Goal: Transaction & Acquisition: Book appointment/travel/reservation

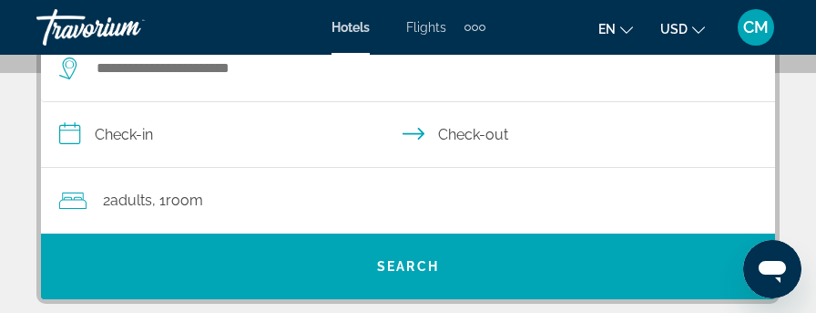
scroll to position [273, 0]
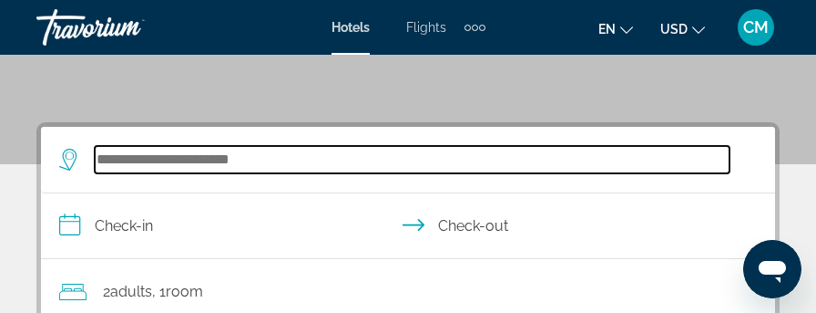
click at [153, 154] on input "Search hotel destination" at bounding box center [412, 159] width 635 height 27
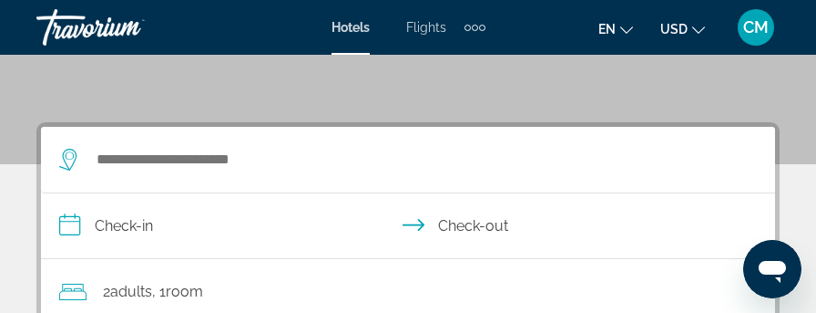
click at [153, 154] on div "**********" at bounding box center [408, 258] width 734 height 263
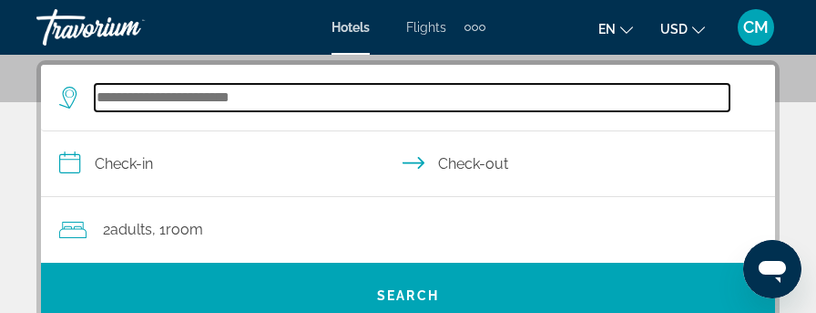
click at [182, 100] on input "Search hotel destination" at bounding box center [412, 97] width 635 height 27
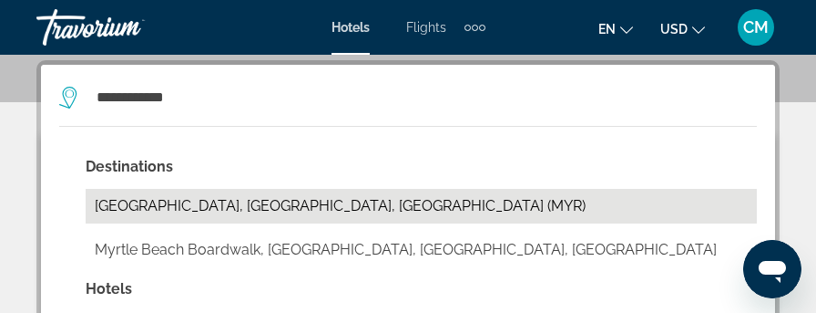
click at [198, 201] on button "Myrtle Beach, SC, United States (MYR)" at bounding box center [422, 206] width 672 height 35
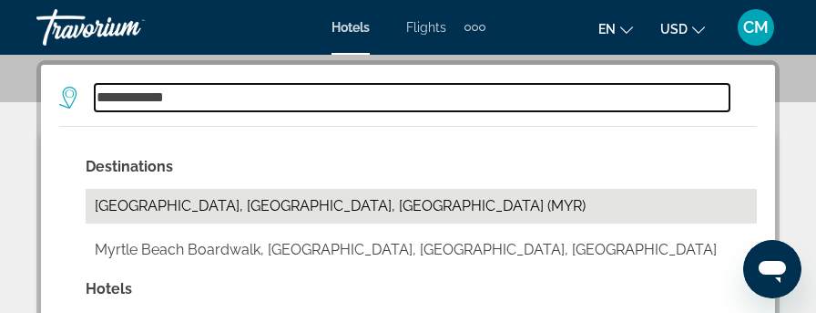
type input "**********"
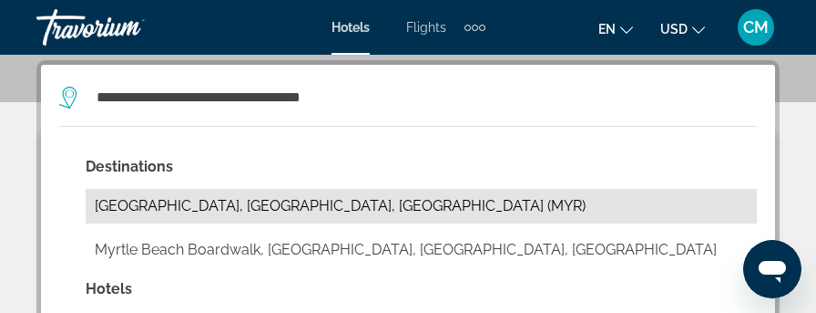
click at [198, 201] on div "2 Adult Adults , 1 Room rooms" at bounding box center [417, 230] width 716 height 66
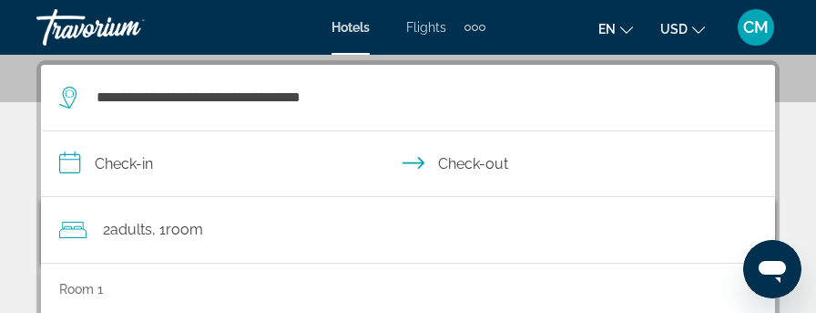
click at [122, 159] on input "**********" at bounding box center [412, 166] width 742 height 70
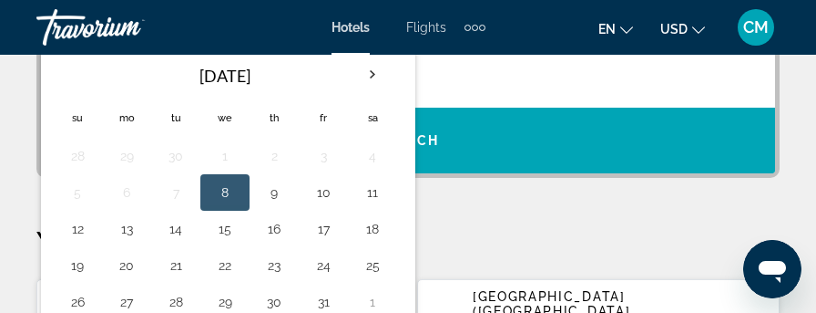
scroll to position [518, 0]
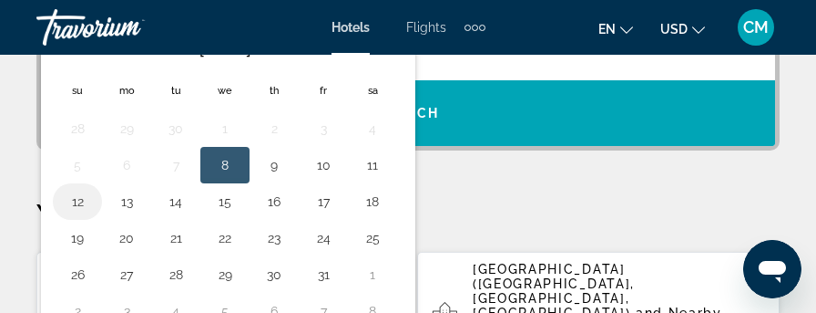
click at [73, 194] on button "12" at bounding box center [77, 202] width 29 height 26
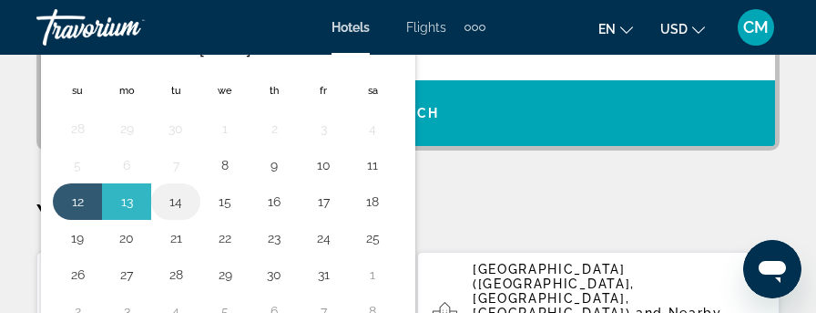
click at [173, 196] on button "14" at bounding box center [175, 202] width 29 height 26
type input "**********"
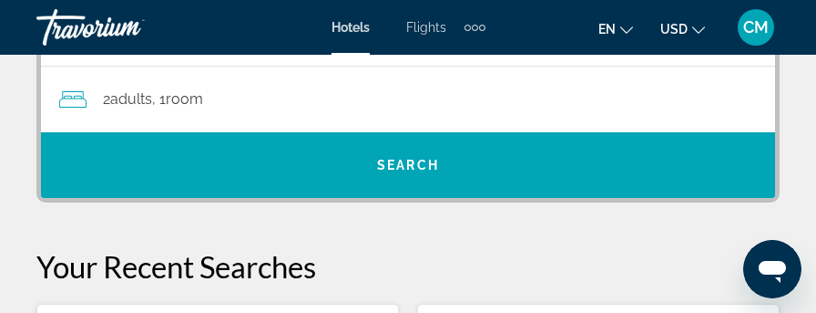
scroll to position [374, 0]
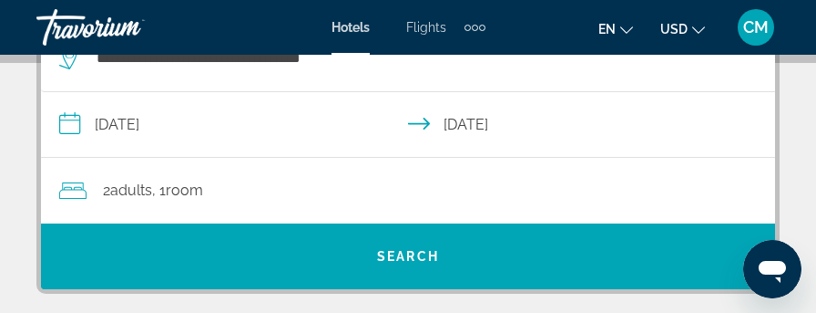
click at [459, 123] on input "**********" at bounding box center [412, 127] width 742 height 70
click at [459, 123] on div "**********" at bounding box center [408, 157] width 734 height 263
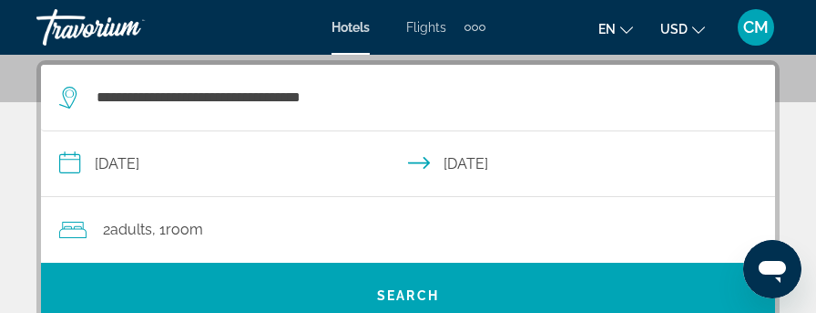
click at [467, 161] on input "**********" at bounding box center [412, 166] width 742 height 70
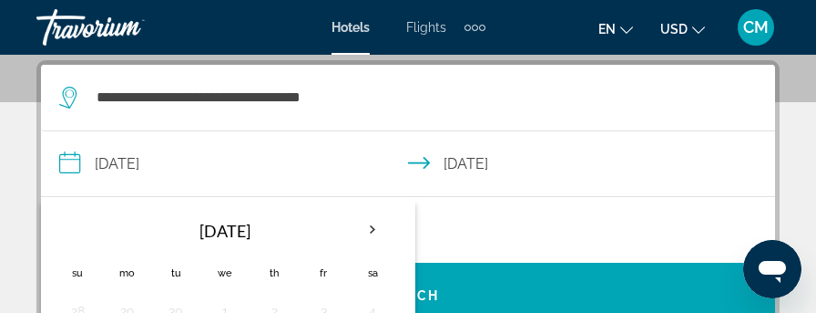
click at [467, 161] on input "**********" at bounding box center [412, 166] width 742 height 70
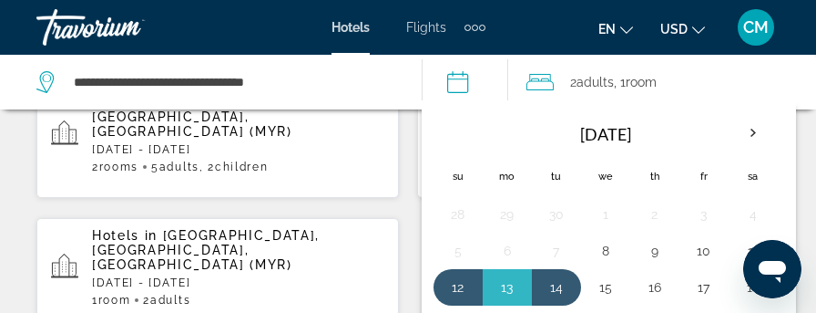
scroll to position [609, 0]
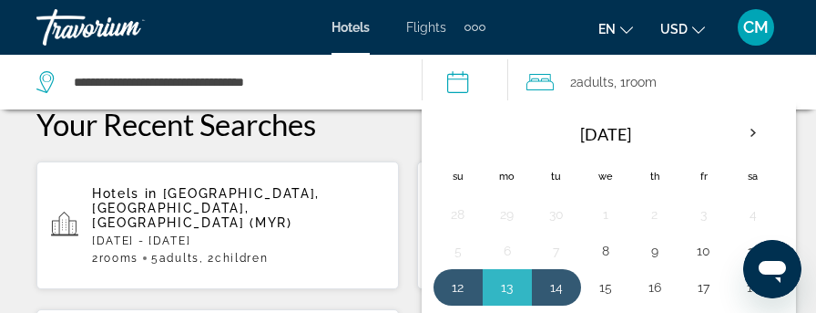
click at [146, 200] on span "Myrtle Beach, SC, United States (MYR)" at bounding box center [206, 208] width 228 height 44
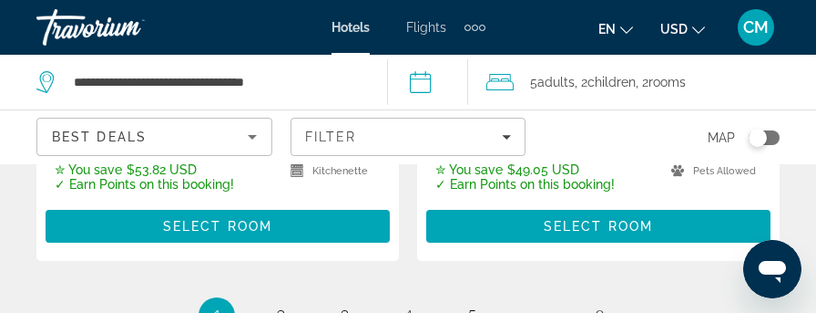
scroll to position [4191, 0]
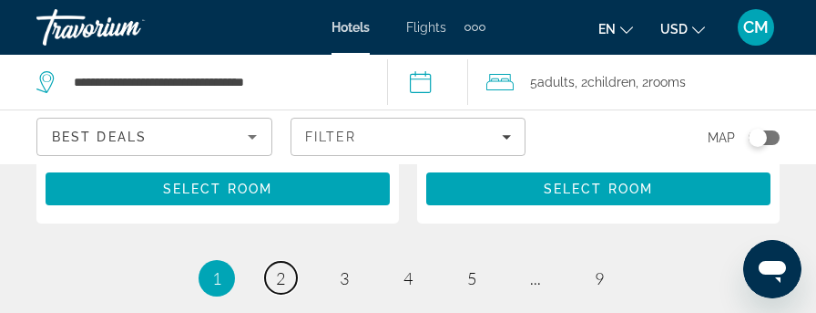
click at [282, 268] on span "2" at bounding box center [280, 278] width 9 height 20
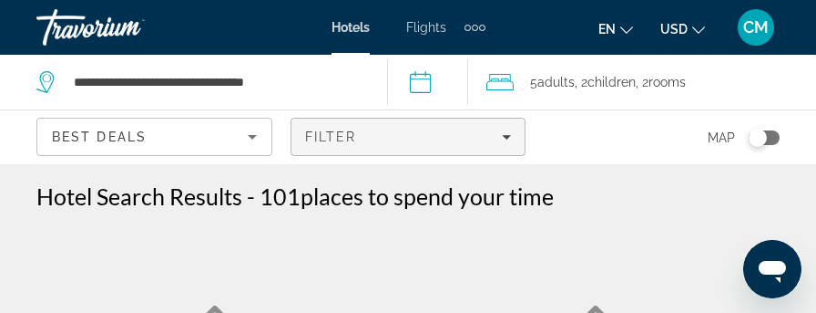
click at [511, 134] on icon "Filters" at bounding box center [506, 136] width 9 height 9
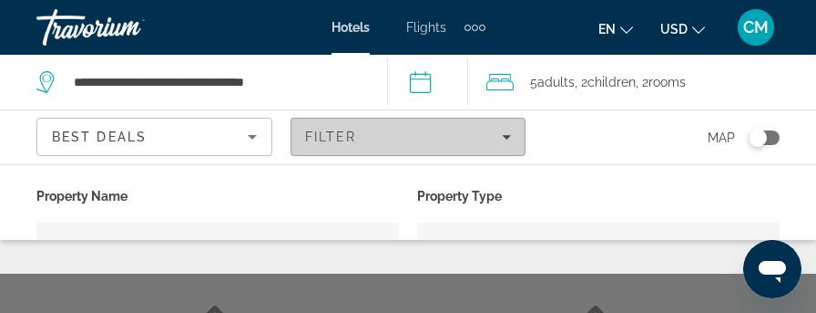
click at [503, 134] on icon "Filters" at bounding box center [506, 136] width 9 height 9
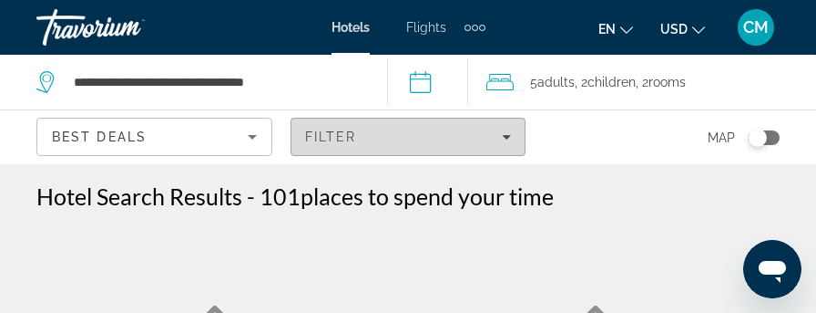
click at [503, 134] on icon "Filters" at bounding box center [506, 136] width 9 height 9
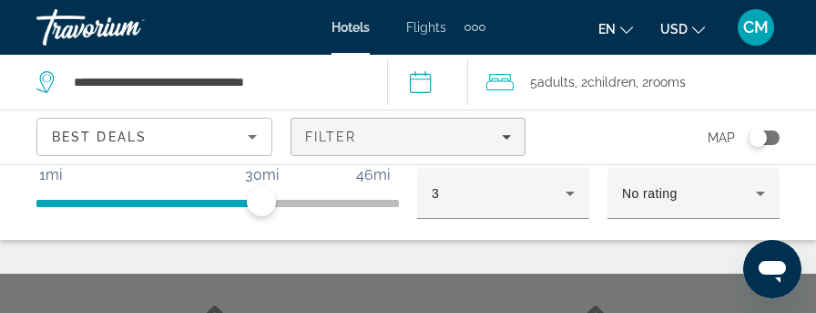
scroll to position [166, 0]
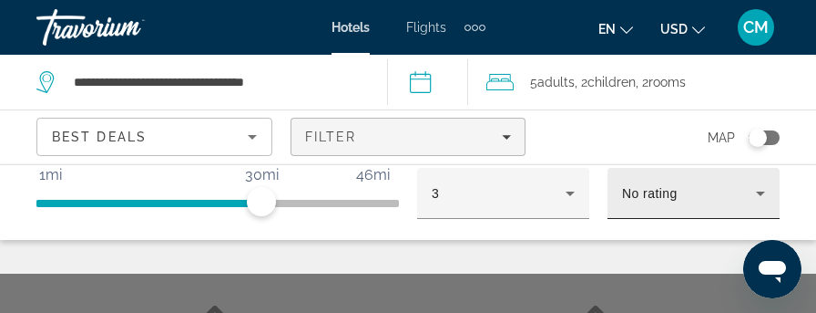
click at [723, 192] on div "No rating" at bounding box center [689, 193] width 134 height 22
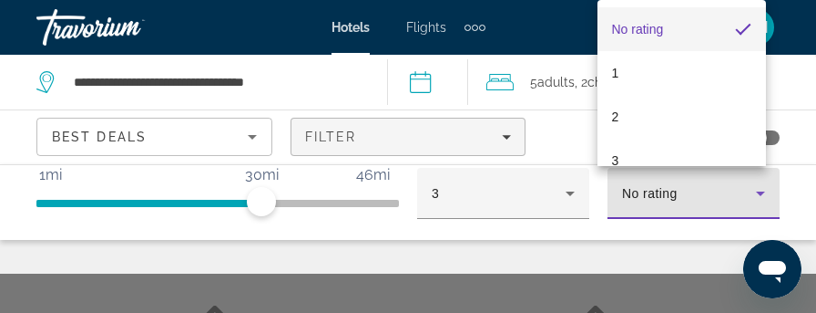
click at [723, 192] on body "**********" at bounding box center [408, 156] width 816 height 313
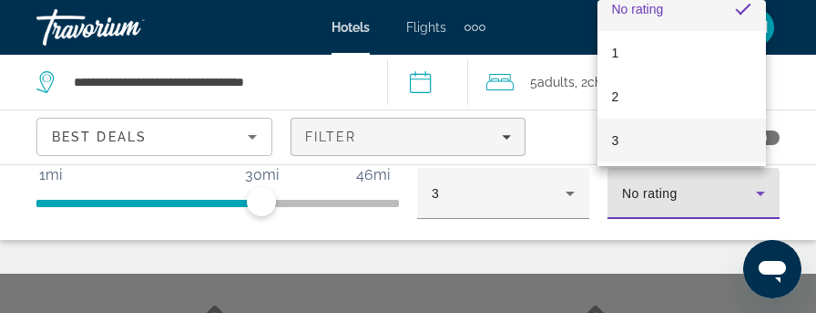
scroll to position [111, 0]
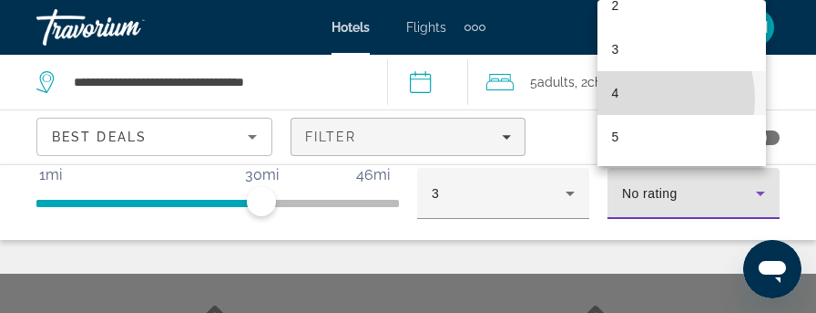
click at [646, 99] on mat-option "4" at bounding box center [682, 93] width 169 height 44
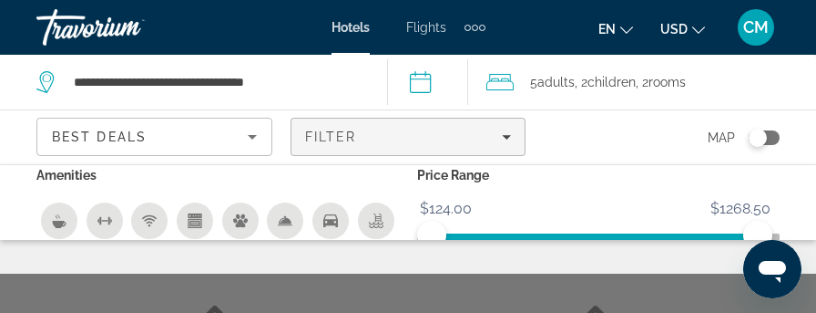
scroll to position [241, 0]
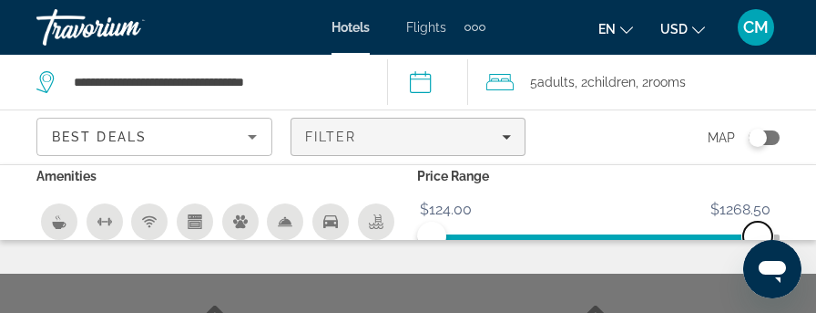
click at [749, 233] on span "ngx-slider-max" at bounding box center [758, 235] width 29 height 29
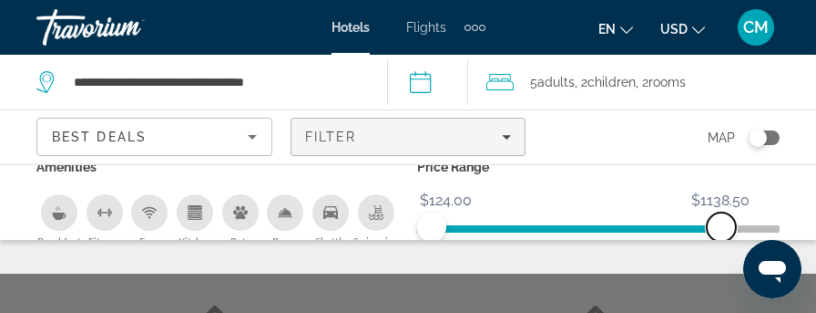
drag, startPoint x: 749, startPoint y: 233, endPoint x: 698, endPoint y: 234, distance: 51.0
click at [707, 235] on span "ngx-slider-max" at bounding box center [721, 226] width 29 height 29
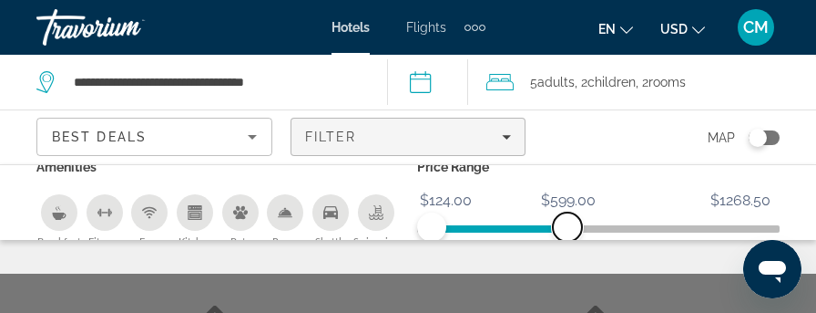
drag, startPoint x: 698, startPoint y: 234, endPoint x: 560, endPoint y: 232, distance: 137.6
click at [560, 232] on span "ngx-slider-max" at bounding box center [567, 226] width 29 height 29
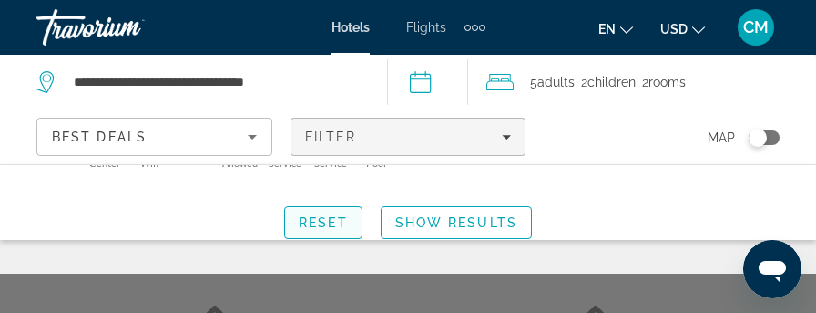
scroll to position [356, 0]
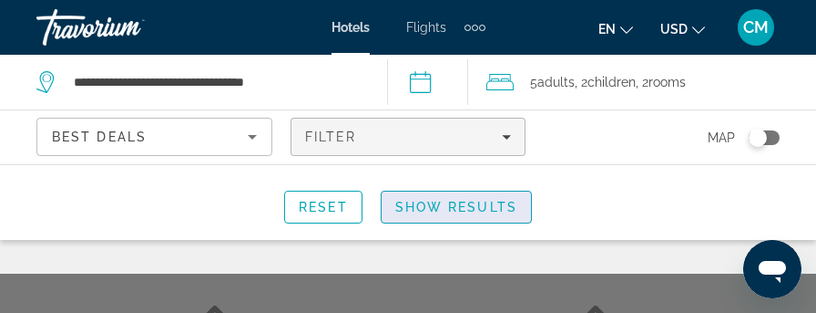
click at [459, 203] on span "Show Results" at bounding box center [456, 207] width 122 height 15
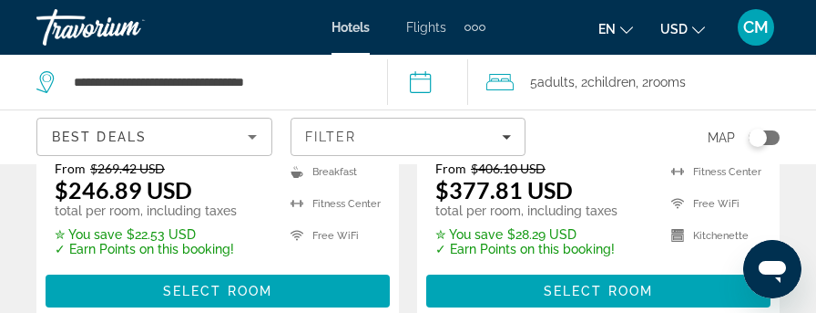
scroll to position [1276, 0]
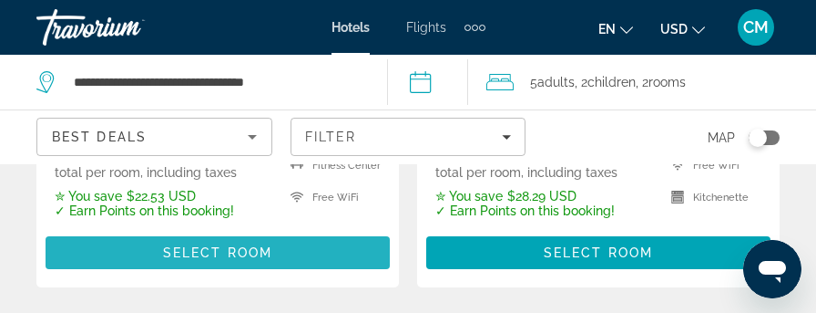
click at [197, 259] on span "Select Room" at bounding box center [217, 252] width 109 height 15
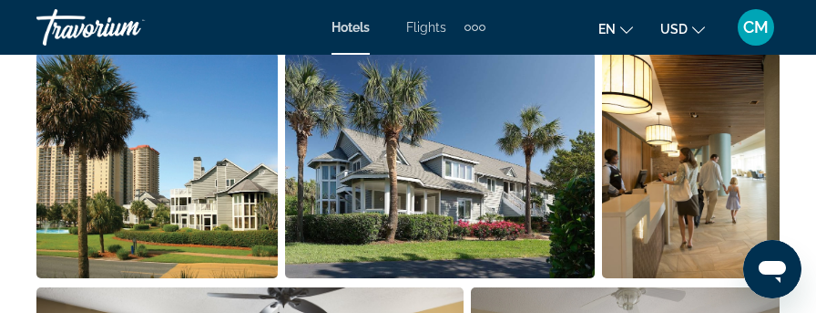
scroll to position [1276, 0]
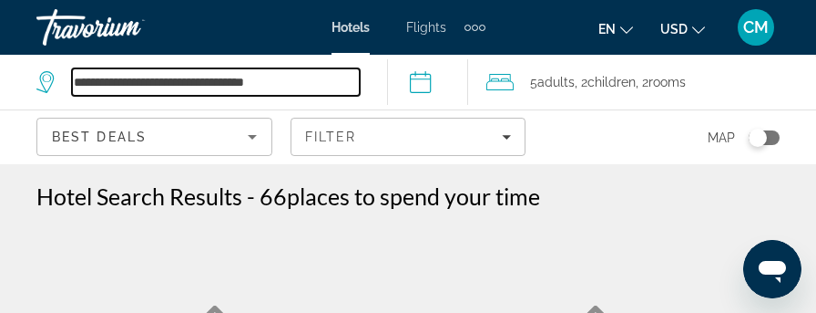
click at [73, 81] on input "**********" at bounding box center [216, 81] width 288 height 27
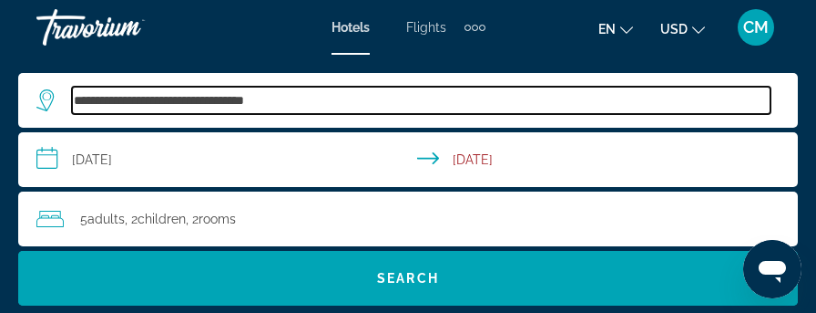
click at [75, 101] on input "**********" at bounding box center [421, 100] width 699 height 27
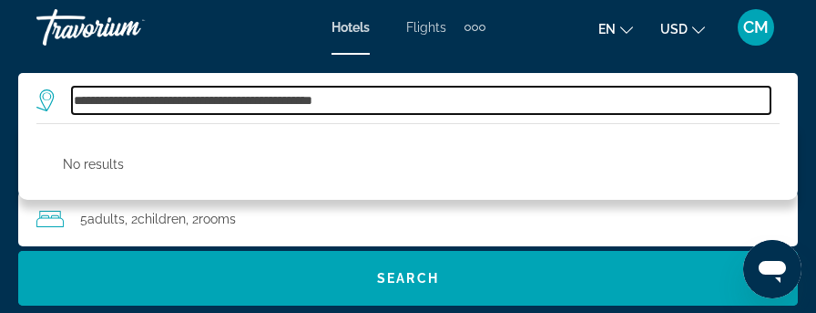
click at [117, 102] on input "**********" at bounding box center [421, 100] width 699 height 27
click at [118, 99] on input "**********" at bounding box center [421, 100] width 699 height 27
click at [120, 105] on input "**********" at bounding box center [421, 100] width 699 height 27
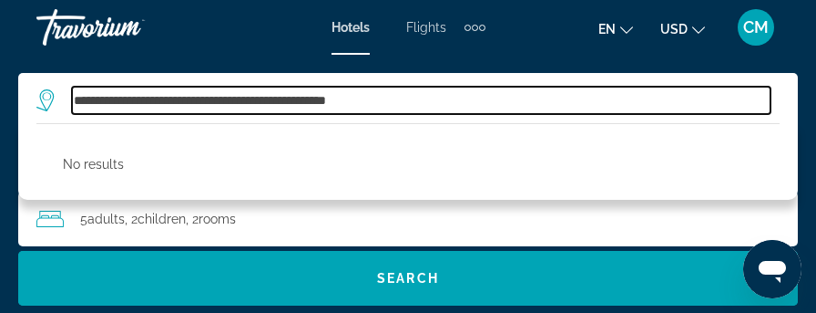
click at [120, 105] on input "**********" at bounding box center [421, 100] width 699 height 27
click at [118, 100] on input "**********" at bounding box center [421, 100] width 699 height 27
click at [116, 100] on input "**********" at bounding box center [421, 100] width 699 height 27
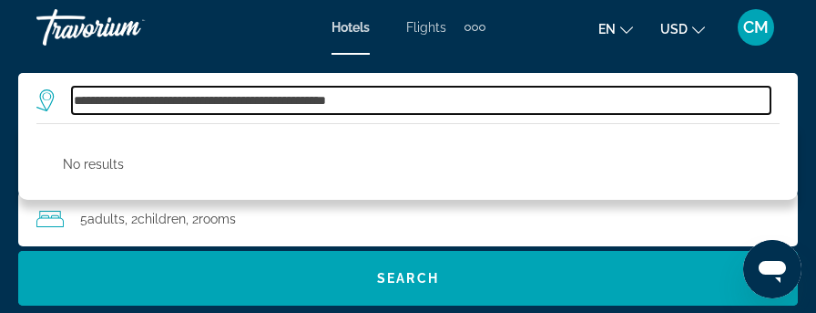
click at [117, 97] on input "**********" at bounding box center [421, 100] width 699 height 27
type input "**********"
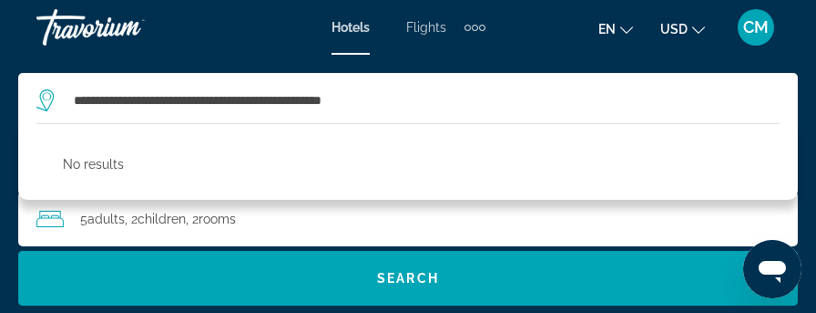
click at [815, 112] on div "**********" at bounding box center [408, 189] width 816 height 269
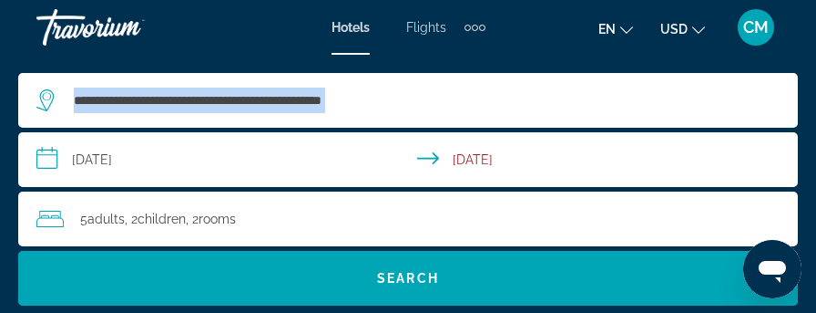
click at [815, 112] on div "**********" at bounding box center [408, 189] width 816 height 269
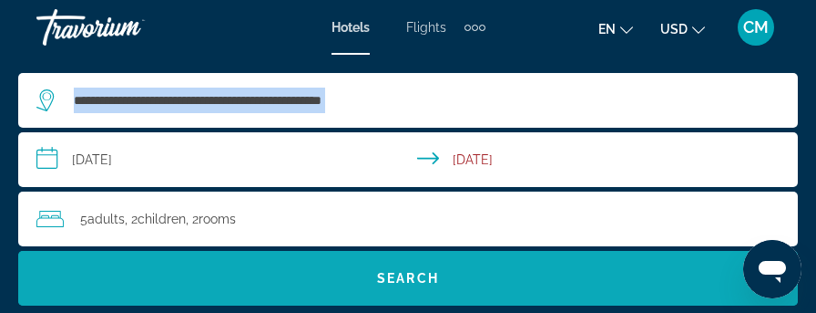
click at [411, 274] on span "Search" at bounding box center [408, 278] width 62 height 15
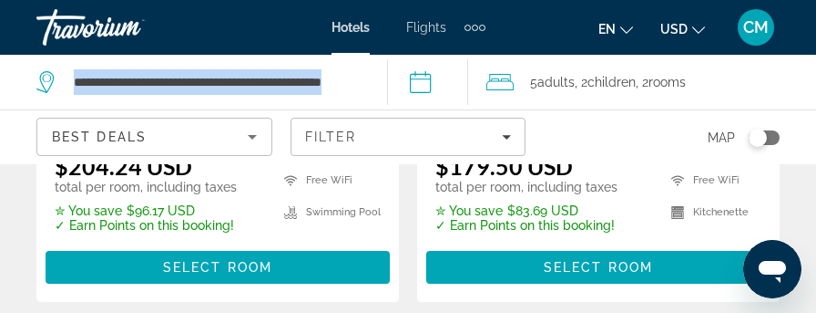
scroll to position [0, 0]
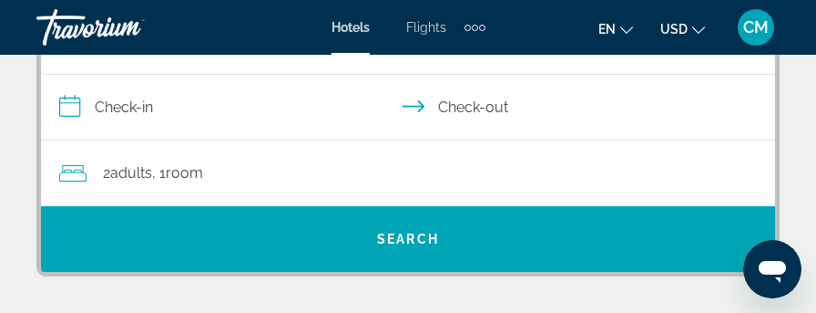
scroll to position [364, 0]
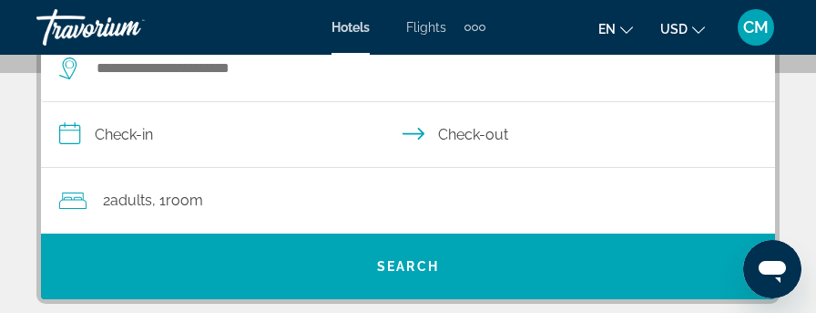
click at [117, 133] on input "**********" at bounding box center [412, 137] width 742 height 70
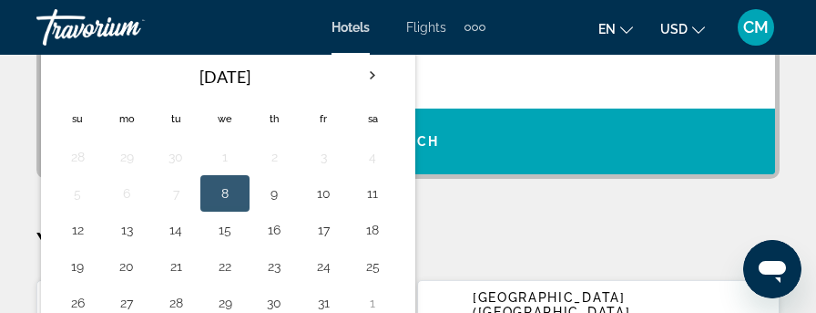
scroll to position [518, 0]
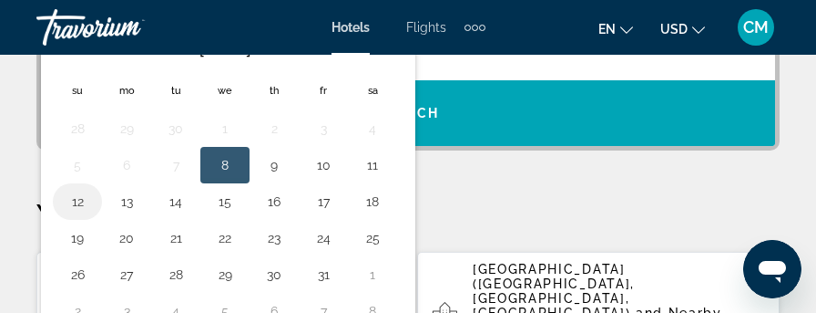
click at [71, 197] on button "12" at bounding box center [77, 202] width 29 height 26
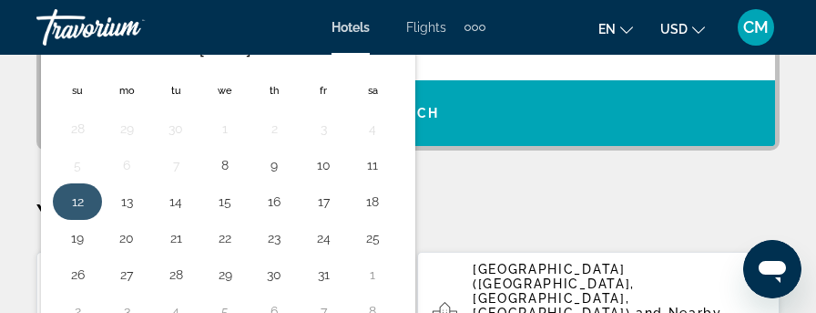
click at [71, 197] on button "12" at bounding box center [77, 202] width 29 height 26
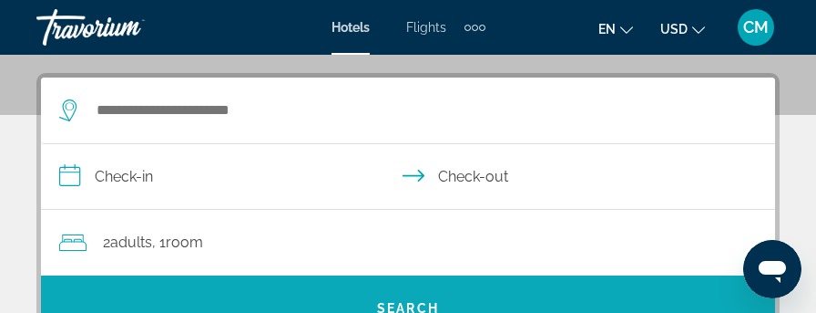
scroll to position [283, 0]
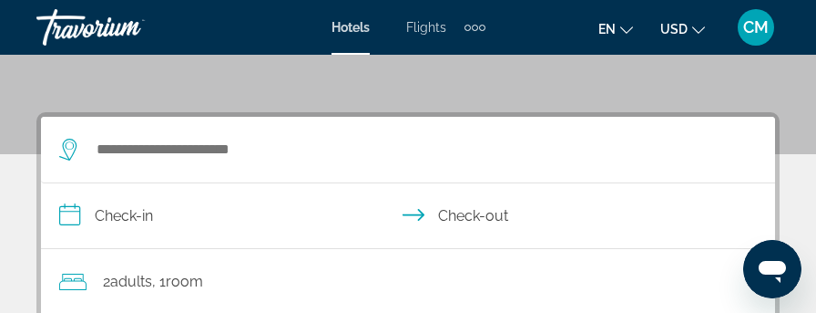
click at [481, 210] on input "**********" at bounding box center [412, 218] width 742 height 70
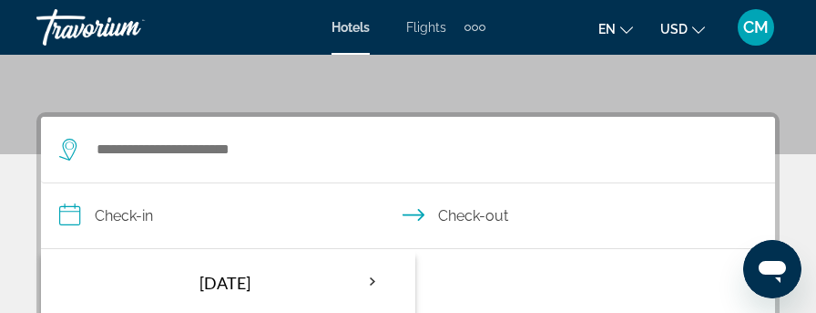
click at [481, 210] on input "**********" at bounding box center [412, 218] width 742 height 70
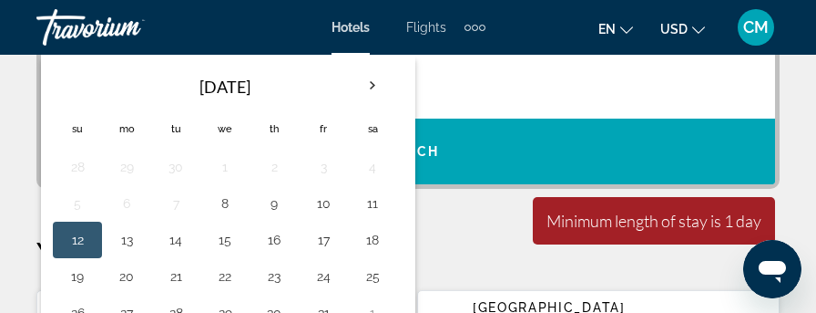
scroll to position [518, 0]
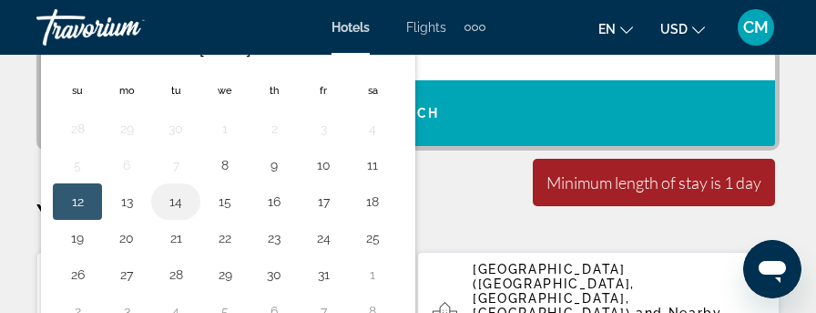
click at [170, 193] on button "14" at bounding box center [175, 202] width 29 height 26
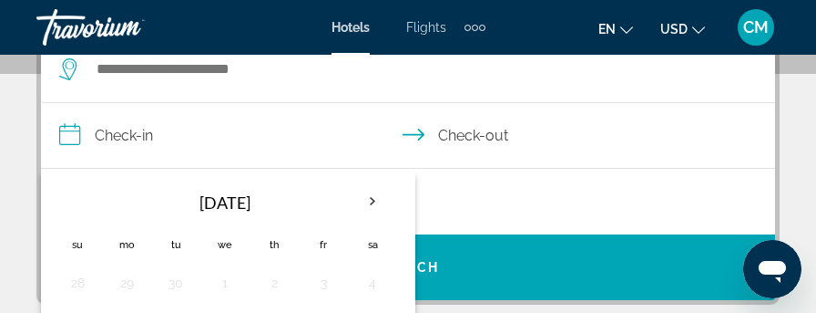
scroll to position [335, 0]
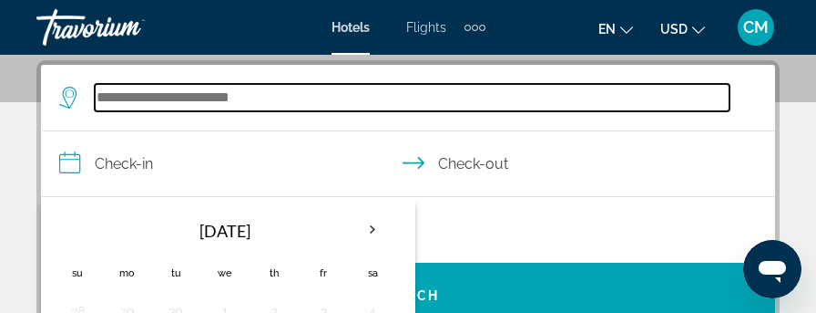
click at [158, 91] on input "Search hotel destination" at bounding box center [412, 97] width 635 height 27
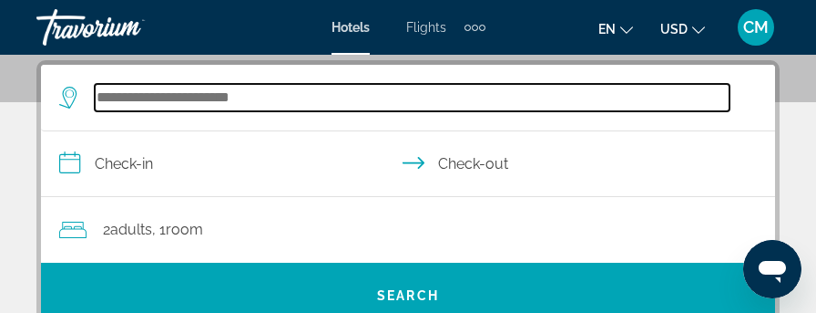
click at [158, 91] on input "Search hotel destination" at bounding box center [412, 97] width 635 height 27
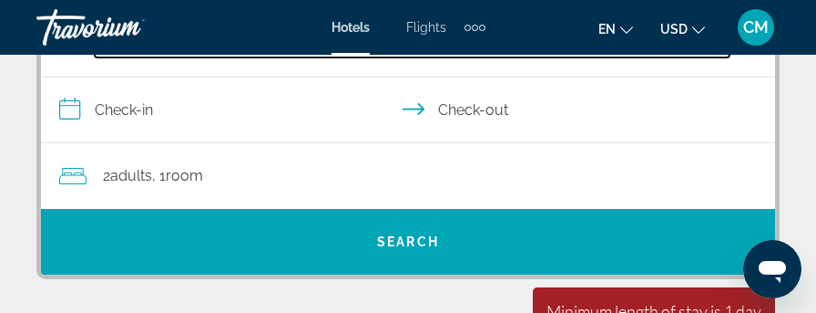
scroll to position [426, 0]
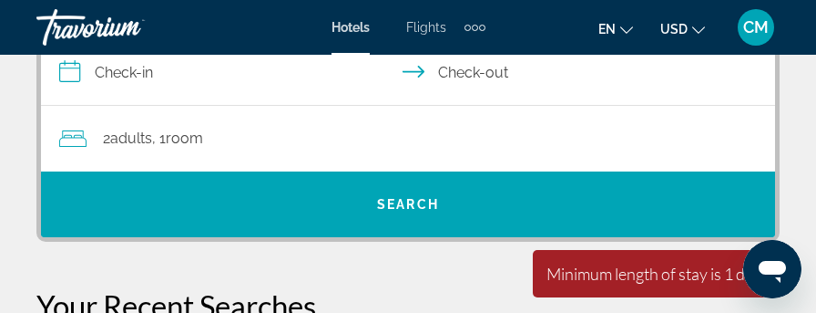
click at [135, 140] on span "Adults" at bounding box center [131, 137] width 42 height 17
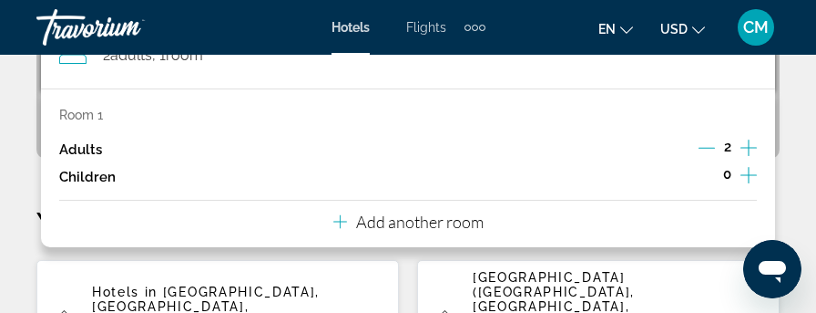
scroll to position [518, 0]
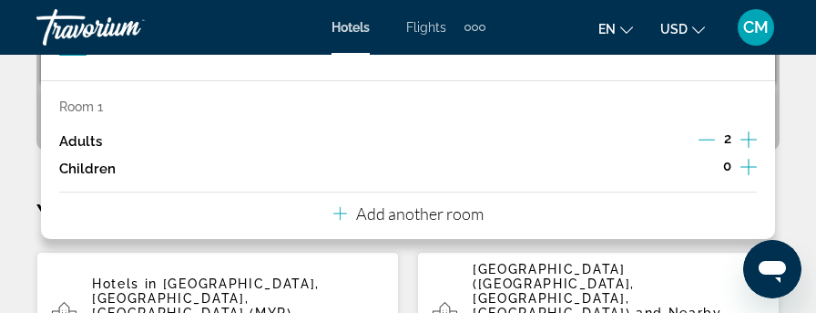
click at [751, 134] on icon "Increment adults" at bounding box center [749, 139] width 16 height 22
click at [751, 80] on div "3 Adult Adults , 1 Room rooms Room 1 Adults 3 Children 0 Add another room" at bounding box center [408, 48] width 734 height 66
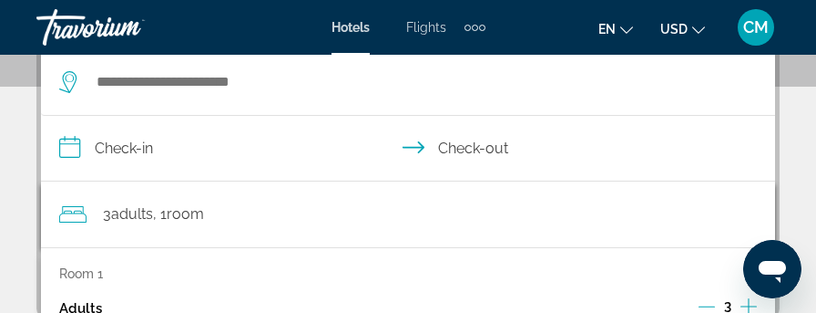
click at [751, 134] on input "**********" at bounding box center [412, 151] width 742 height 70
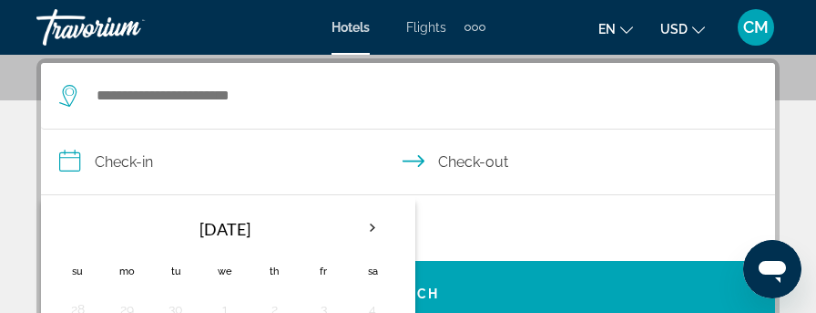
click at [751, 134] on input "**********" at bounding box center [412, 164] width 742 height 70
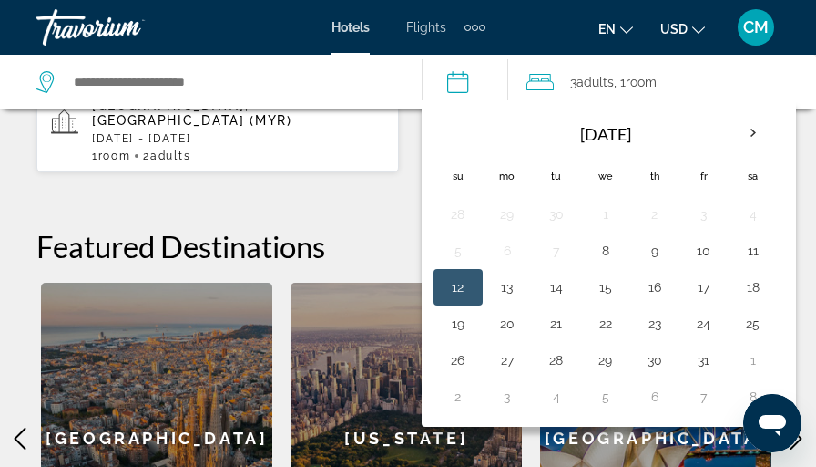
scroll to position [882, 0]
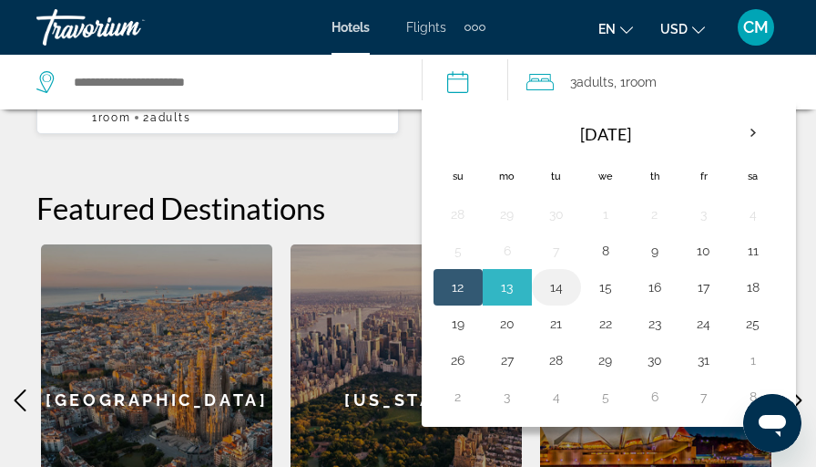
click at [559, 282] on button "14" at bounding box center [556, 287] width 29 height 26
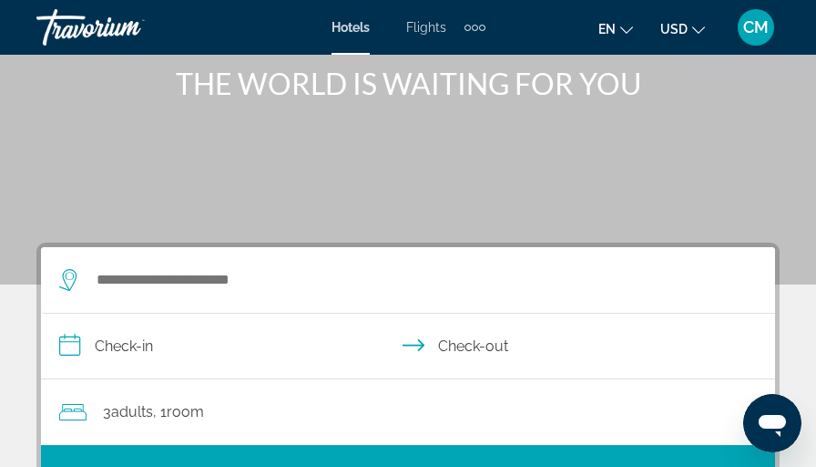
scroll to position [244, 0]
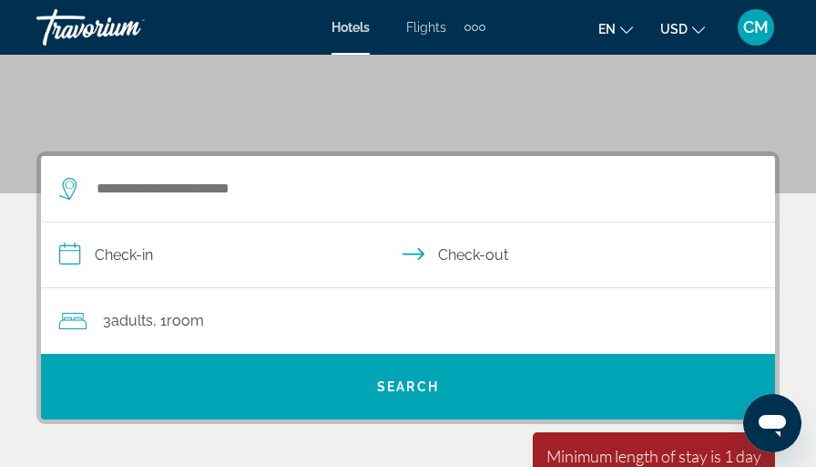
click at [190, 312] on span "Room" at bounding box center [185, 320] width 37 height 17
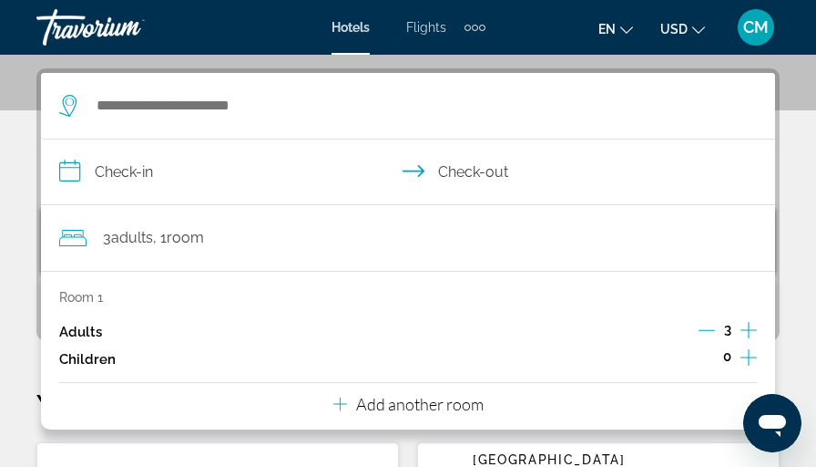
scroll to position [335, 0]
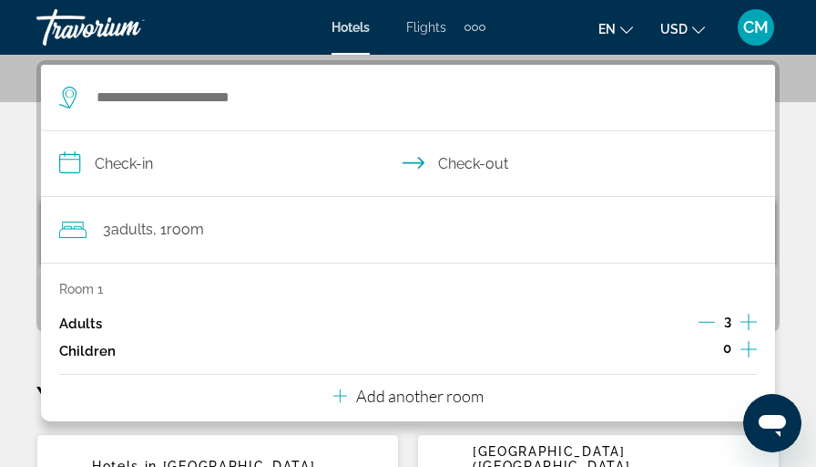
click at [747, 312] on icon "Increment adults" at bounding box center [749, 322] width 16 height 22
click at [747, 312] on icon "Increment children" at bounding box center [749, 349] width 16 height 22
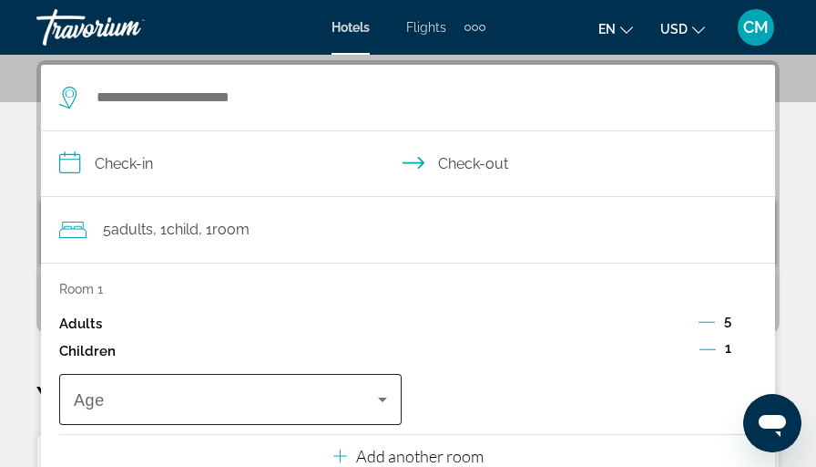
click at [383, 312] on icon "Travelers: 5 adults, 1 child" at bounding box center [383, 399] width 22 height 22
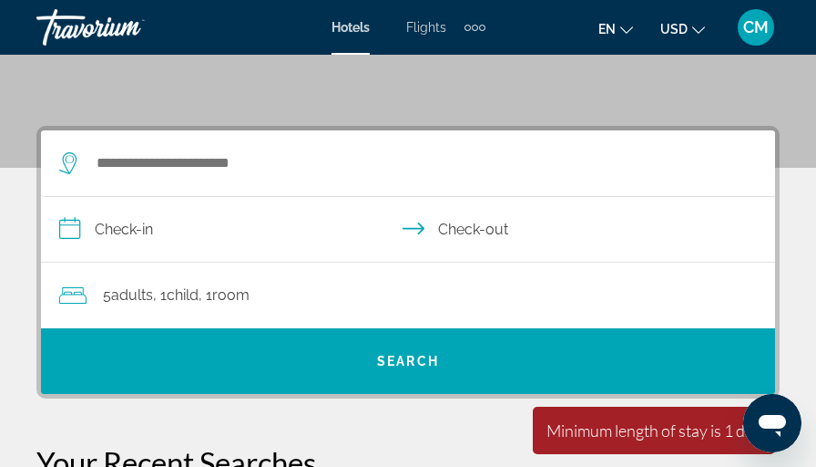
scroll to position [244, 0]
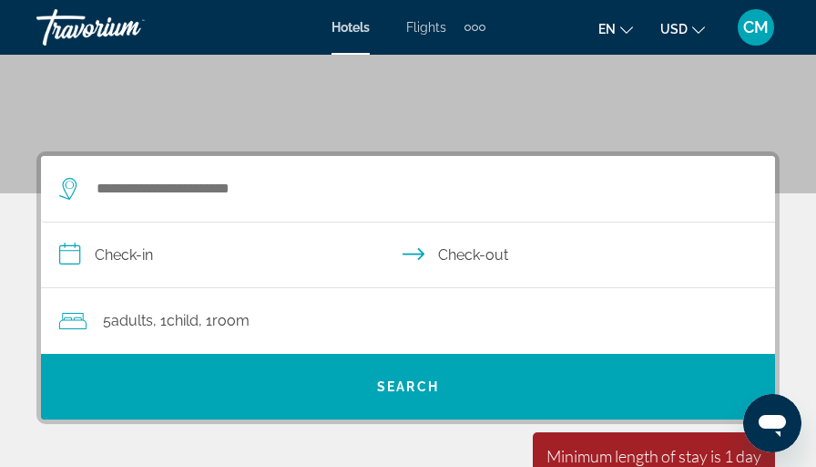
click at [233, 312] on span "Room" at bounding box center [230, 320] width 37 height 17
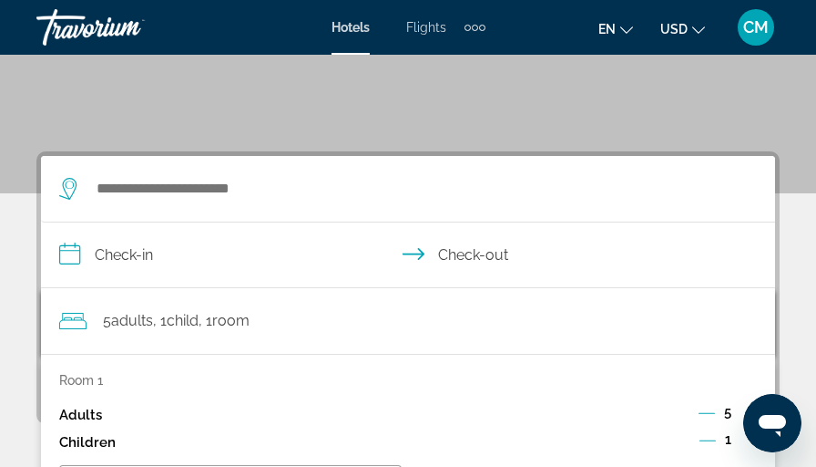
scroll to position [335, 0]
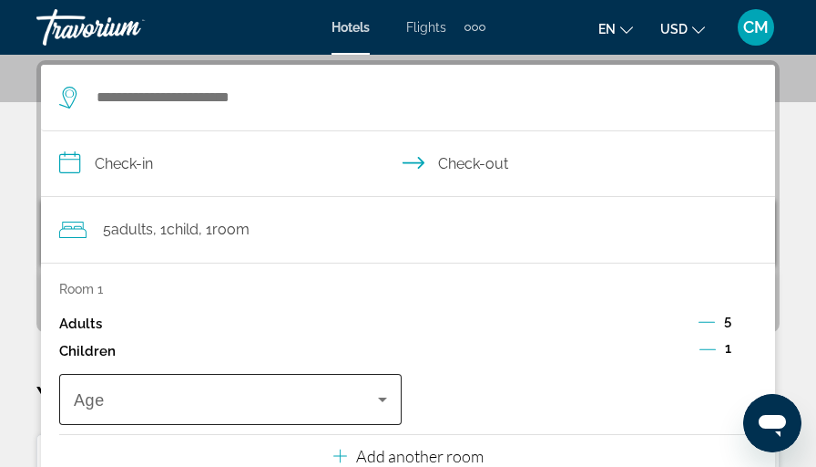
click at [385, 312] on icon "Travelers: 5 adults, 1 child" at bounding box center [383, 399] width 22 height 22
click at [381, 312] on icon "Travelers: 5 adults, 1 child" at bounding box center [383, 399] width 22 height 22
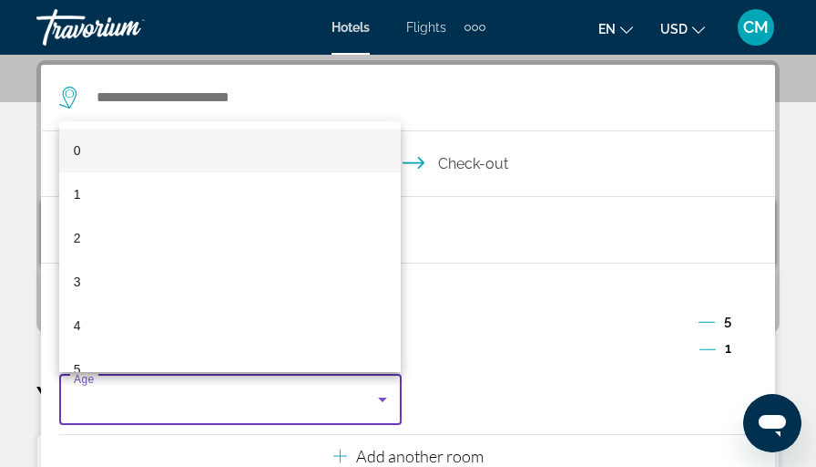
click at [381, 312] on div at bounding box center [408, 233] width 816 height 467
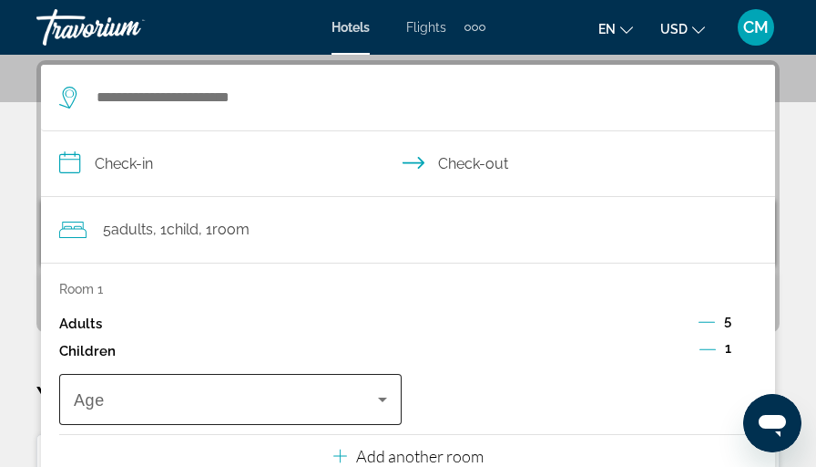
click at [381, 312] on icon "Travelers: 5 adults, 1 child" at bounding box center [383, 399] width 22 height 22
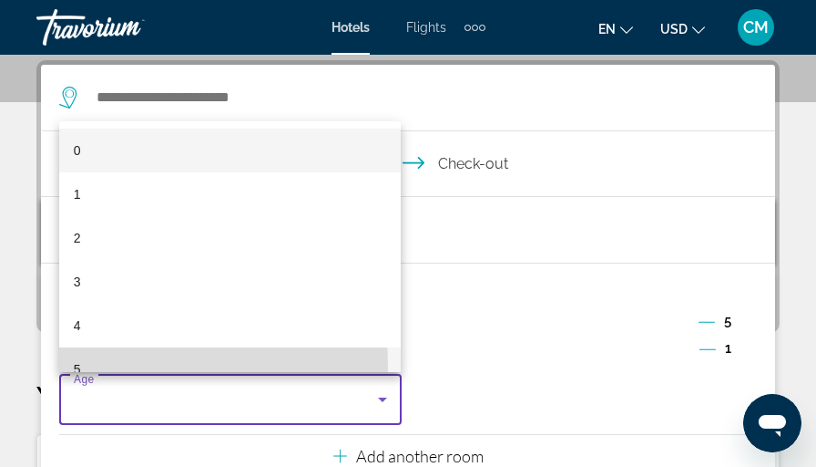
click at [75, 312] on span "5" at bounding box center [77, 369] width 7 height 22
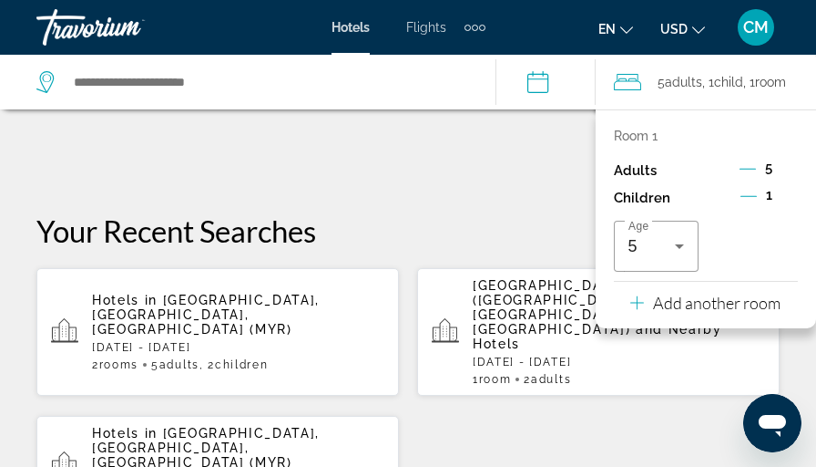
scroll to position [518, 0]
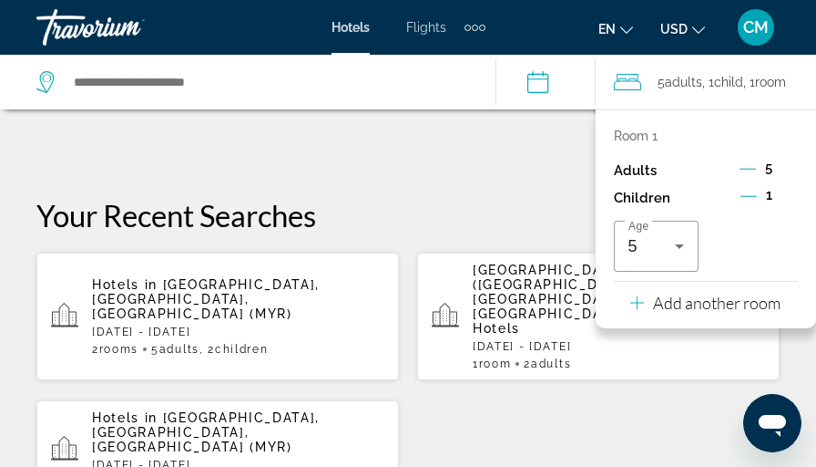
click at [746, 169] on icon "Decrement adults" at bounding box center [748, 169] width 16 height 1
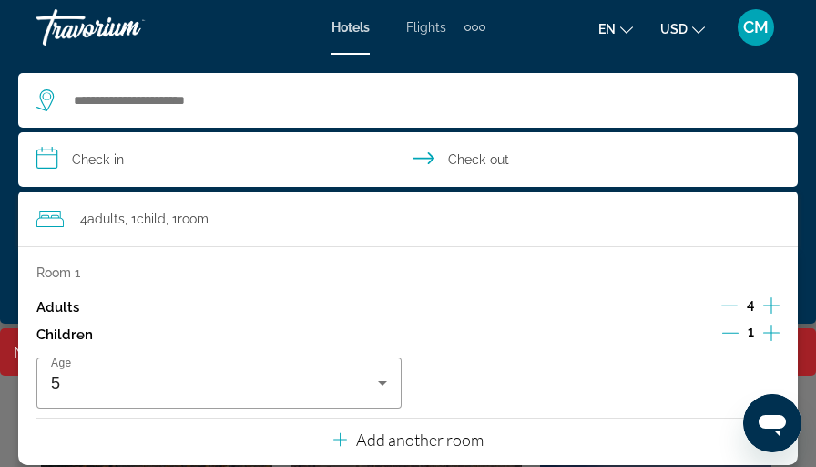
scroll to position [791, 0]
click at [734, 304] on icon "Decrement adults" at bounding box center [730, 305] width 16 height 16
click at [732, 312] on icon "Decrement children" at bounding box center [731, 332] width 16 height 16
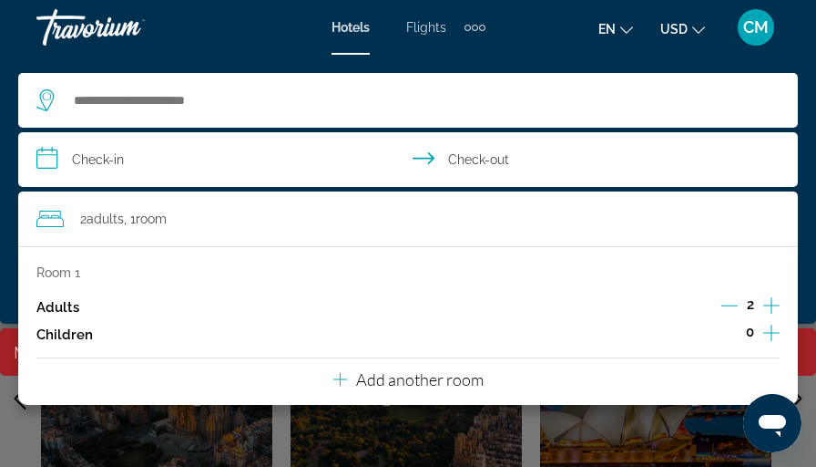
scroll to position [882, 0]
click at [774, 300] on icon "Increment adults" at bounding box center [772, 305] width 16 height 22
click at [731, 303] on icon "Decrement adults" at bounding box center [730, 305] width 16 height 16
click at [402, 312] on p "Add another room" at bounding box center [420, 379] width 128 height 20
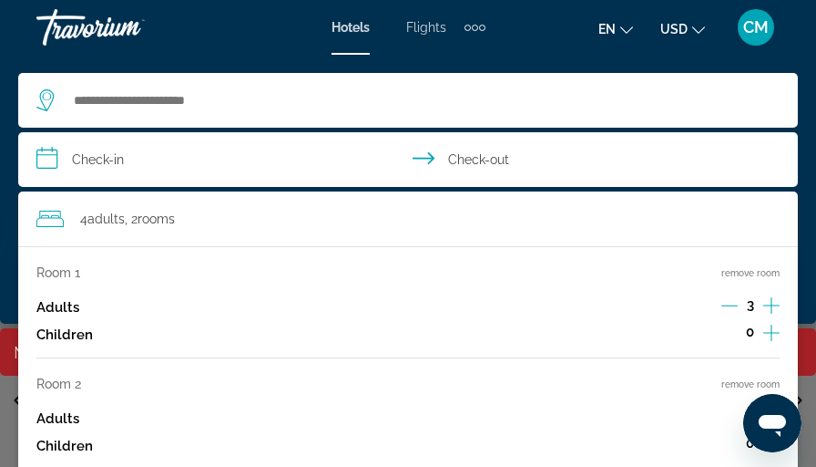
click at [402, 312] on div "Room 2 remove room" at bounding box center [408, 383] width 744 height 15
drag, startPoint x: 757, startPoint y: 411, endPoint x: 615, endPoint y: 466, distance: 152.3
click at [744, 312] on html at bounding box center [773, 423] width 58 height 58
click at [707, 312] on div "Adults 1" at bounding box center [408, 418] width 744 height 27
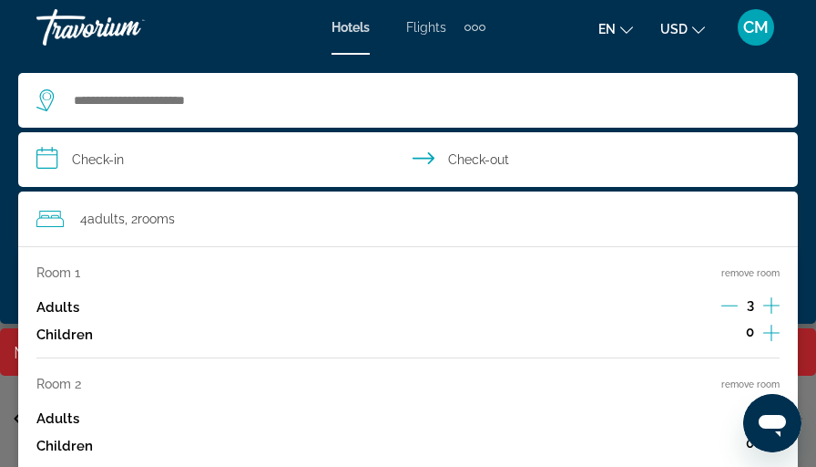
click at [707, 312] on div "Adults 1" at bounding box center [408, 418] width 744 height 27
click at [107, 312] on div "Adults 1" at bounding box center [408, 418] width 744 height 27
click at [193, 312] on div "Adults 1" at bounding box center [408, 418] width 744 height 27
click at [718, 312] on div "Adults 1" at bounding box center [408, 418] width 744 height 27
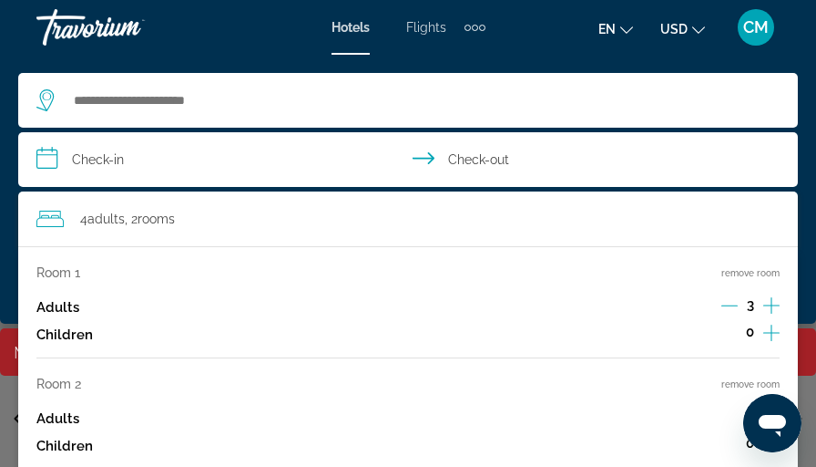
click at [718, 312] on div "Adults 1" at bounding box center [408, 418] width 744 height 27
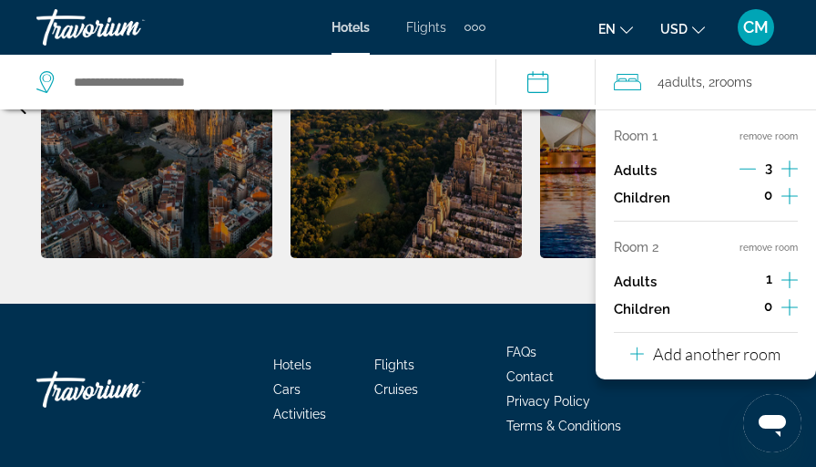
scroll to position [1194, 0]
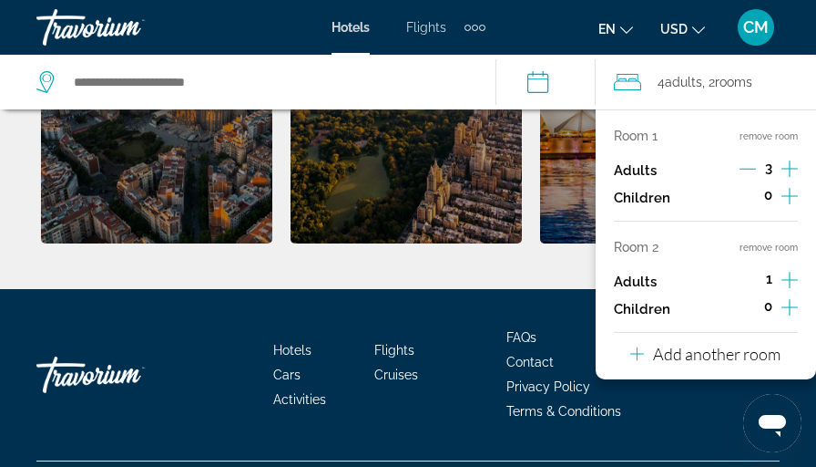
click at [795, 277] on icon "Increment adults" at bounding box center [790, 280] width 16 height 22
click at [791, 305] on icon "Increment children" at bounding box center [790, 307] width 16 height 22
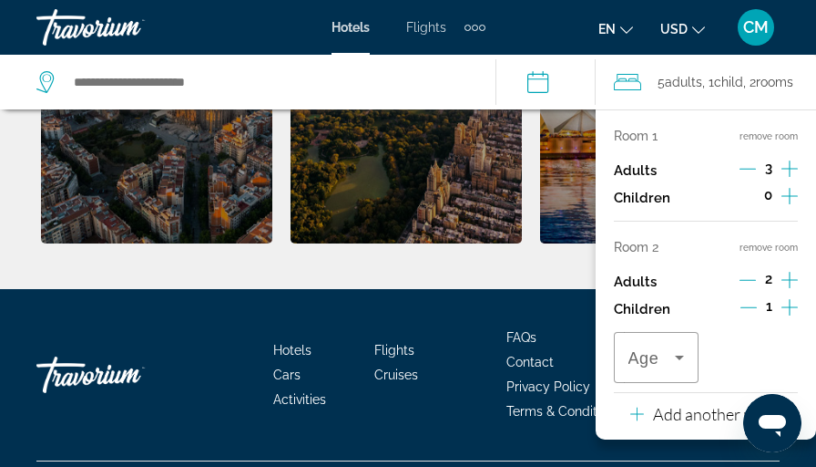
click at [792, 308] on icon "Increment children" at bounding box center [790, 307] width 16 height 22
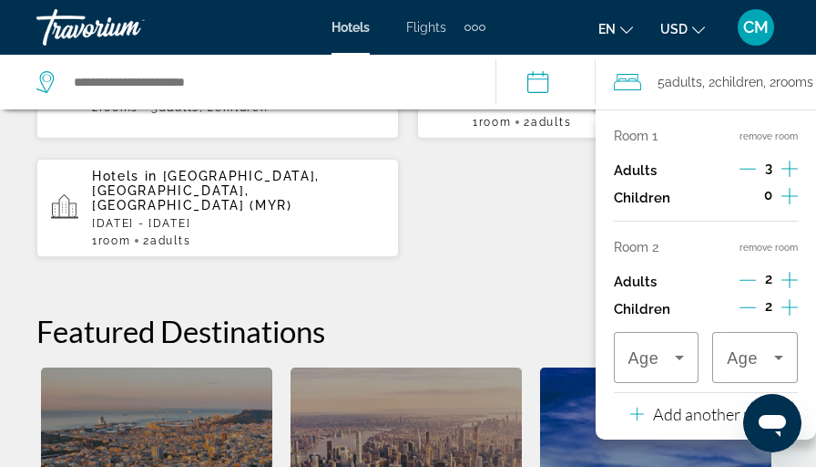
scroll to position [1011, 0]
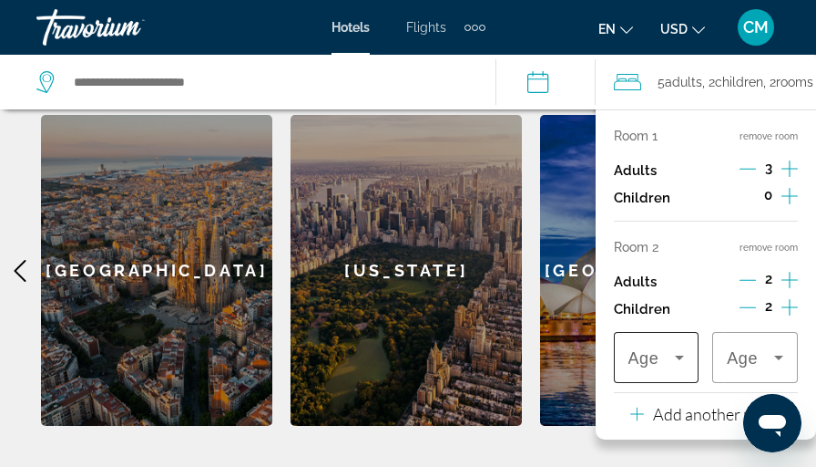
click at [684, 312] on icon "Travelers: 5 adults, 2 children" at bounding box center [679, 357] width 9 height 5
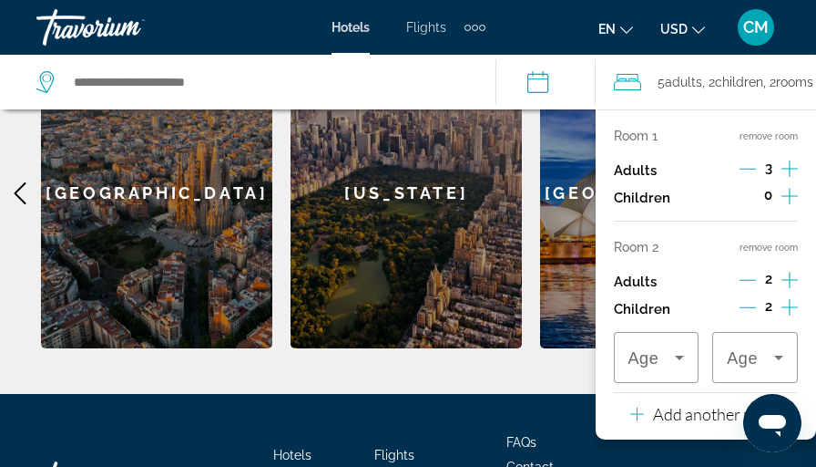
scroll to position [1093, 0]
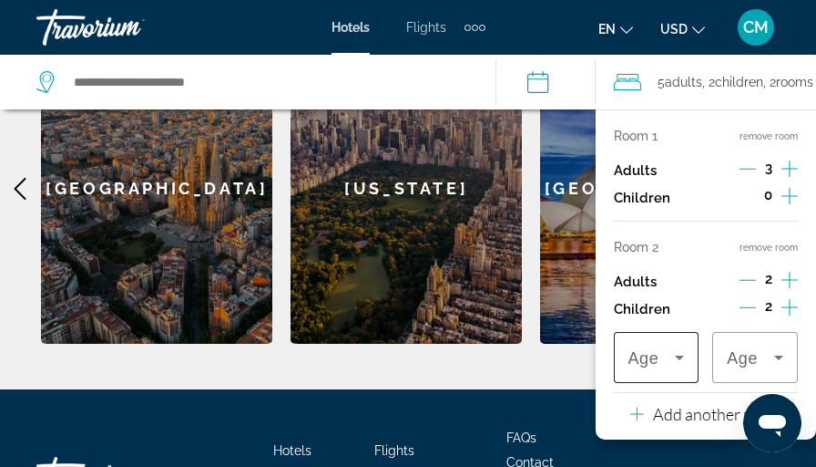
click at [687, 312] on icon "Travelers: 5 adults, 2 children" at bounding box center [680, 357] width 22 height 22
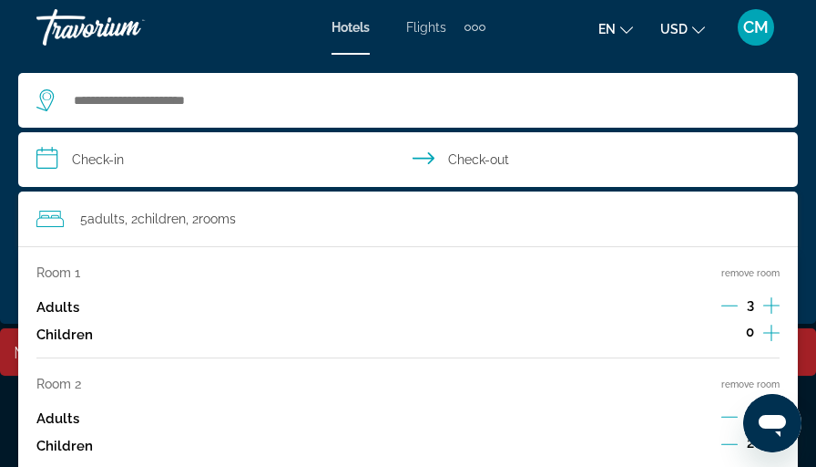
scroll to position [1194, 0]
click at [734, 304] on icon "Decrement adults" at bounding box center [730, 305] width 16 height 16
click at [773, 312] on icon "Increment children" at bounding box center [772, 333] width 16 height 22
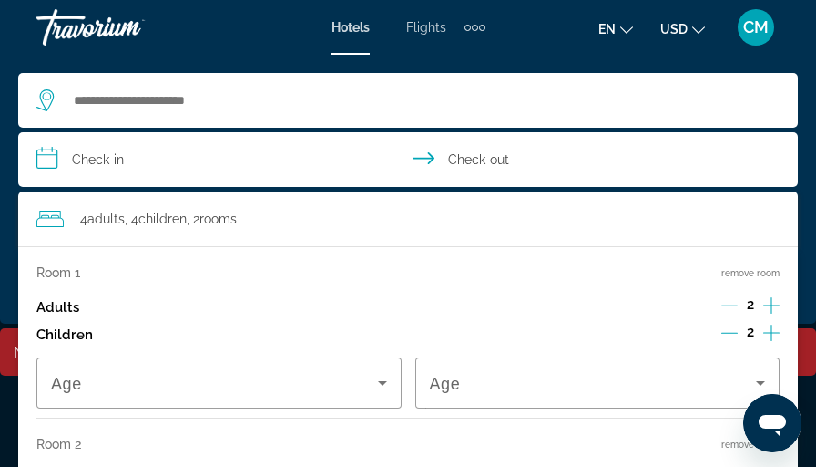
click at [773, 312] on icon "Increment children" at bounding box center [772, 333] width 16 height 22
click at [726, 312] on icon "Decrement children" at bounding box center [730, 333] width 16 height 1
click at [382, 312] on icon "Travelers: 4 adults, 4 children" at bounding box center [383, 383] width 22 height 22
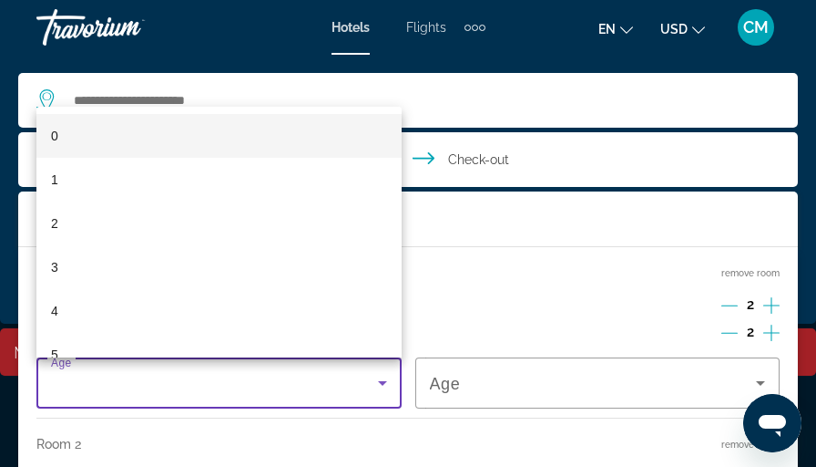
click at [382, 312] on div at bounding box center [408, 233] width 816 height 467
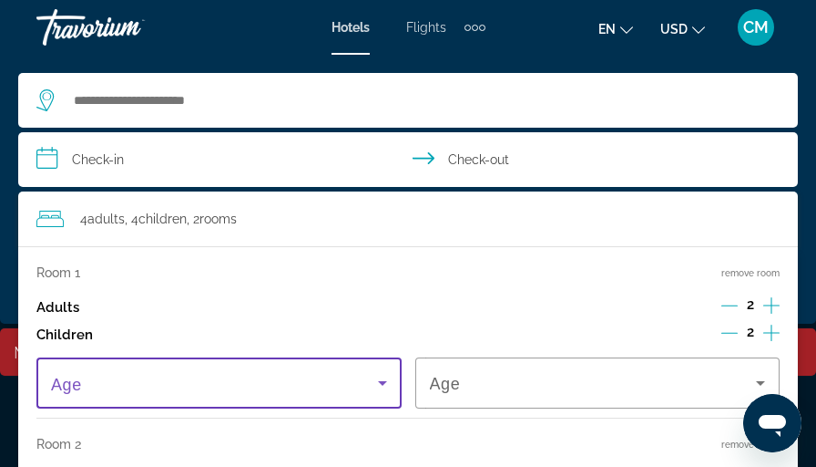
click at [377, 312] on icon "Travelers: 4 adults, 4 children" at bounding box center [383, 383] width 22 height 22
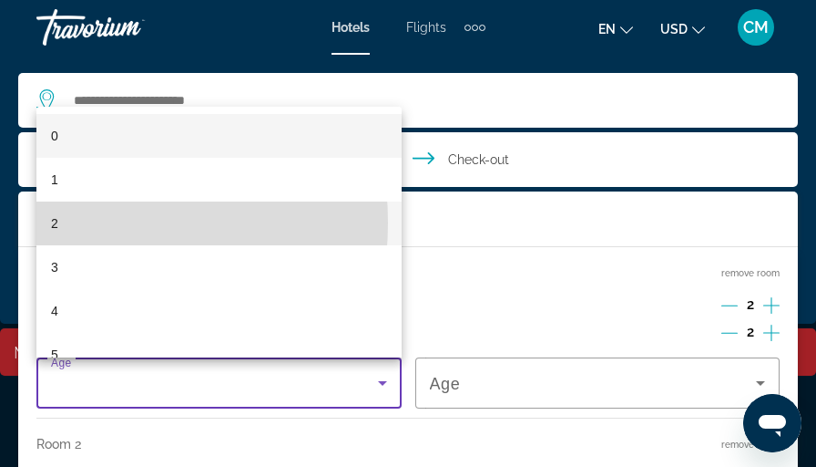
click at [56, 222] on span "2" at bounding box center [54, 223] width 7 height 22
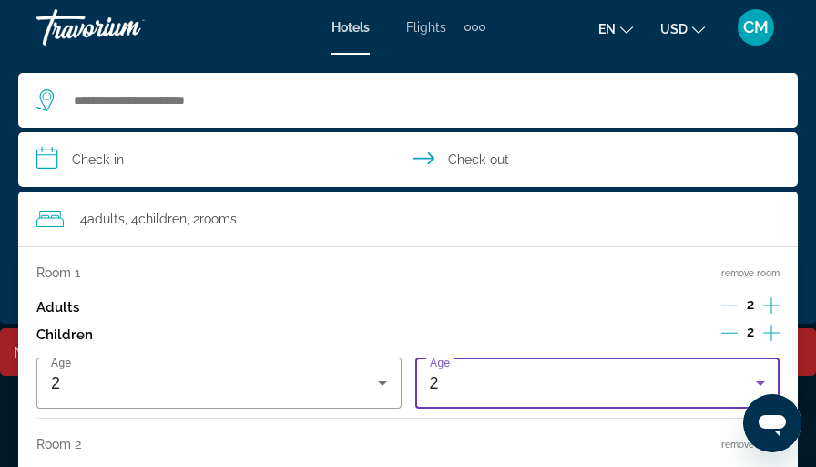
click at [763, 312] on icon "Travelers: 4 adults, 4 children" at bounding box center [760, 383] width 9 height 5
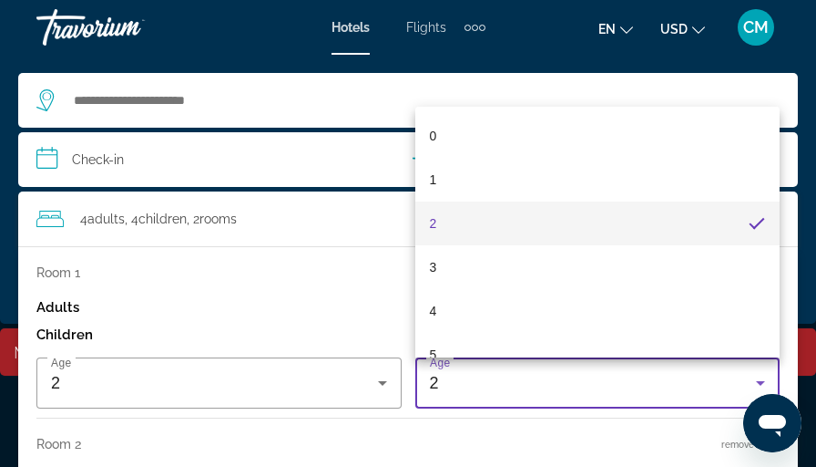
click at [763, 312] on div at bounding box center [408, 233] width 816 height 467
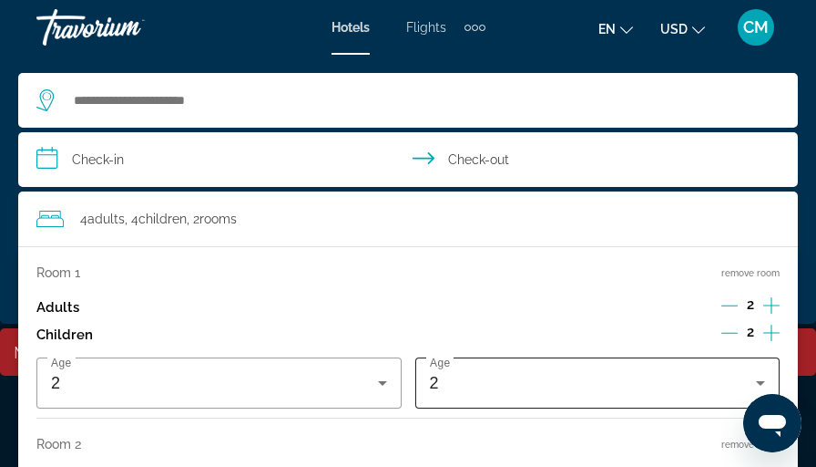
click at [754, 312] on icon "Travelers: 4 adults, 4 children" at bounding box center [761, 383] width 22 height 22
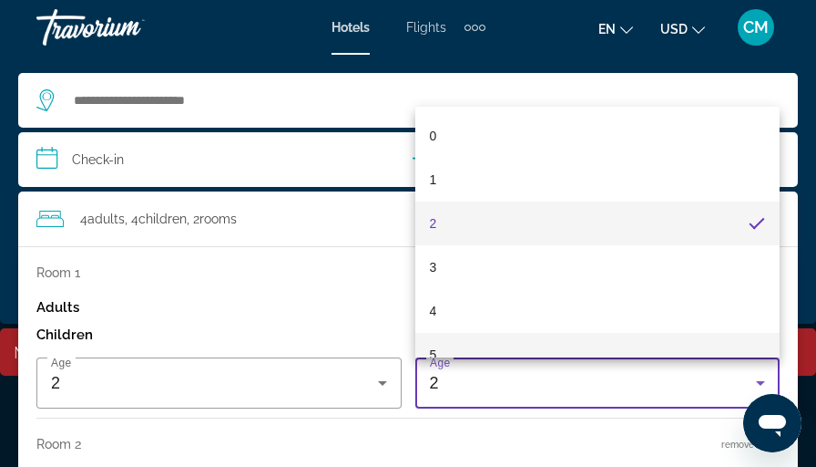
click at [432, 312] on span "5" at bounding box center [433, 355] width 7 height 22
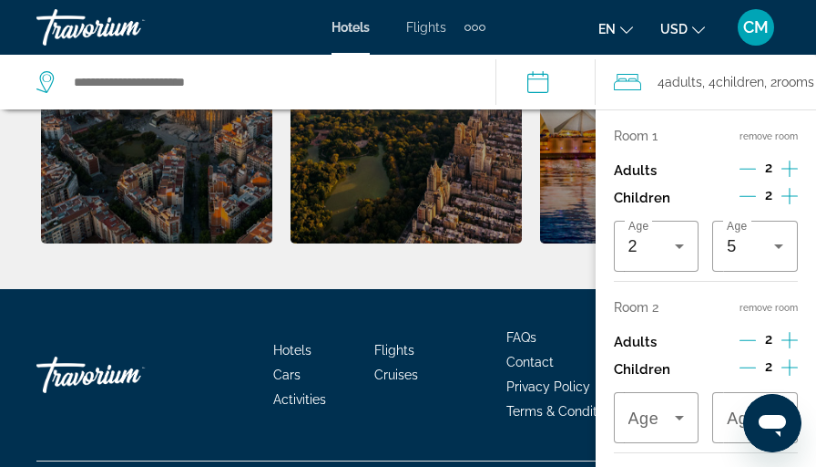
click at [745, 312] on icon "Decrement children" at bounding box center [748, 367] width 16 height 1
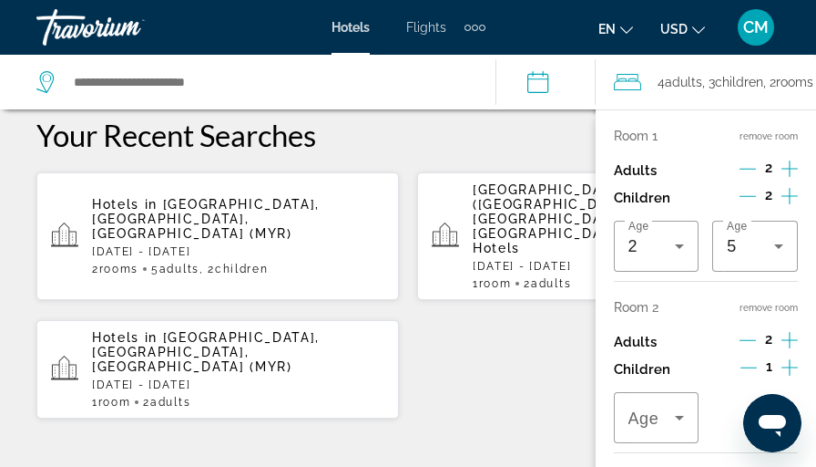
scroll to position [638, 0]
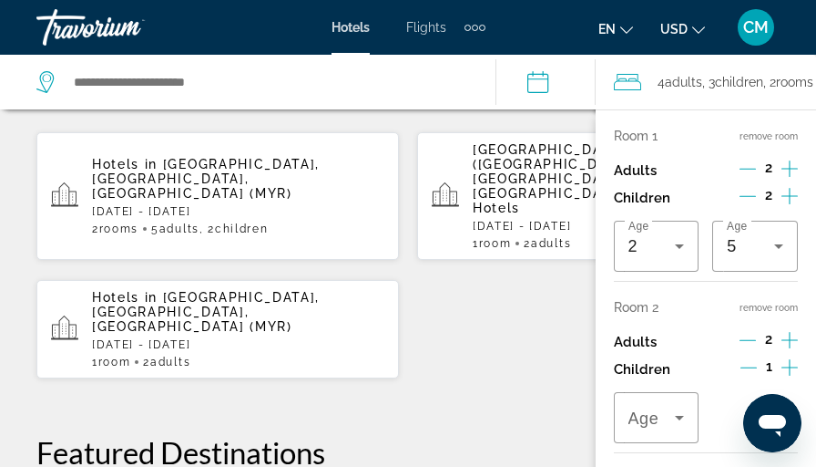
click at [752, 312] on icon "Decrement children" at bounding box center [749, 367] width 16 height 16
click at [752, 272] on div "5" at bounding box center [755, 246] width 56 height 51
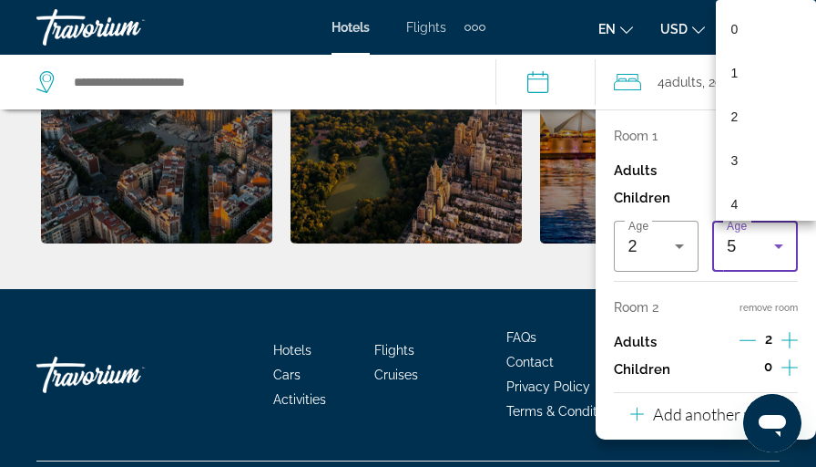
scroll to position [1194, 0]
click at [789, 312] on div at bounding box center [408, 233] width 816 height 467
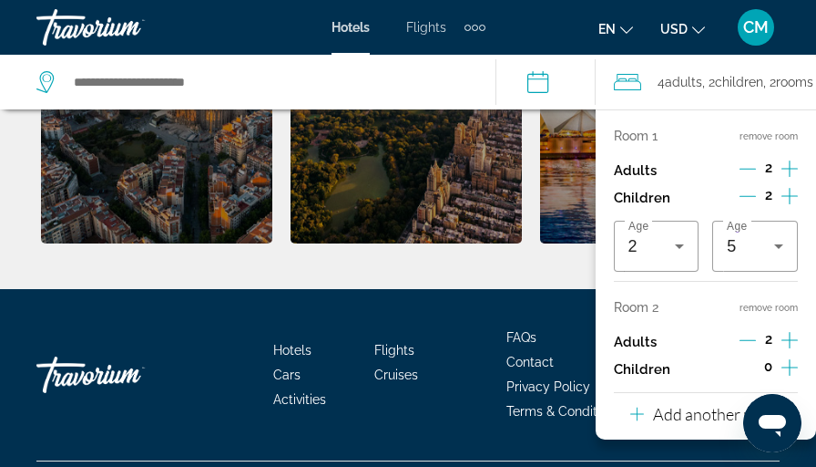
click at [789, 312] on icon "Increment adults" at bounding box center [790, 340] width 16 height 16
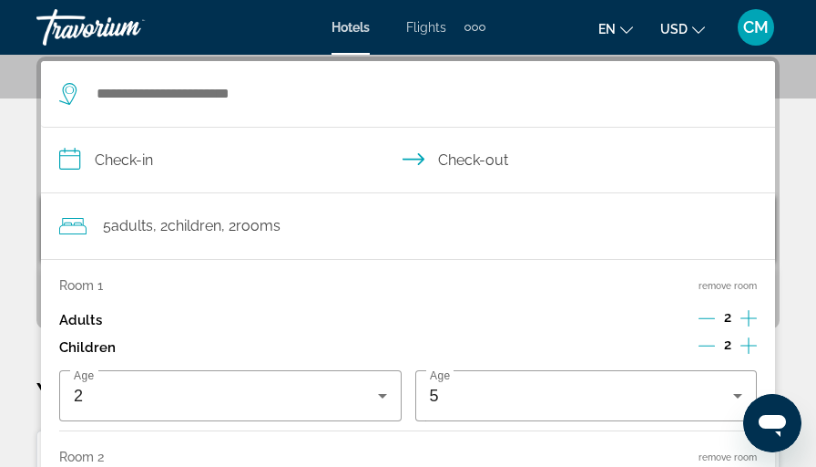
scroll to position [364, 0]
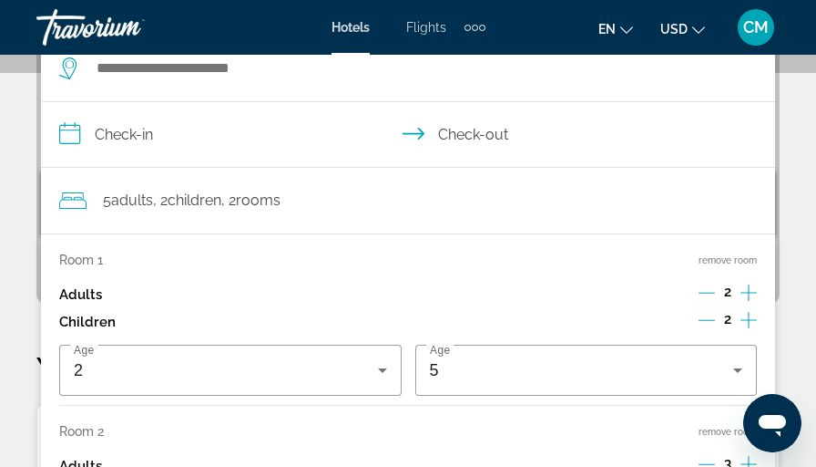
click at [75, 128] on input "**********" at bounding box center [412, 137] width 742 height 70
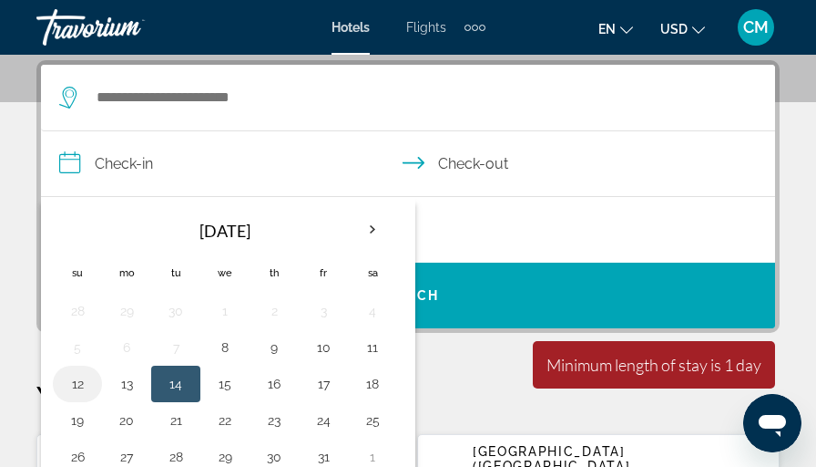
click at [77, 312] on button "12" at bounding box center [77, 384] width 29 height 26
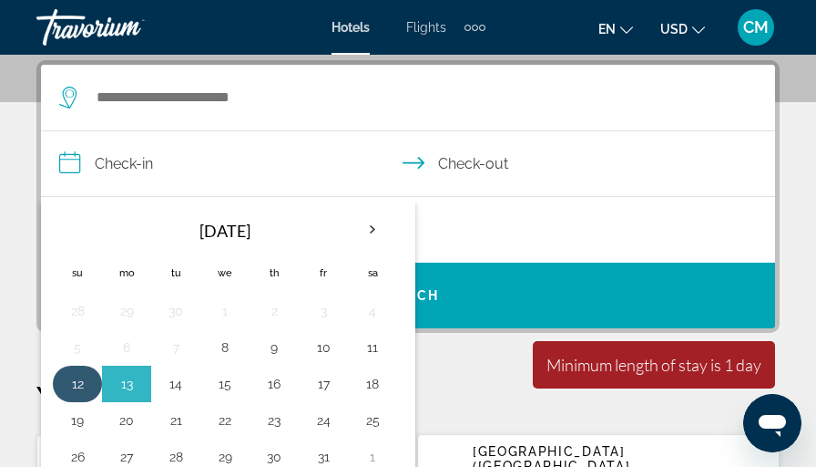
click at [77, 312] on button "12" at bounding box center [77, 384] width 29 height 26
type input "**********"
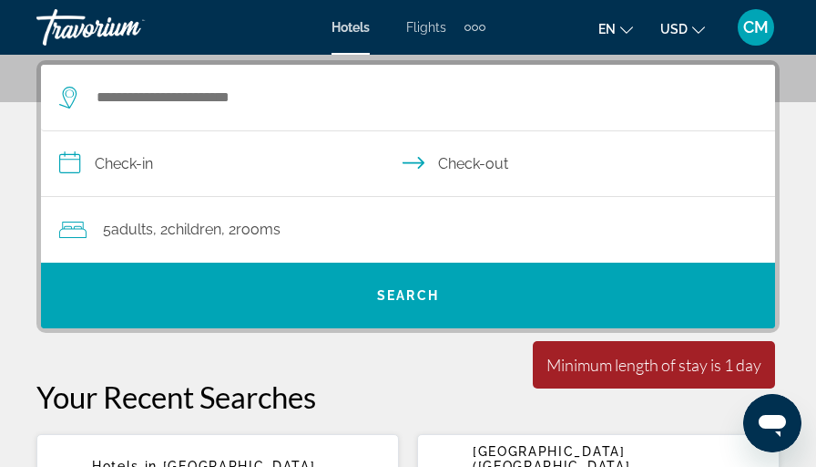
click at [501, 159] on input "**********" at bounding box center [412, 166] width 742 height 70
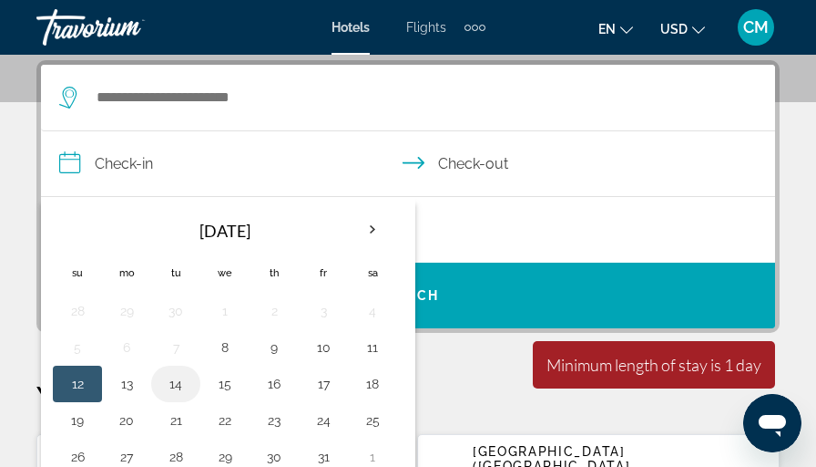
click at [173, 312] on button "14" at bounding box center [175, 384] width 29 height 26
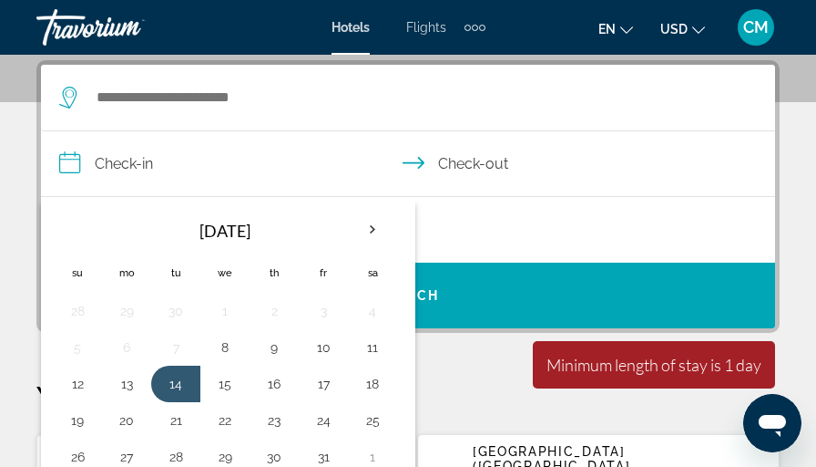
click at [510, 212] on div "5 Adult Adults , 2 Child Children , 2 Room rooms" at bounding box center [417, 230] width 716 height 66
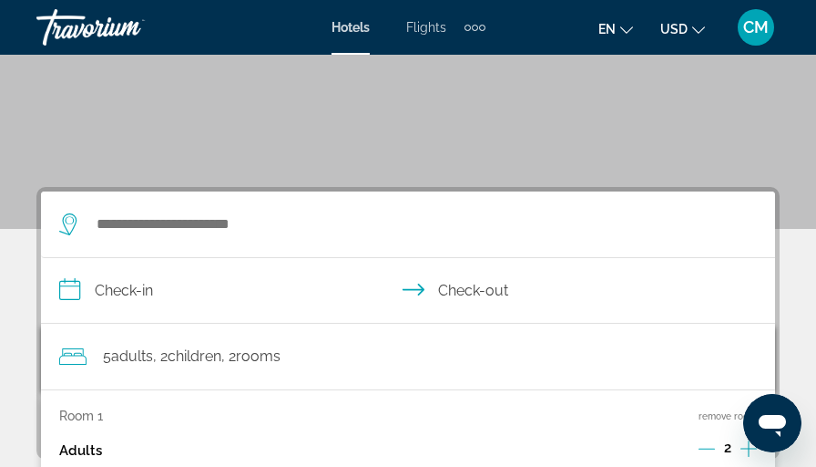
scroll to position [192, 0]
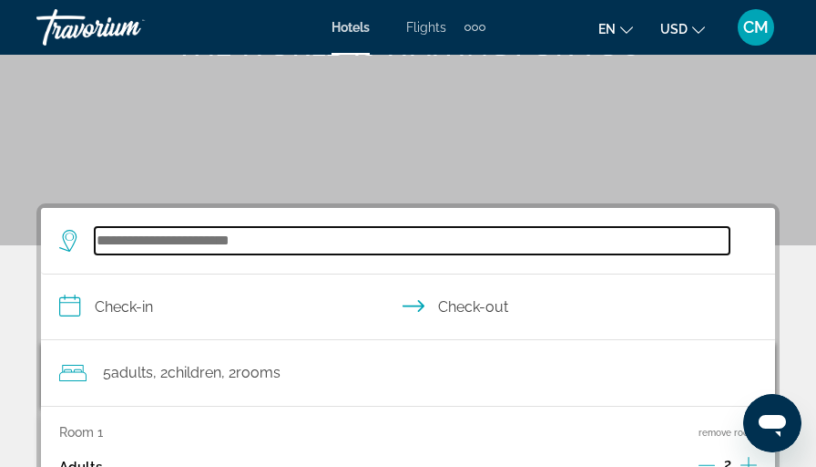
click at [189, 238] on input "Search hotel destination" at bounding box center [412, 240] width 635 height 27
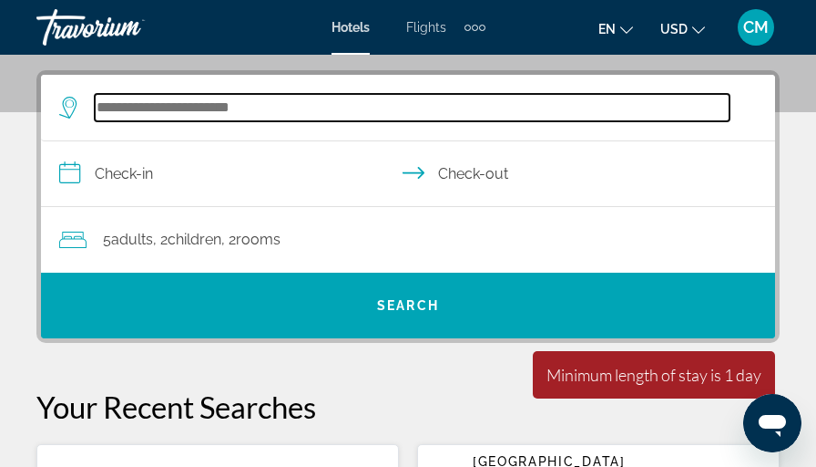
click at [189, 238] on div "**********" at bounding box center [408, 206] width 734 height 263
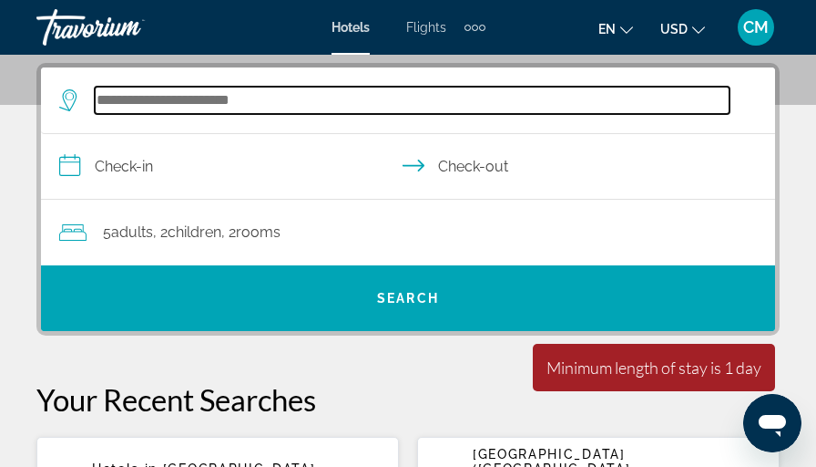
scroll to position [335, 0]
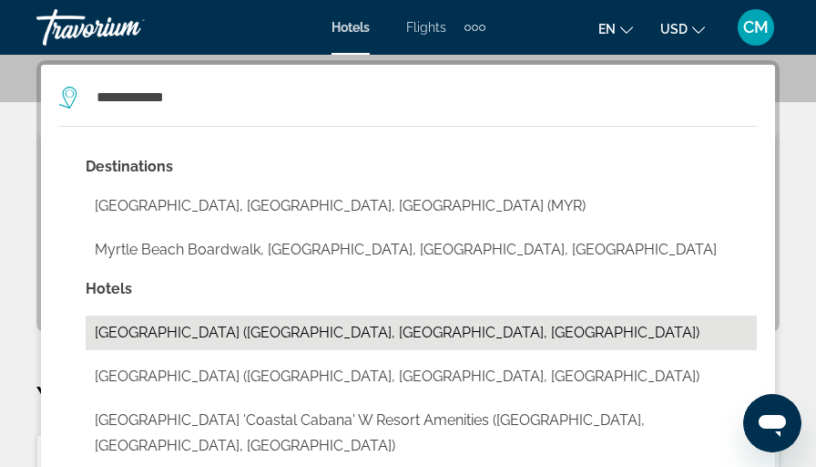
click at [219, 312] on button "Myrtle Beach Resort (Myrtle Beach, SC, US)" at bounding box center [422, 332] width 672 height 35
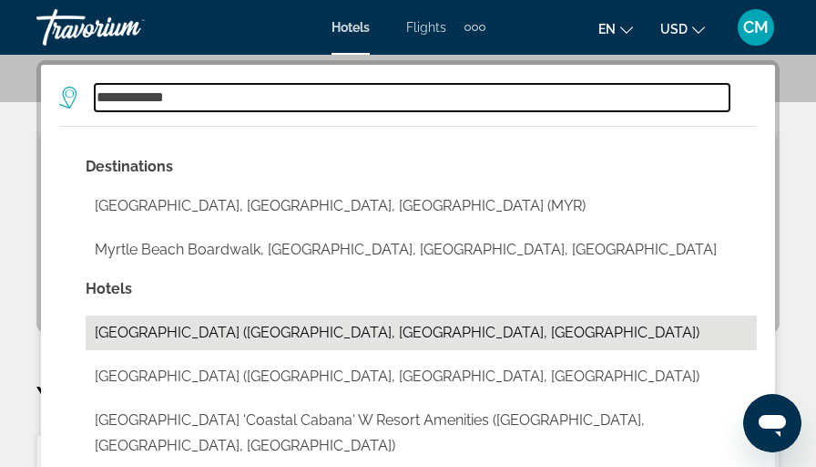
type input "**********"
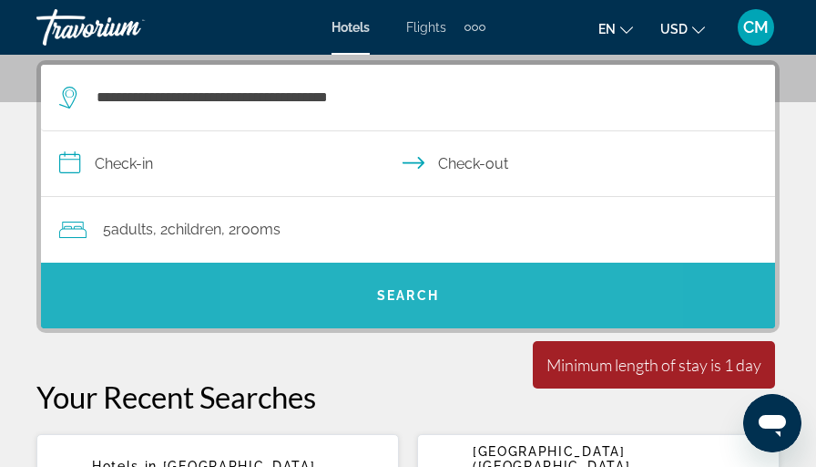
click at [383, 293] on span "Search" at bounding box center [408, 295] width 62 height 15
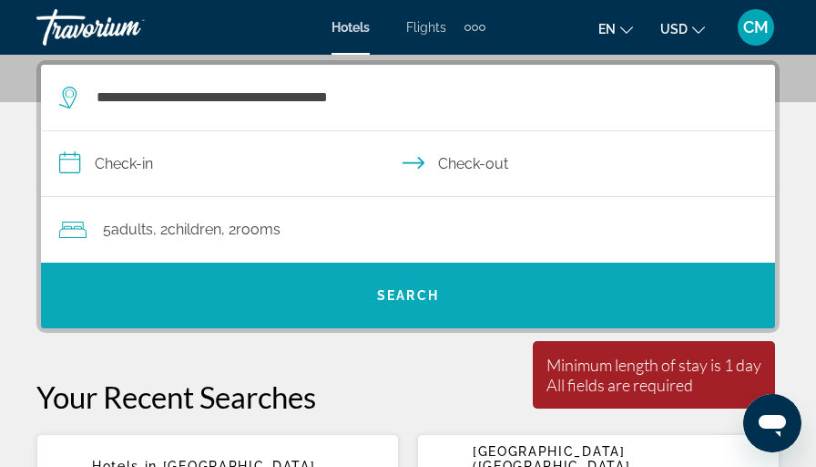
click at [399, 293] on span "Search" at bounding box center [408, 295] width 62 height 15
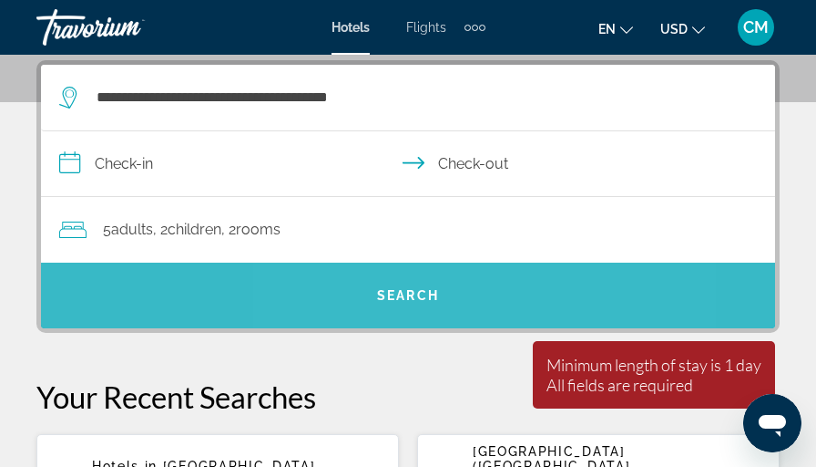
click at [399, 293] on span "Search" at bounding box center [408, 295] width 62 height 15
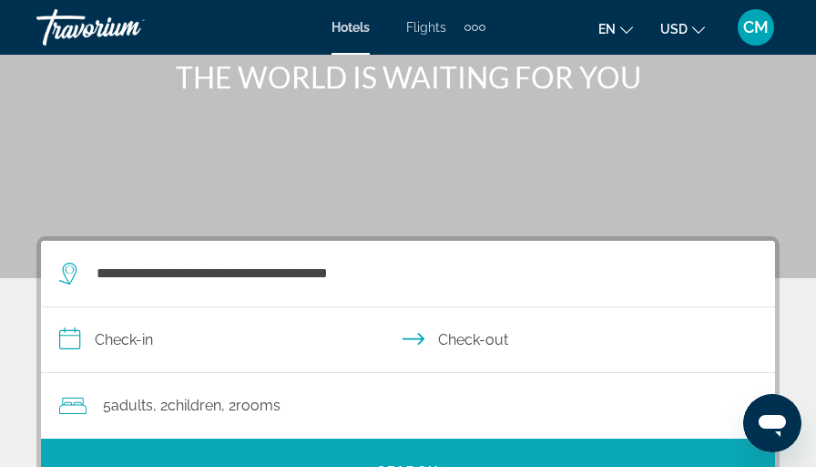
scroll to position [153, 0]
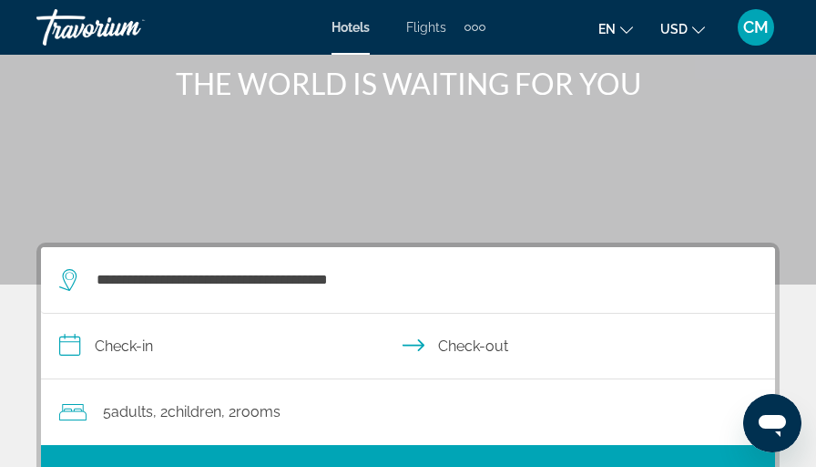
click at [65, 312] on input "**********" at bounding box center [412, 348] width 742 height 70
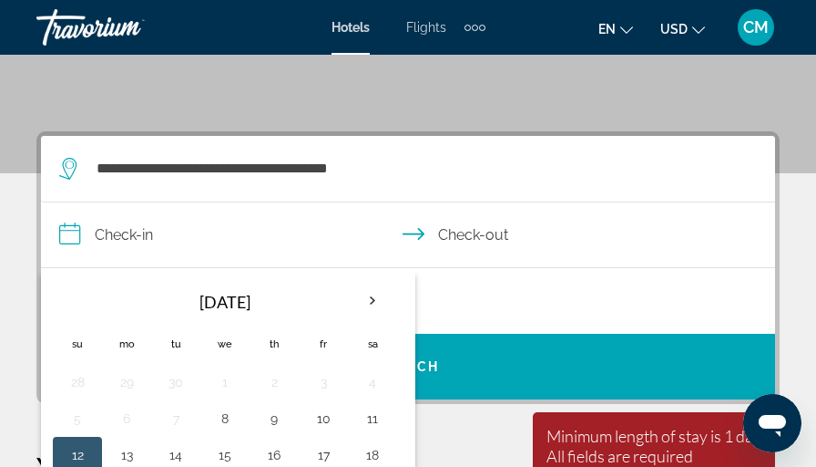
click at [65, 312] on thead "Navigation placeholder Oct 2025 Su Mo Tu We Th Fr Sa" at bounding box center [225, 322] width 344 height 84
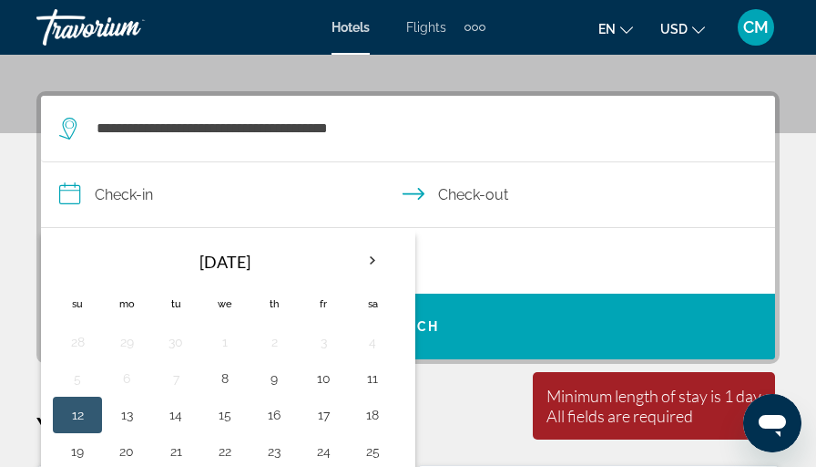
scroll to position [335, 0]
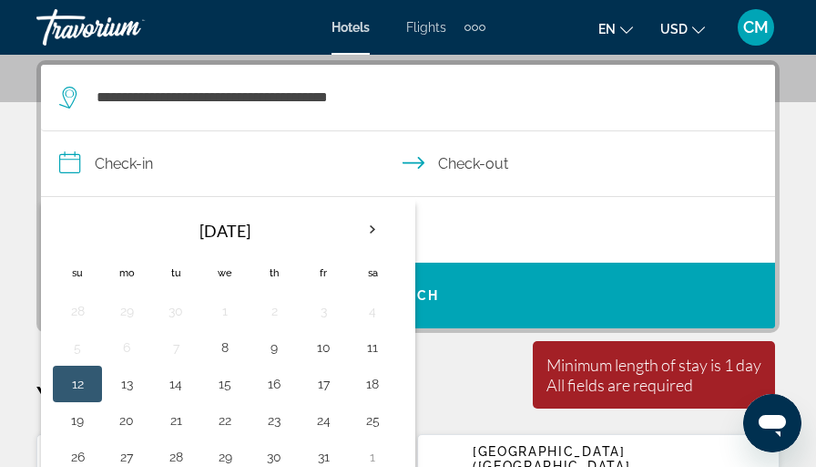
click at [77, 312] on button "12" at bounding box center [77, 384] width 29 height 26
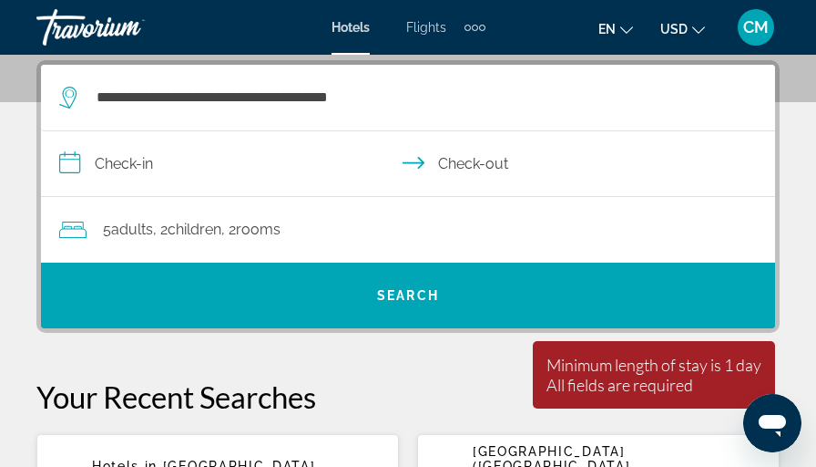
click at [464, 166] on input "**********" at bounding box center [412, 166] width 742 height 70
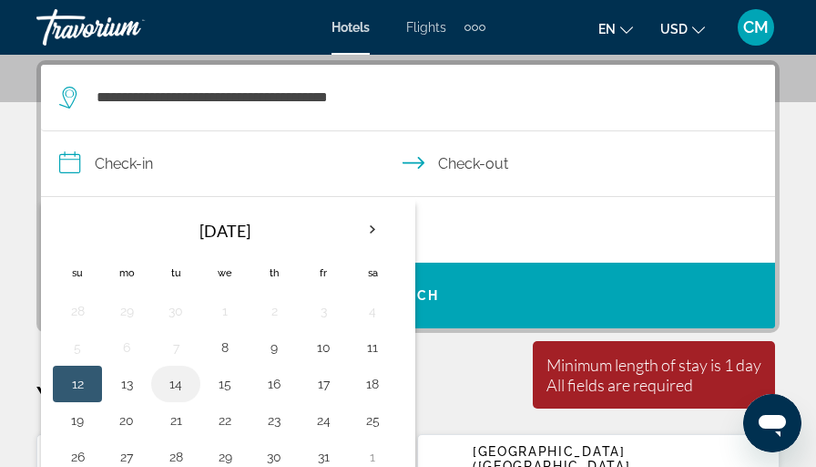
click at [172, 312] on button "14" at bounding box center [175, 384] width 29 height 26
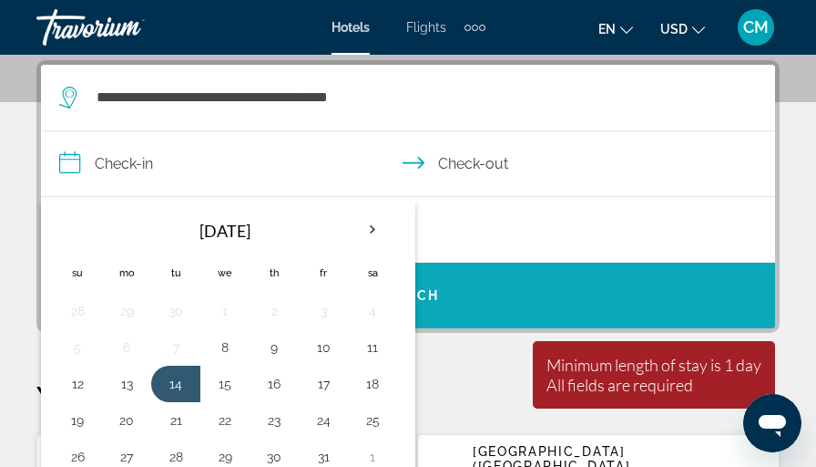
click at [467, 282] on span "Search" at bounding box center [408, 295] width 734 height 44
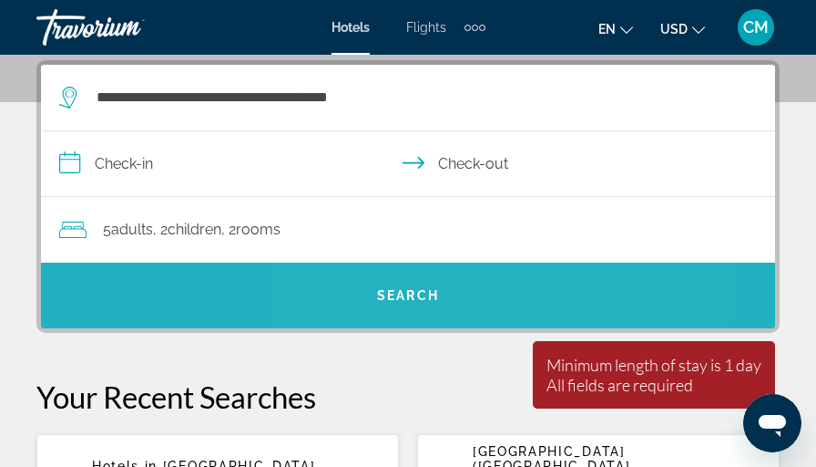
click at [467, 282] on span "Search" at bounding box center [408, 295] width 734 height 44
click at [428, 291] on span "Search" at bounding box center [408, 295] width 62 height 15
click at [427, 292] on span "Search" at bounding box center [408, 295] width 62 height 15
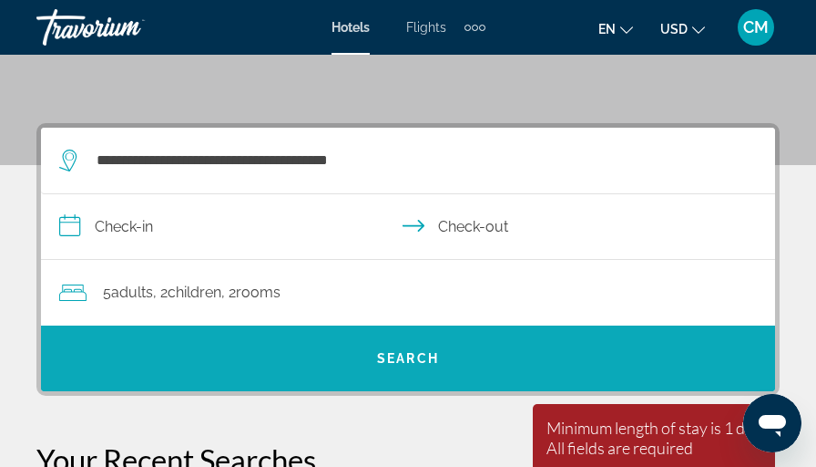
scroll to position [244, 0]
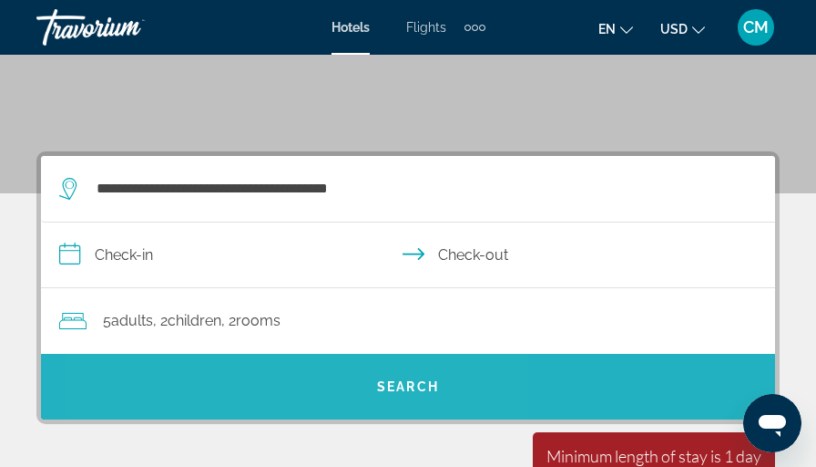
click at [306, 312] on span "Search" at bounding box center [408, 386] width 734 height 44
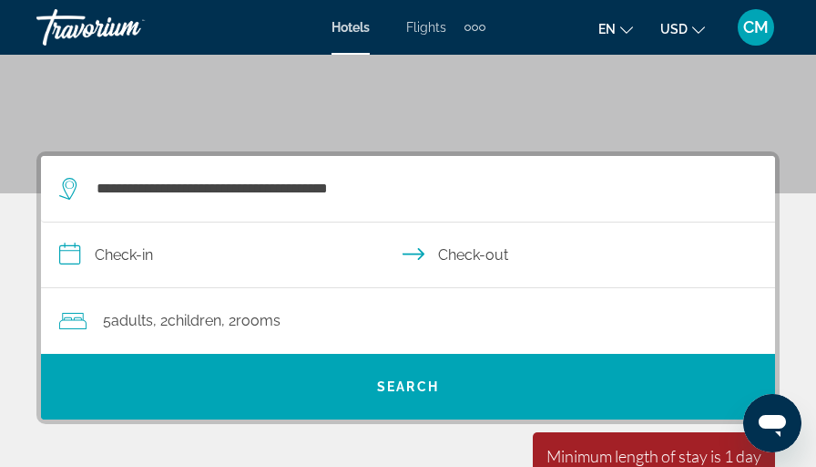
click at [82, 247] on input "**********" at bounding box center [412, 257] width 742 height 70
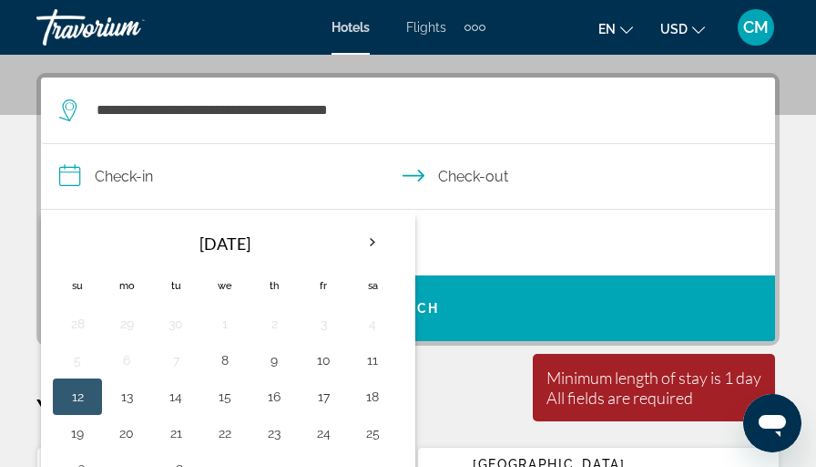
scroll to position [335, 0]
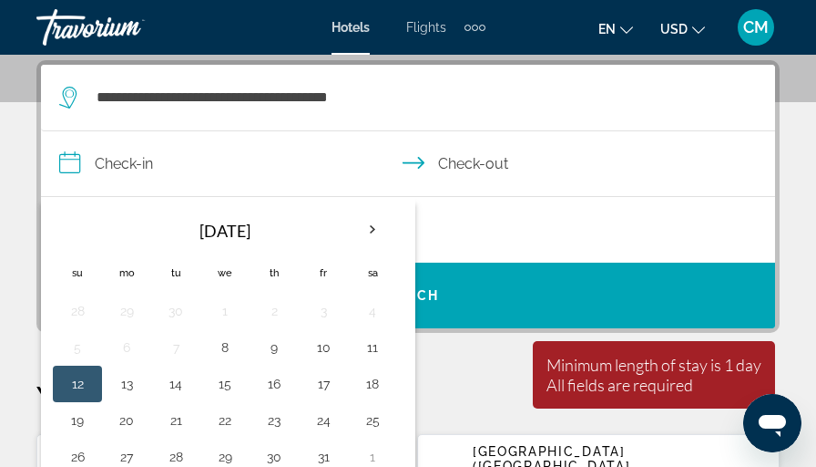
click at [72, 312] on button "12" at bounding box center [77, 384] width 29 height 26
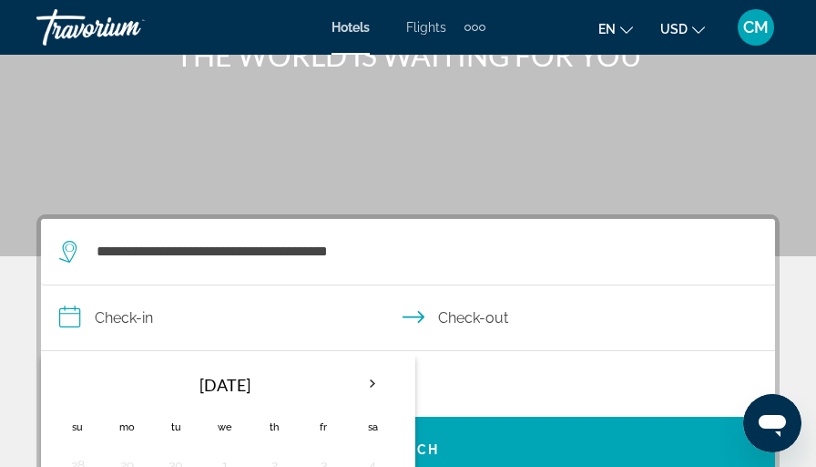
scroll to position [153, 0]
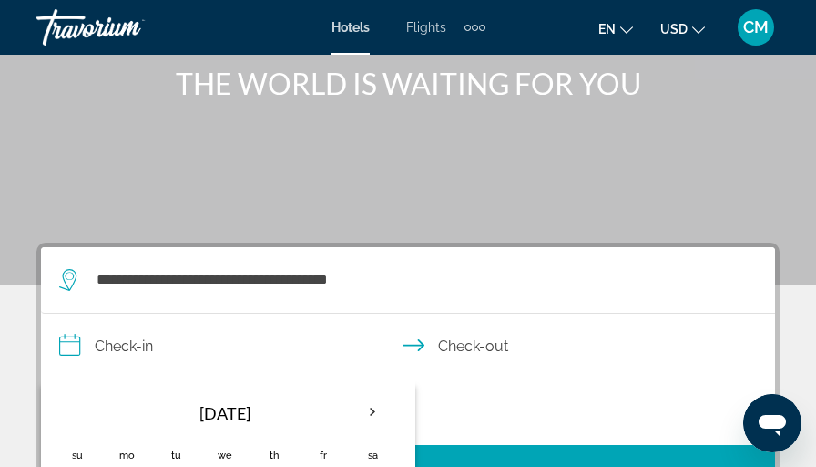
click at [455, 312] on input "**********" at bounding box center [412, 348] width 742 height 70
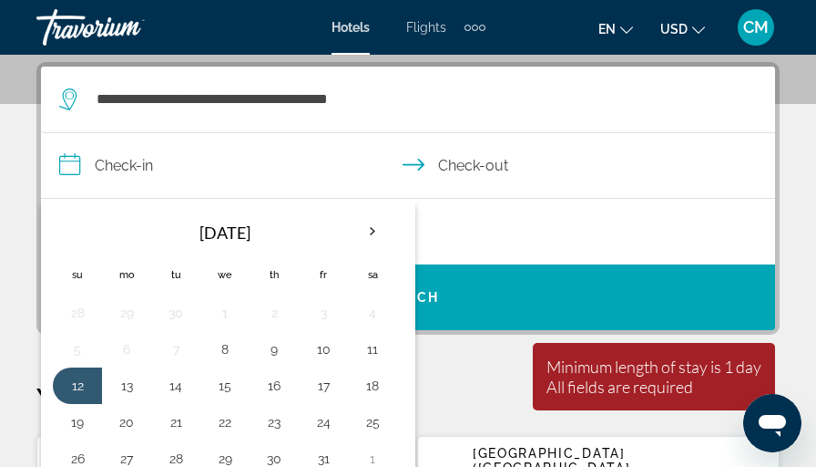
scroll to position [335, 0]
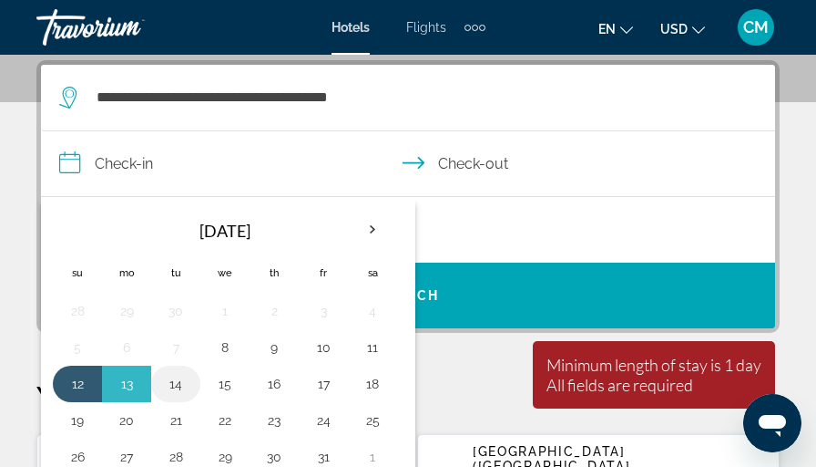
click at [178, 312] on button "14" at bounding box center [175, 384] width 29 height 26
type input "**********"
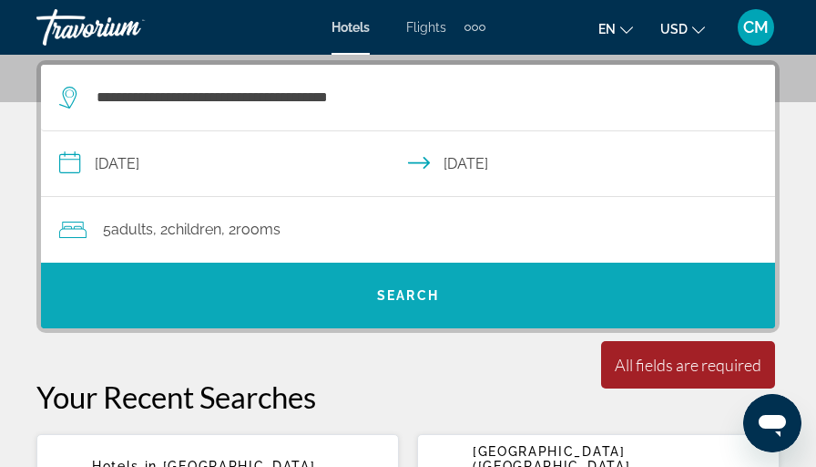
click at [389, 293] on span "Search" at bounding box center [408, 295] width 62 height 15
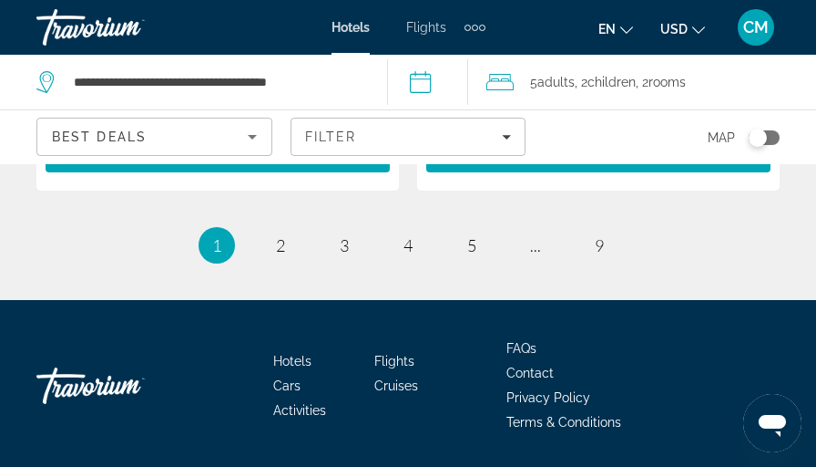
scroll to position [4211, 0]
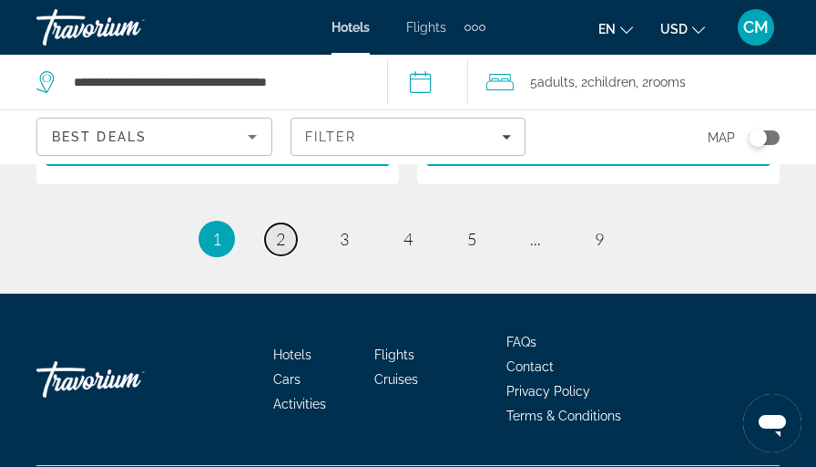
click at [283, 229] on span "2" at bounding box center [280, 239] width 9 height 20
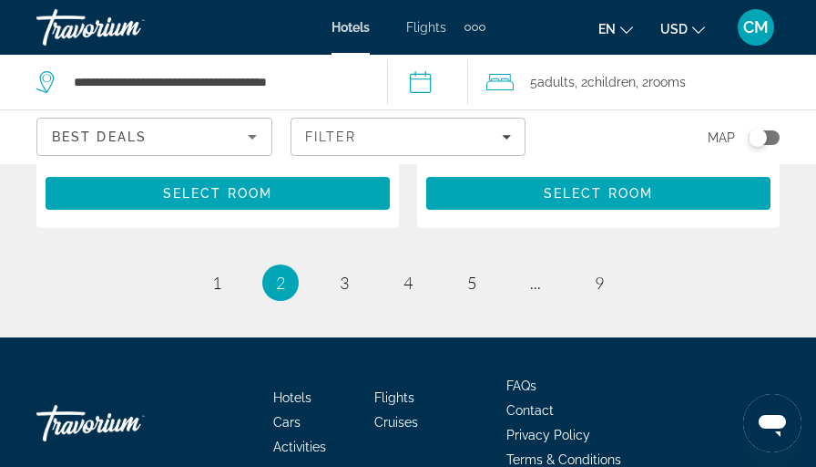
scroll to position [4100, 0]
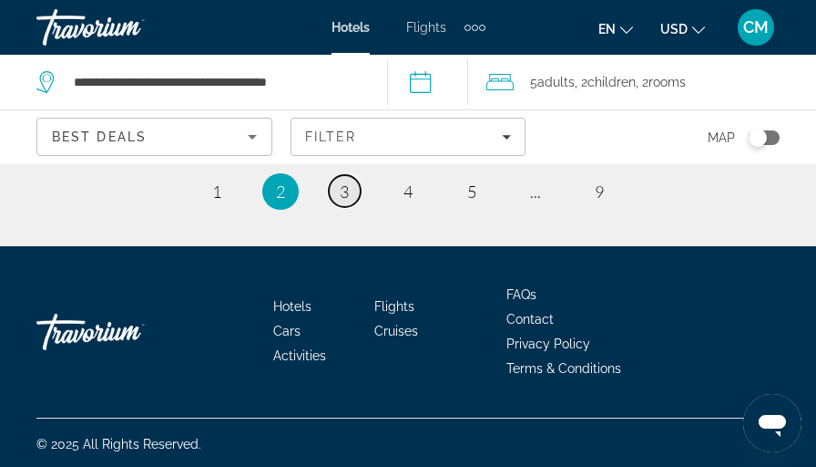
click at [347, 195] on span "3" at bounding box center [344, 191] width 9 height 20
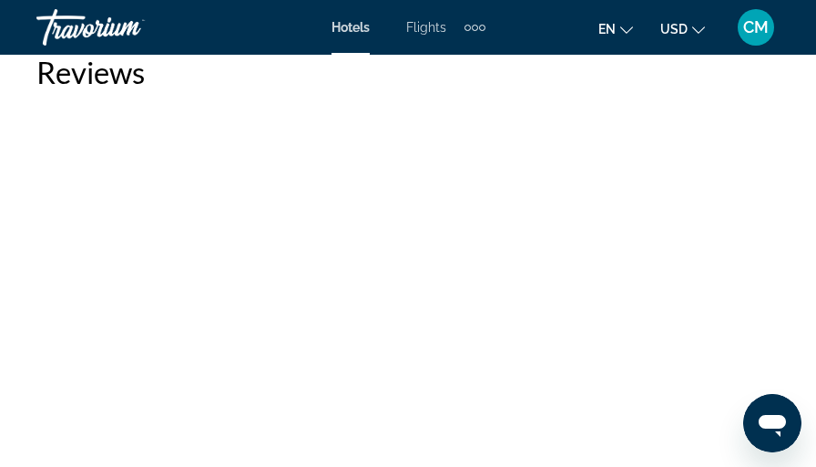
scroll to position [12292, 0]
click at [407, 53] on mat-toolbar "Hotels Flights Cars Cruises Activities Hotels Flights Cars Cruises Activities e…" at bounding box center [408, 27] width 816 height 55
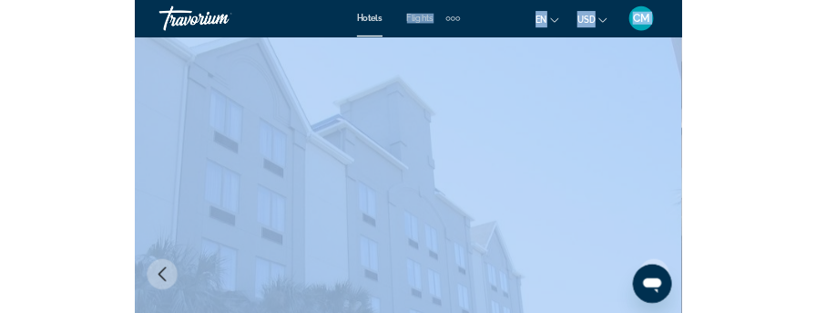
scroll to position [0, 0]
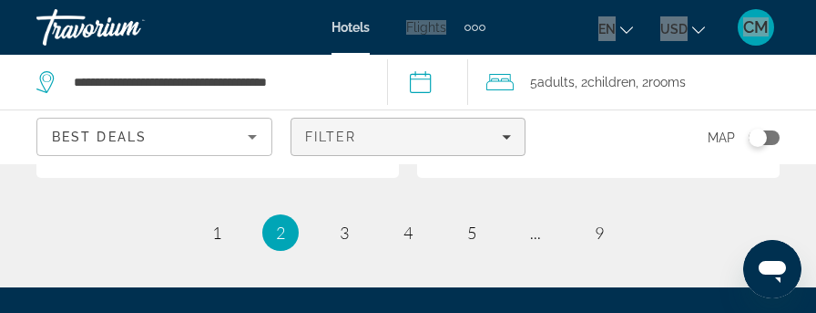
scroll to position [4100, 0]
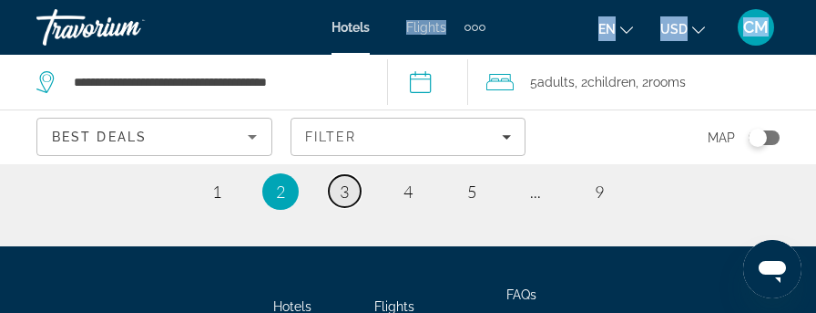
click at [340, 189] on span "3" at bounding box center [344, 191] width 9 height 20
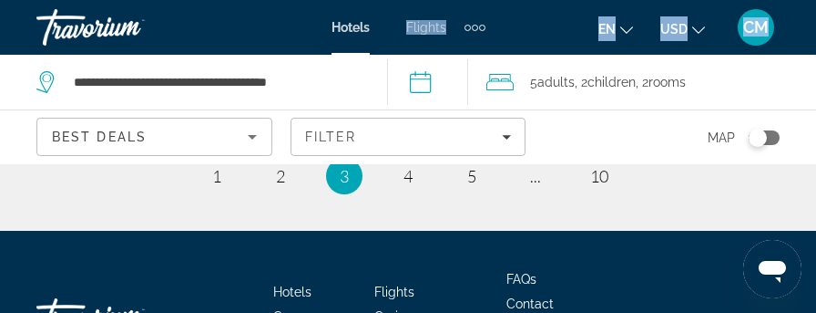
scroll to position [4135, 0]
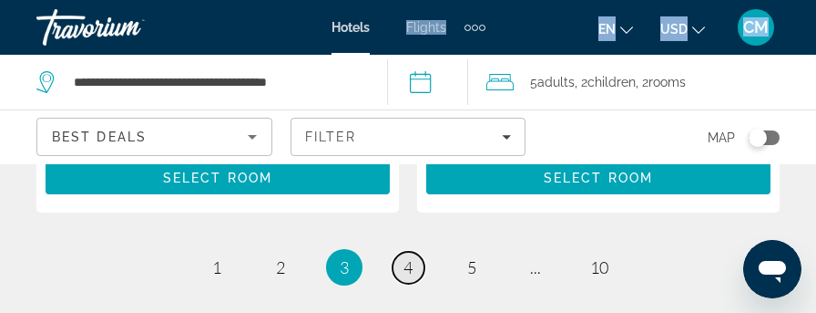
click at [408, 257] on span "4" at bounding box center [408, 267] width 9 height 20
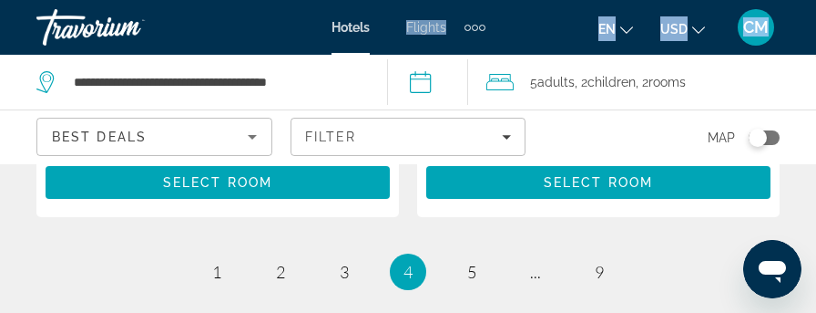
scroll to position [4100, 0]
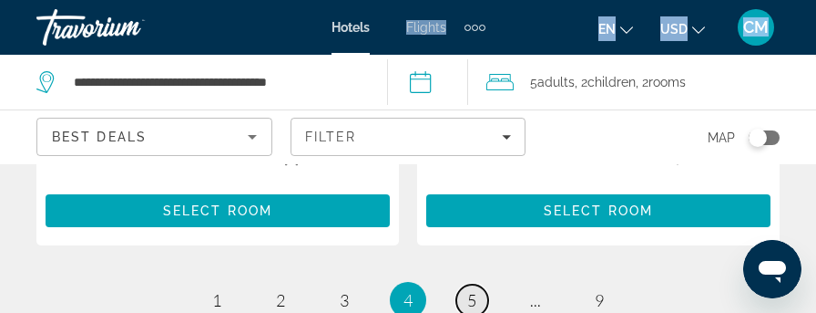
click at [474, 290] on span "5" at bounding box center [471, 300] width 9 height 20
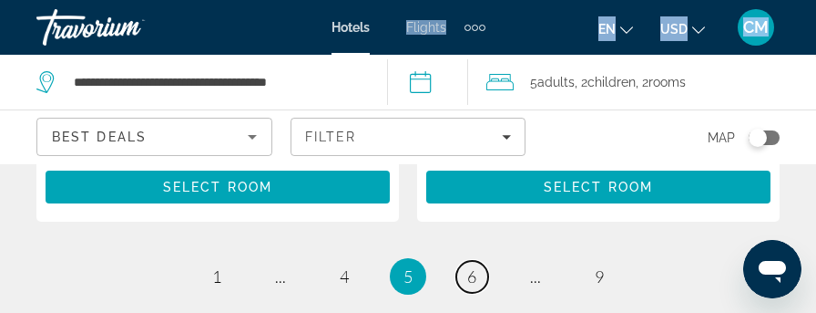
scroll to position [4100, 0]
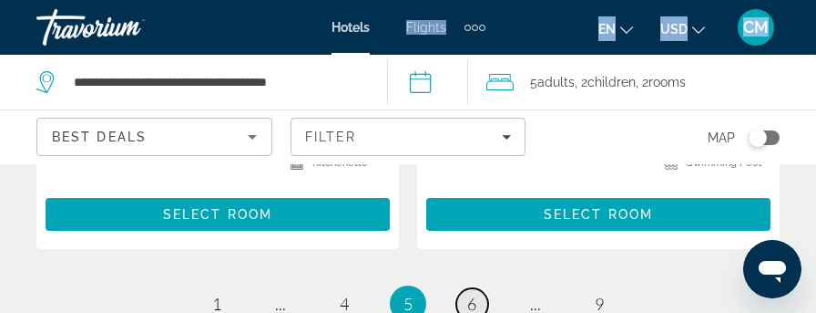
click at [474, 293] on span "6" at bounding box center [471, 303] width 9 height 20
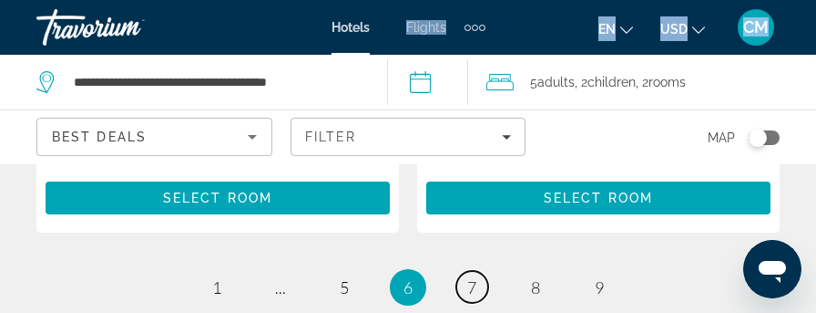
scroll to position [4009, 0]
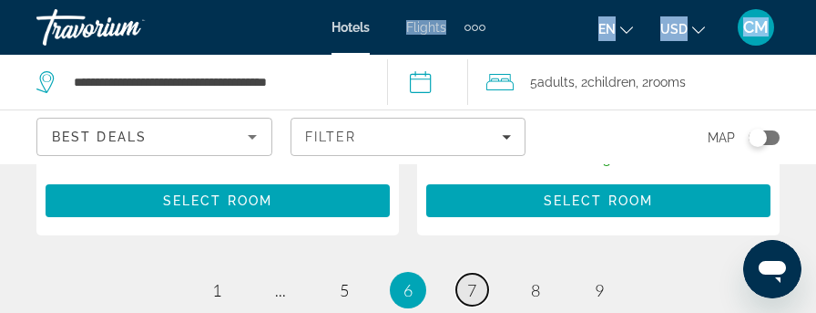
click at [471, 280] on span "7" at bounding box center [471, 290] width 9 height 20
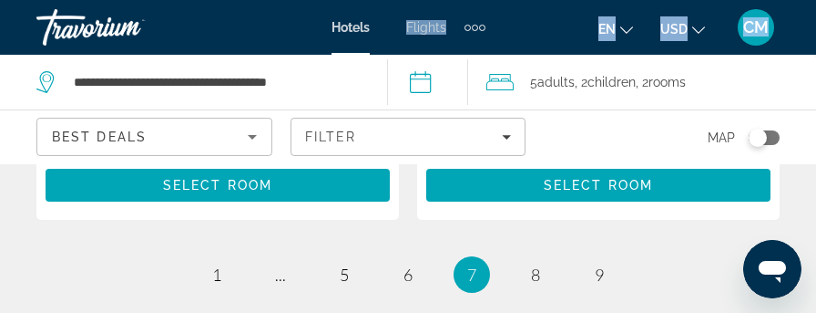
scroll to position [4009, 0]
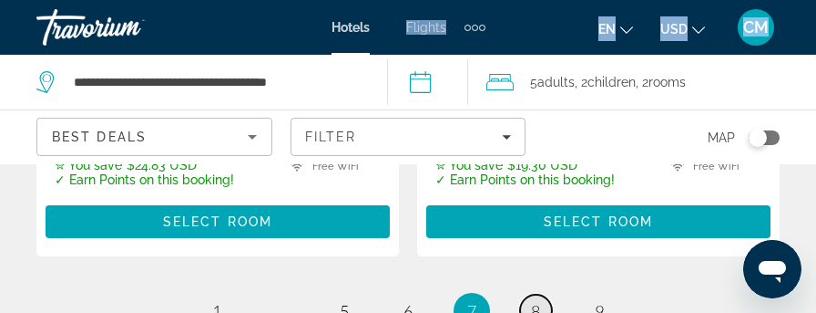
click at [538, 301] on span "8" at bounding box center [535, 311] width 9 height 20
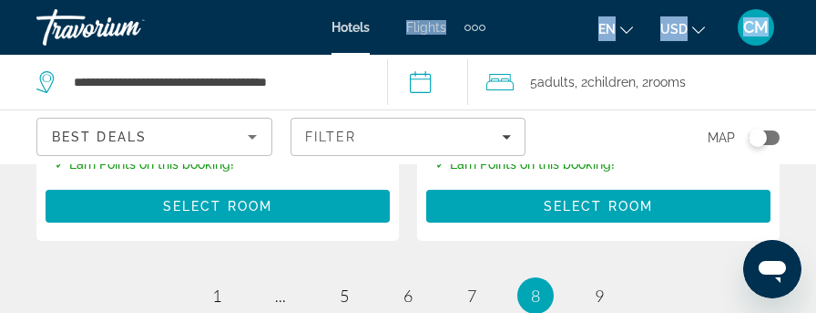
scroll to position [4100, 0]
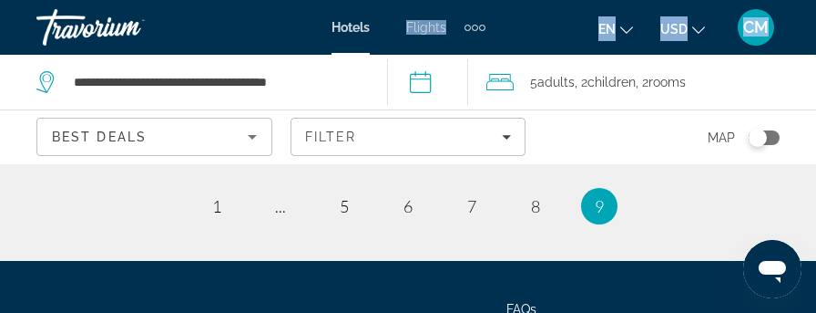
scroll to position [4130, 0]
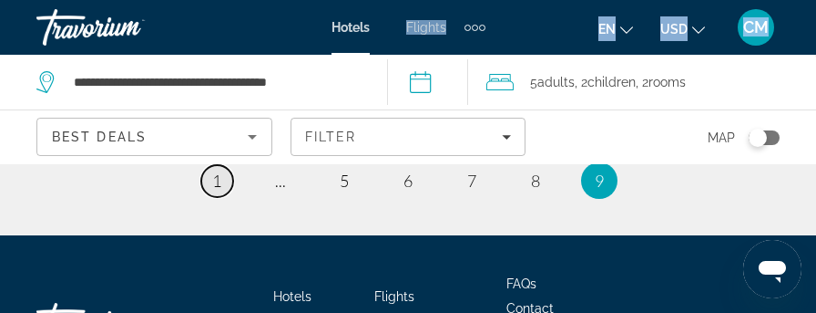
click at [217, 190] on span "1" at bounding box center [216, 180] width 9 height 20
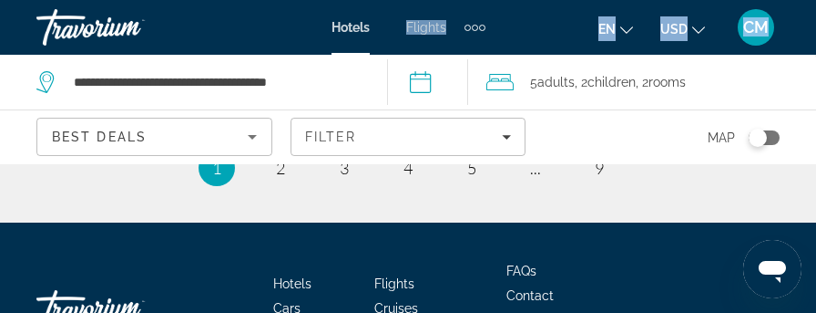
scroll to position [4191, 0]
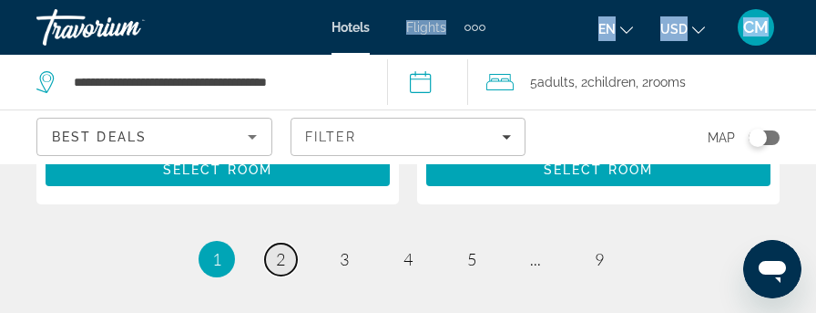
click at [275, 243] on link "page 2" at bounding box center [281, 259] width 32 height 32
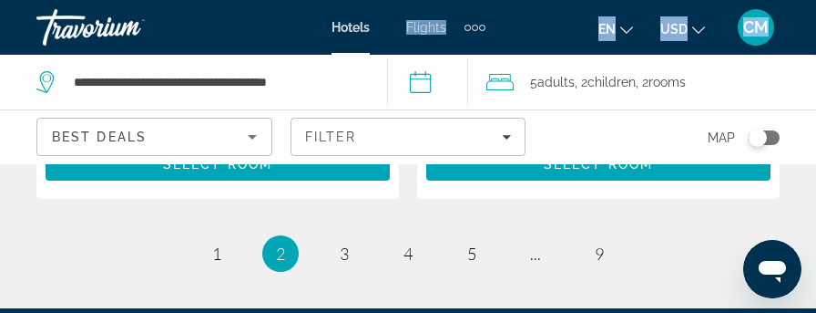
scroll to position [4076, 0]
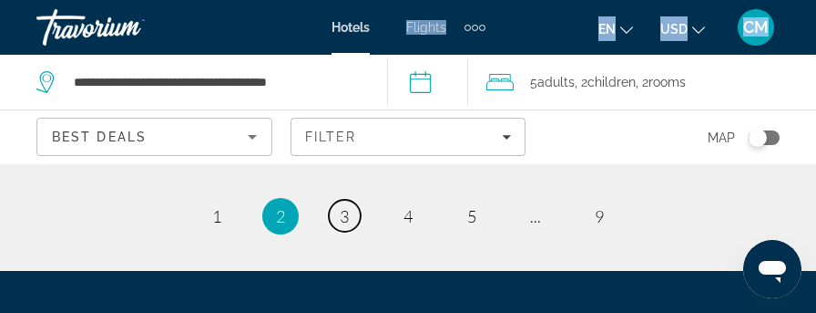
click at [349, 218] on link "page 3" at bounding box center [345, 216] width 32 height 32
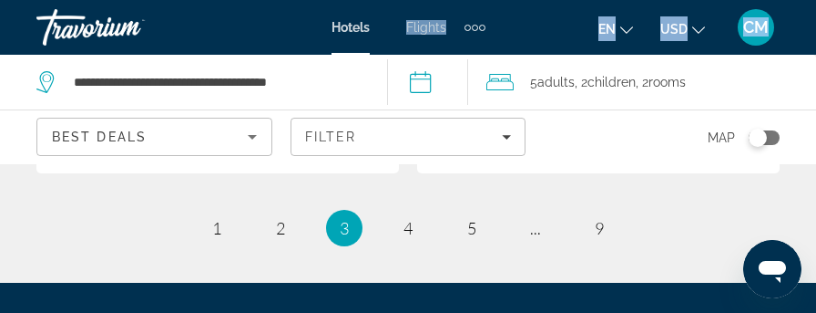
scroll to position [4191, 0]
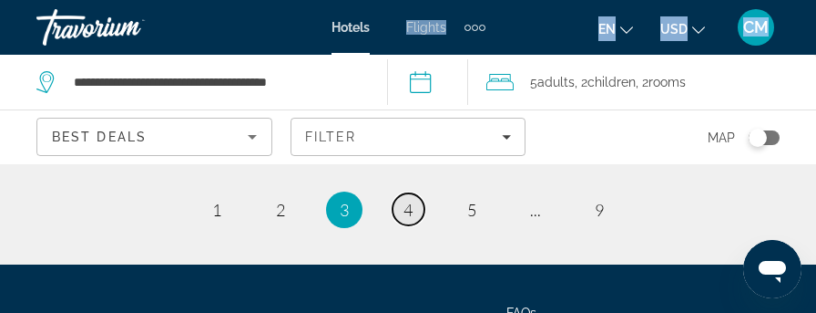
click at [413, 193] on link "page 4" at bounding box center [409, 209] width 32 height 32
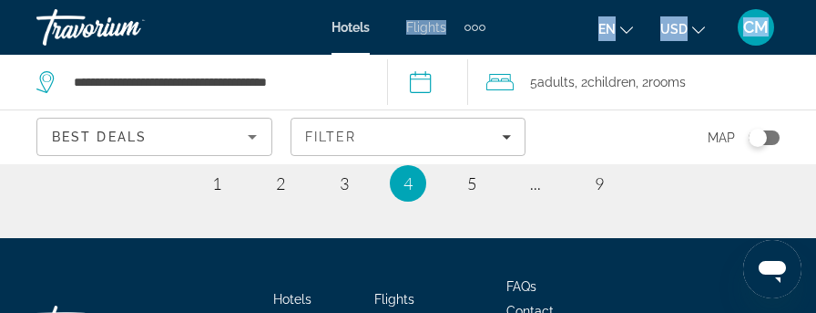
scroll to position [4191, 0]
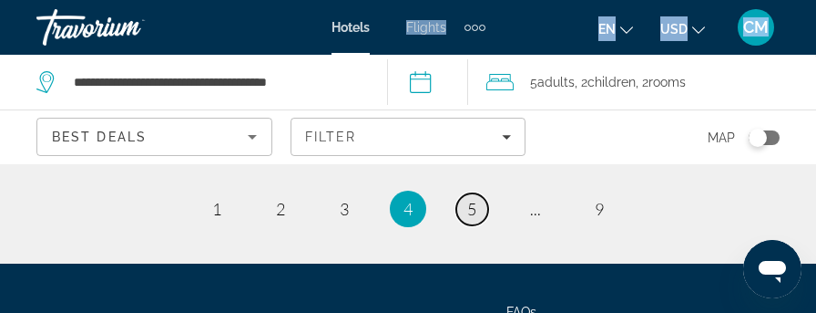
click at [476, 199] on span "5" at bounding box center [471, 209] width 9 height 20
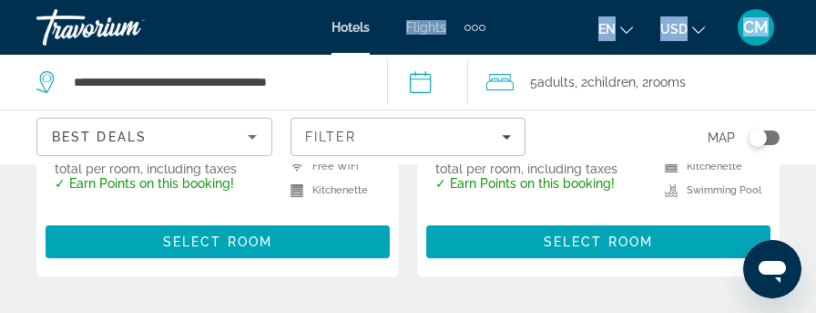
scroll to position [4100, 0]
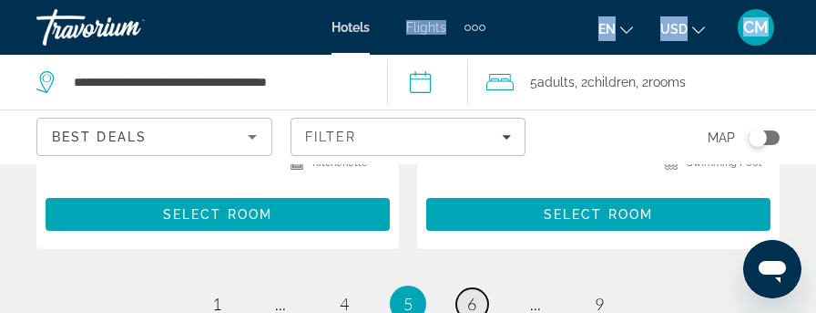
click at [477, 288] on link "page 6" at bounding box center [472, 304] width 32 height 32
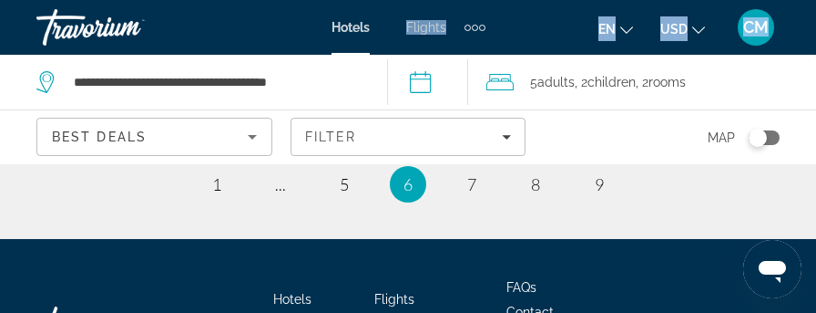
scroll to position [4009, 0]
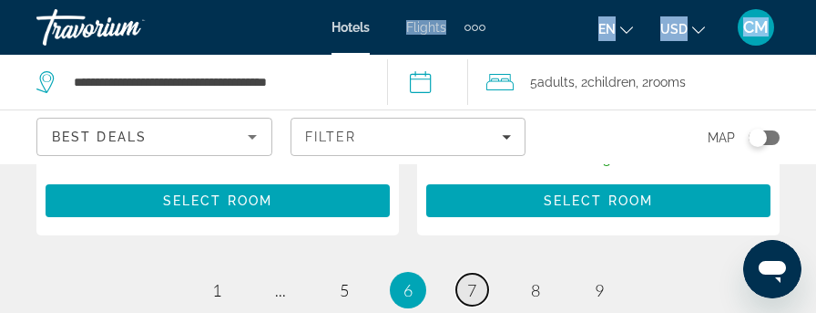
click at [475, 280] on span "7" at bounding box center [471, 290] width 9 height 20
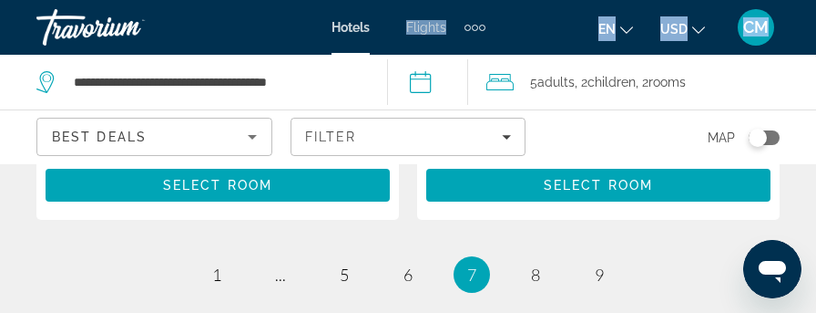
scroll to position [4009, 0]
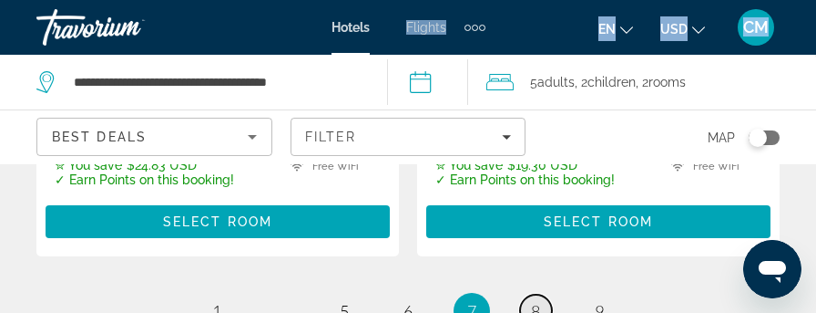
click at [536, 301] on span "8" at bounding box center [535, 311] width 9 height 20
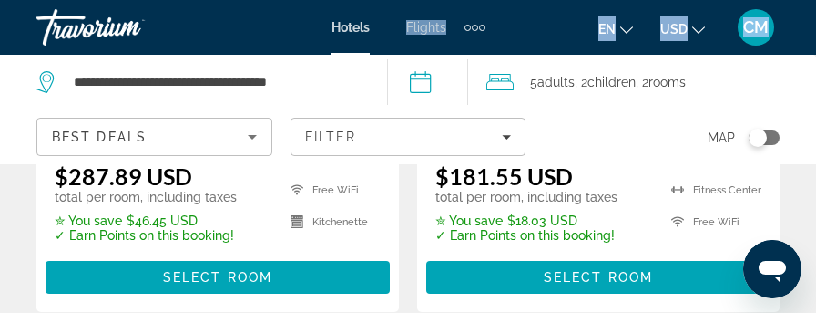
scroll to position [4100, 0]
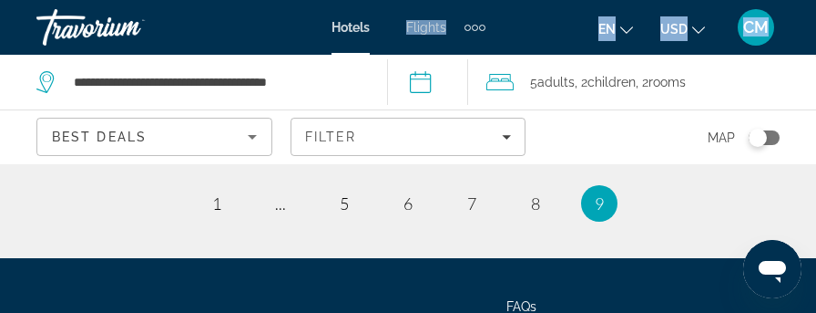
scroll to position [4100, 0]
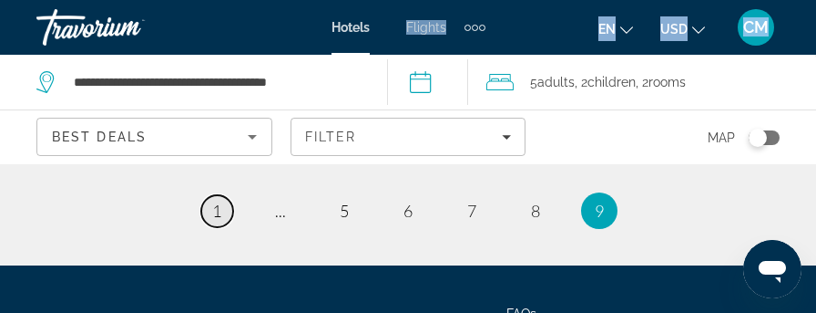
click at [217, 221] on span "1" at bounding box center [216, 210] width 9 height 20
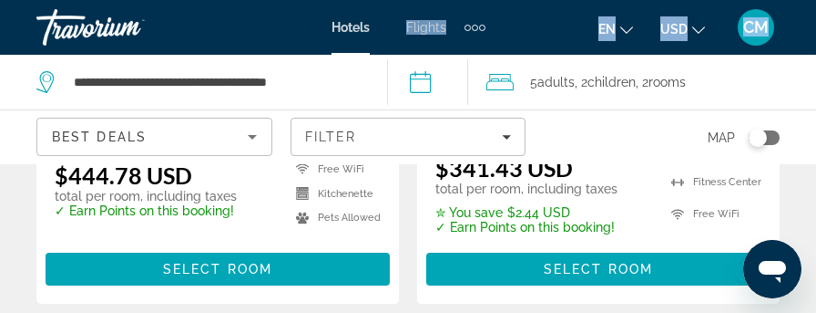
scroll to position [4183, 0]
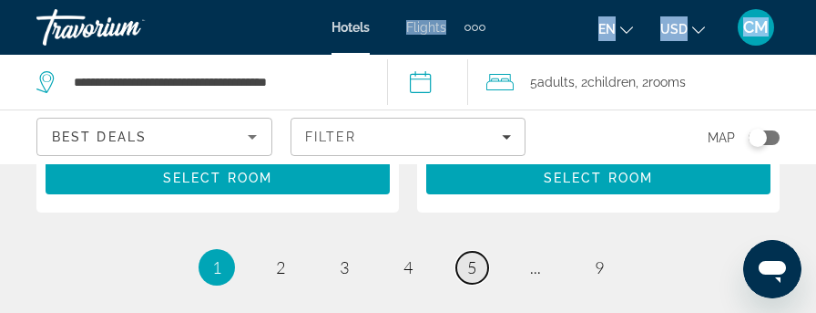
click at [477, 251] on link "page 5" at bounding box center [472, 267] width 32 height 32
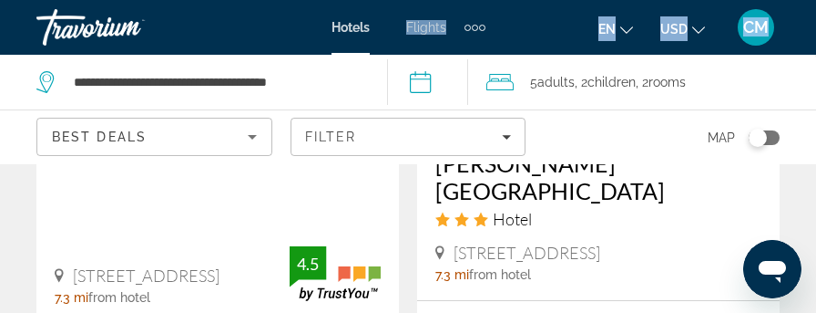
scroll to position [3280, 0]
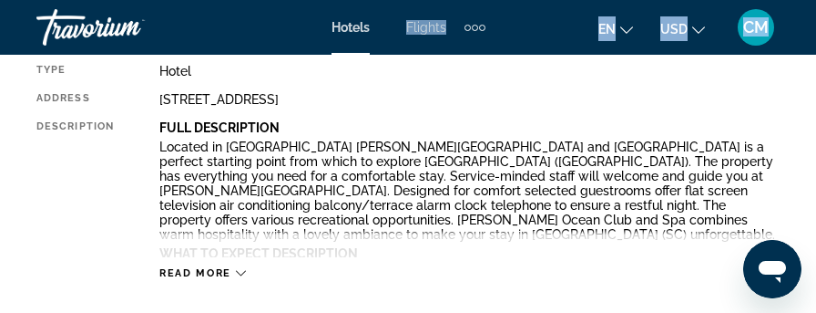
scroll to position [1093, 0]
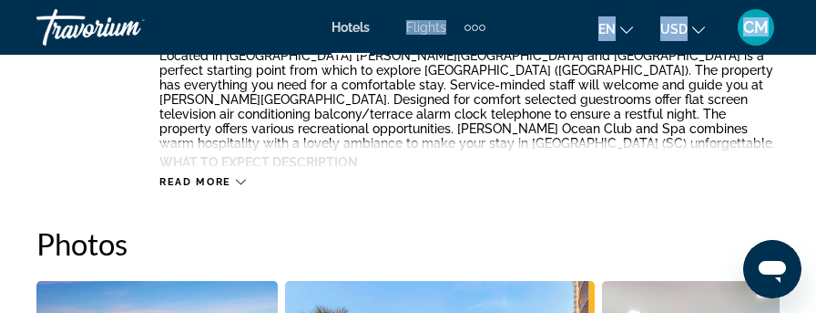
click at [231, 177] on div "Read more" at bounding box center [202, 182] width 87 height 12
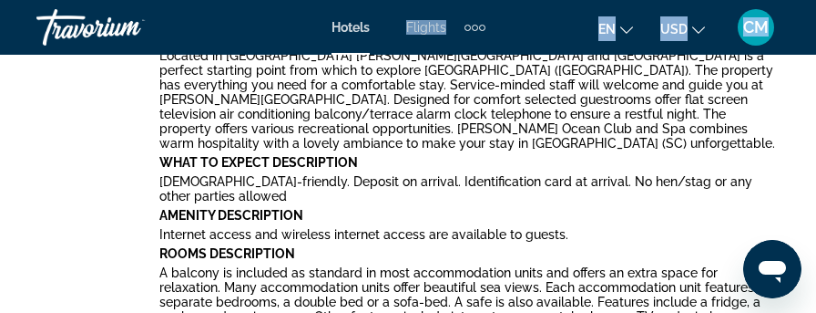
click at [231, 177] on p "Gay-friendly. Deposit on arrival. Identification card at arrival. No hen/stag o…" at bounding box center [469, 188] width 621 height 29
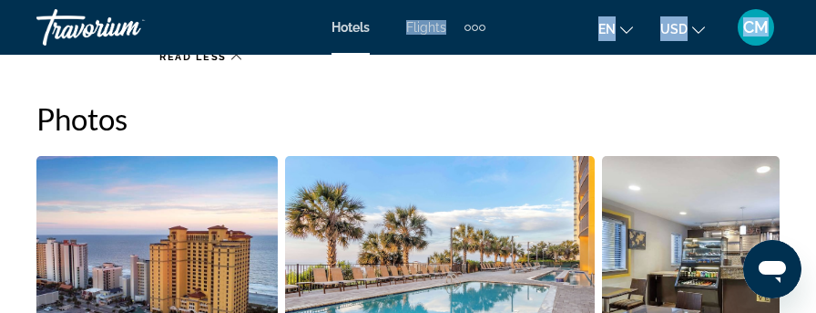
scroll to position [1458, 0]
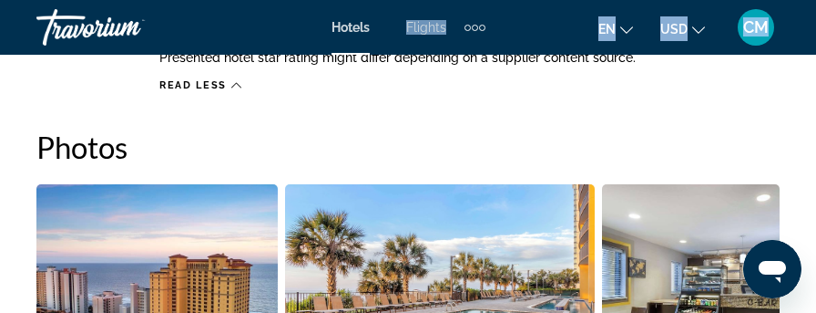
click at [148, 214] on img "Open full-screen image slider" at bounding box center [156, 297] width 241 height 226
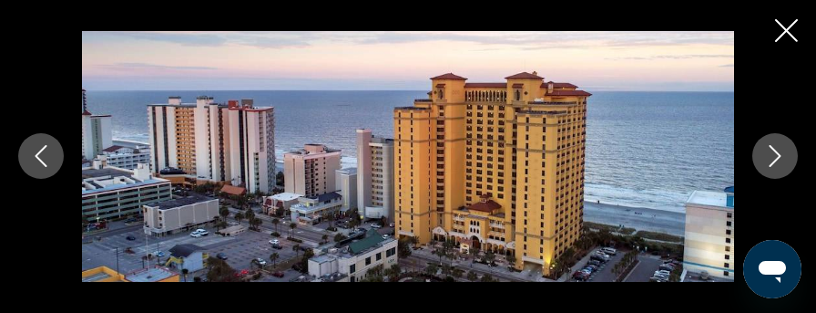
scroll to position [1276, 0]
click at [774, 159] on icon "Next image" at bounding box center [775, 156] width 22 height 22
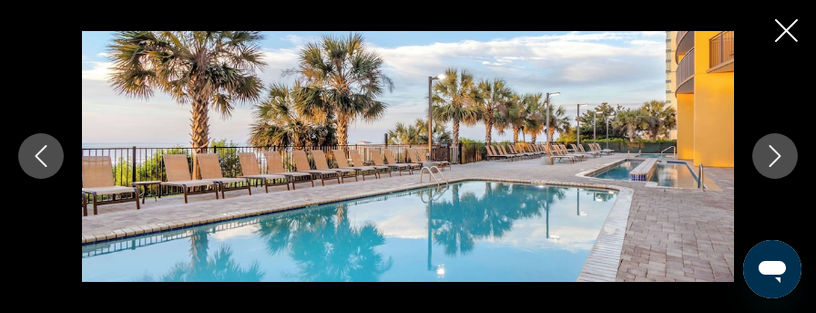
click at [774, 159] on icon "Next image" at bounding box center [775, 156] width 22 height 22
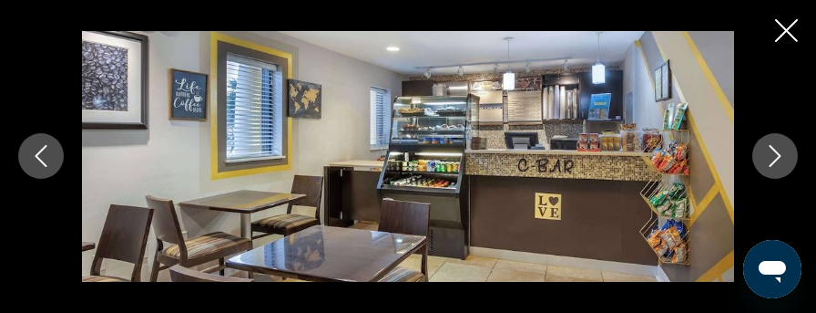
click at [779, 153] on icon "Next image" at bounding box center [775, 156] width 22 height 22
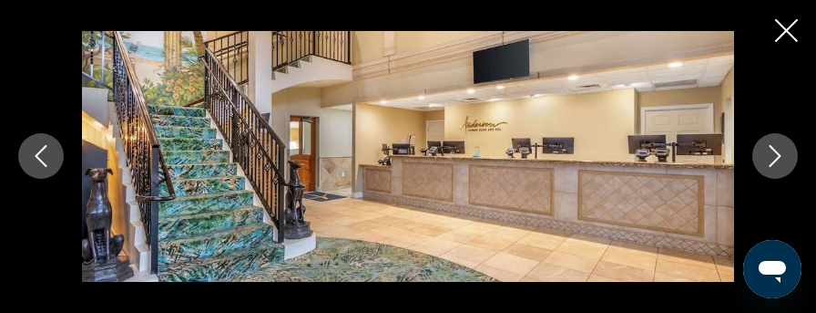
click at [779, 153] on icon "Next image" at bounding box center [775, 156] width 22 height 22
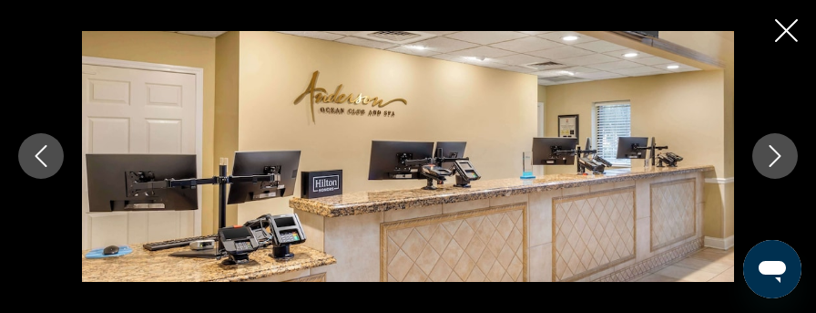
click at [779, 153] on icon "Next image" at bounding box center [775, 156] width 22 height 22
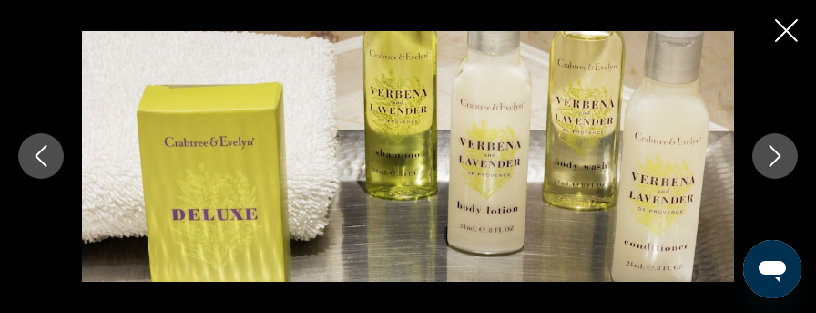
click at [779, 153] on icon "Next image" at bounding box center [775, 156] width 22 height 22
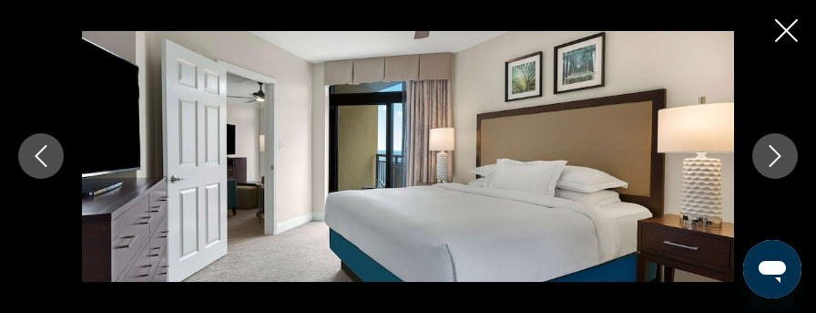
click at [779, 153] on icon "Next image" at bounding box center [775, 156] width 22 height 22
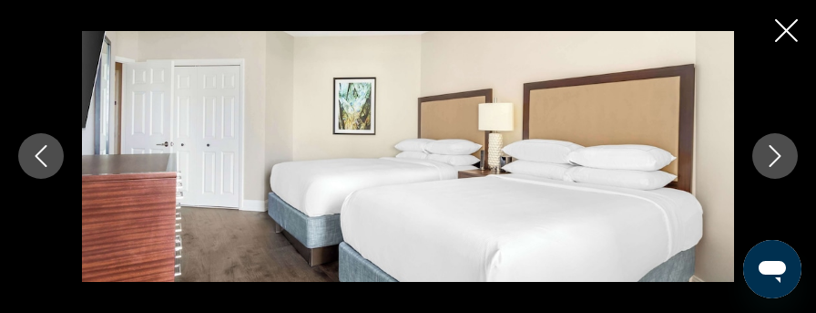
click at [779, 153] on icon "Next image" at bounding box center [775, 156] width 22 height 22
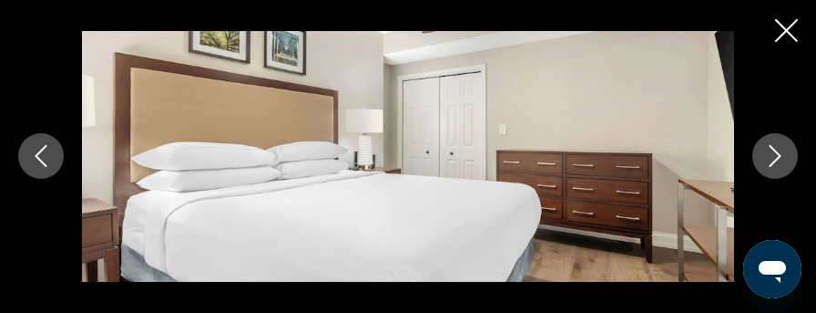
click at [779, 153] on icon "Next image" at bounding box center [775, 156] width 22 height 22
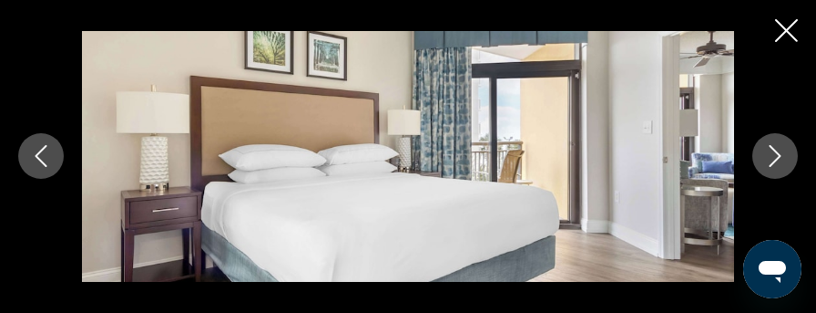
click at [779, 153] on icon "Next image" at bounding box center [775, 156] width 22 height 22
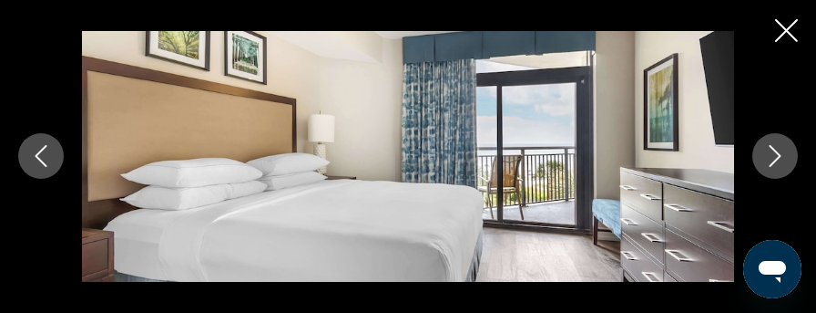
click at [779, 153] on icon "Next image" at bounding box center [775, 156] width 22 height 22
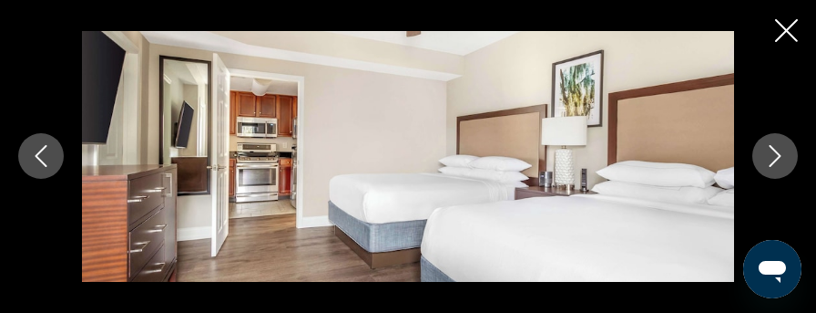
click at [779, 153] on icon "Next image" at bounding box center [775, 156] width 22 height 22
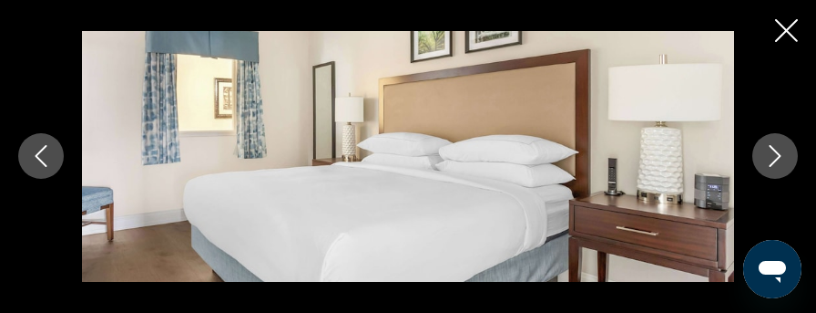
click at [779, 153] on icon "Next image" at bounding box center [775, 156] width 22 height 22
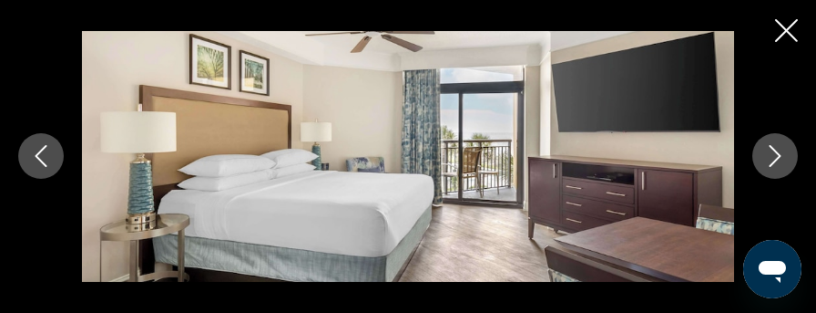
click at [779, 153] on icon "Next image" at bounding box center [775, 156] width 22 height 22
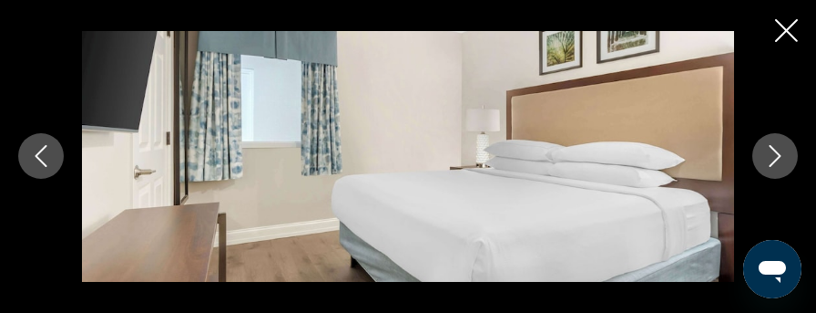
click at [779, 153] on icon "Next image" at bounding box center [775, 156] width 22 height 22
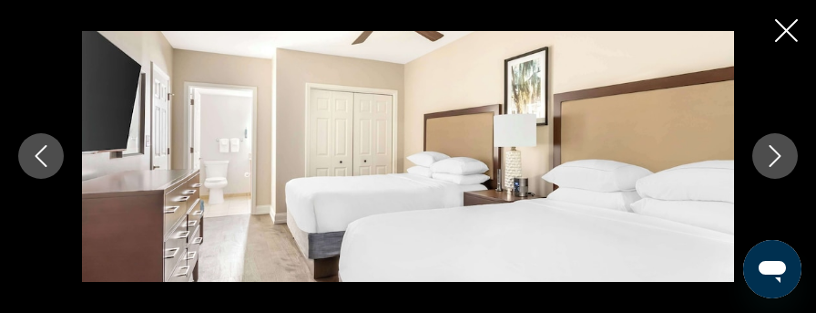
click at [779, 153] on icon "Next image" at bounding box center [775, 156] width 22 height 22
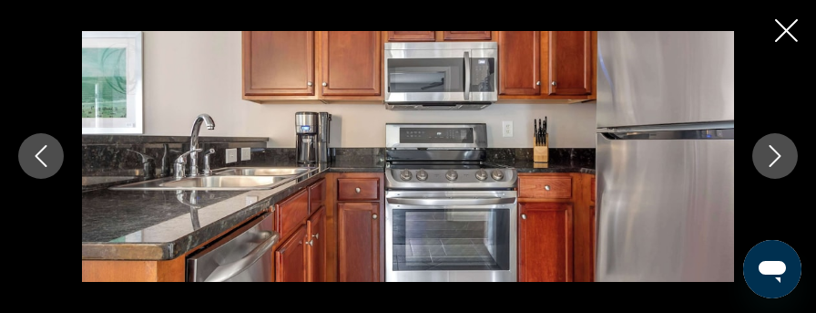
click at [779, 153] on icon "Next image" at bounding box center [775, 156] width 22 height 22
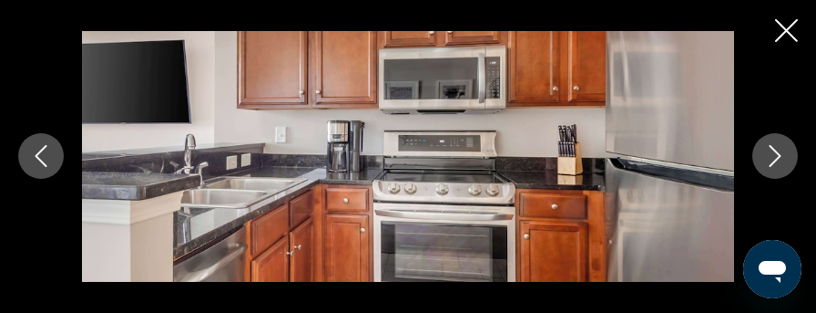
click at [779, 153] on icon "Next image" at bounding box center [775, 156] width 22 height 22
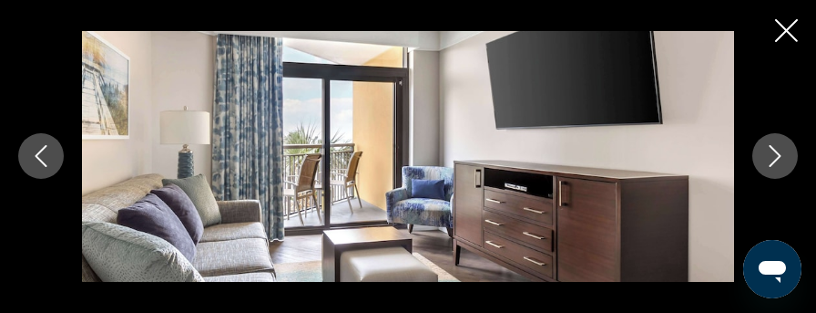
click at [779, 153] on icon "Next image" at bounding box center [775, 156] width 22 height 22
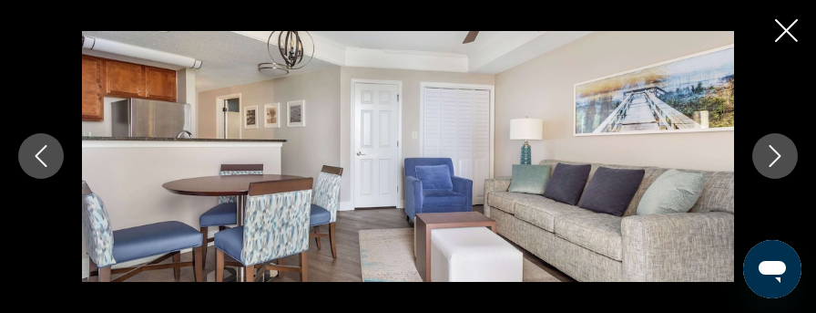
click at [779, 153] on icon "Next image" at bounding box center [775, 156] width 22 height 22
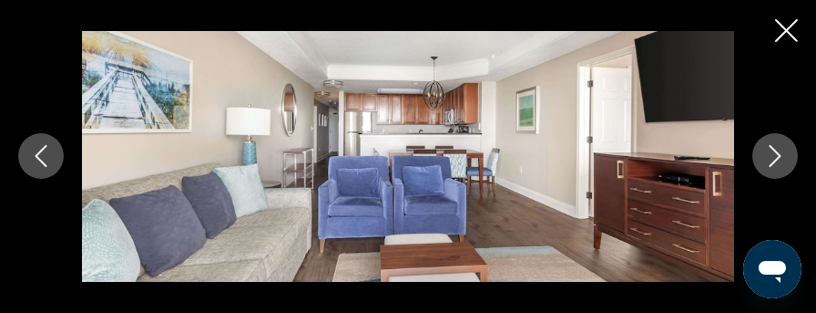
click at [779, 153] on icon "Next image" at bounding box center [775, 156] width 22 height 22
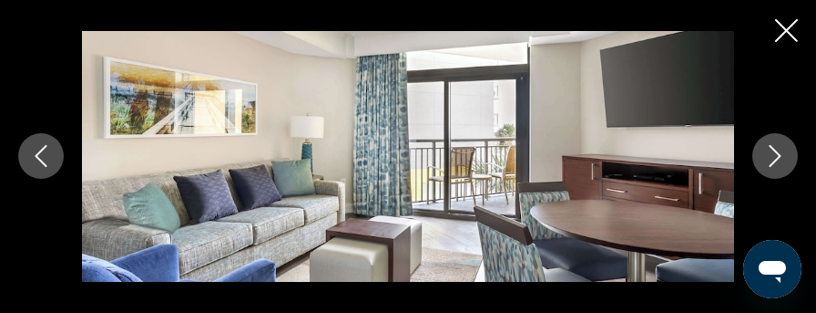
click at [779, 153] on icon "Next image" at bounding box center [775, 156] width 22 height 22
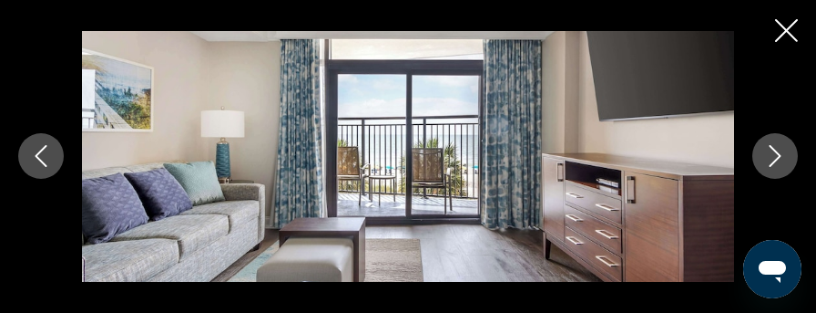
click at [779, 153] on icon "Next image" at bounding box center [775, 156] width 22 height 22
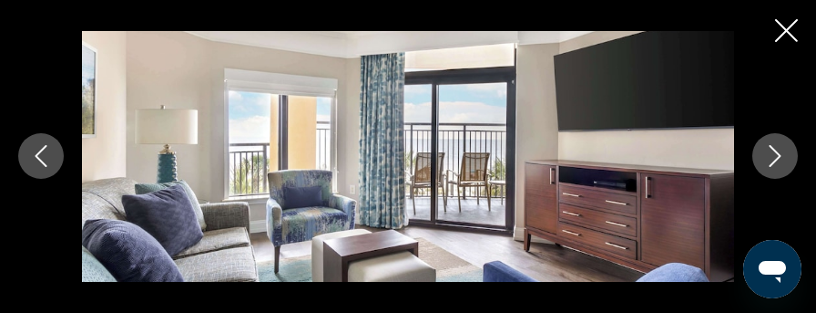
click at [779, 153] on icon "Next image" at bounding box center [775, 156] width 22 height 22
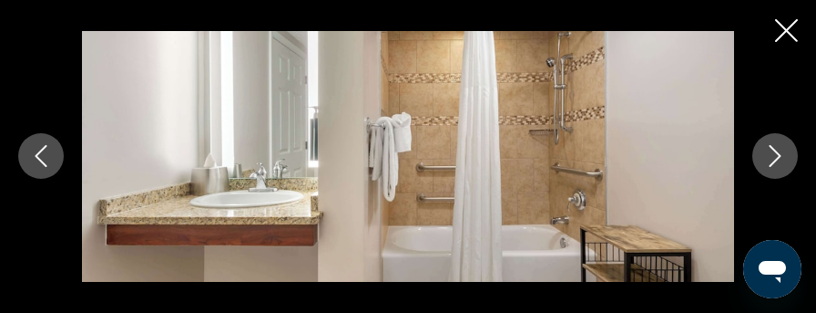
click at [779, 153] on icon "Next image" at bounding box center [775, 156] width 22 height 22
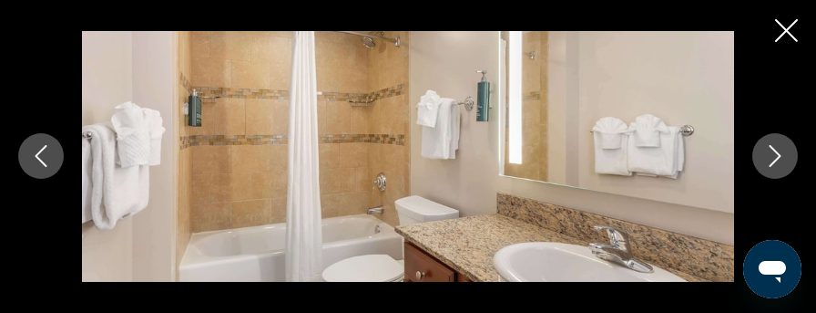
click at [779, 153] on icon "Next image" at bounding box center [775, 156] width 22 height 22
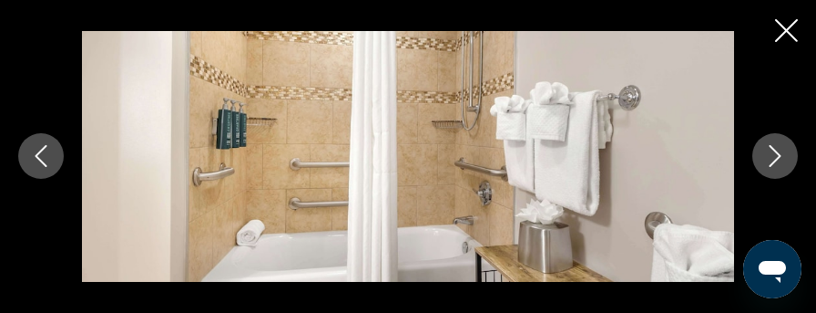
click at [779, 153] on icon "Next image" at bounding box center [775, 156] width 22 height 22
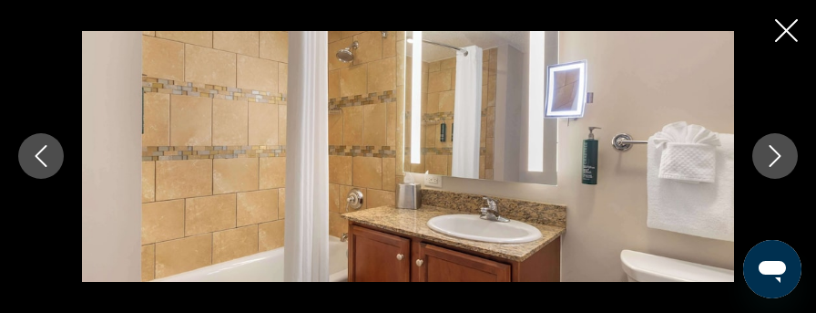
click at [41, 149] on icon "Previous image" at bounding box center [41, 156] width 22 height 22
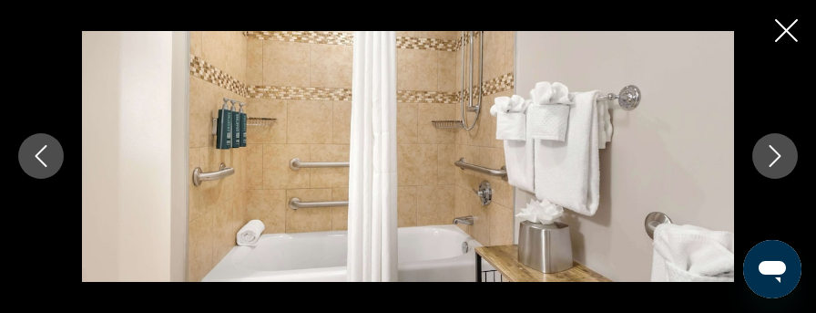
click at [41, 149] on icon "Previous image" at bounding box center [41, 156] width 22 height 22
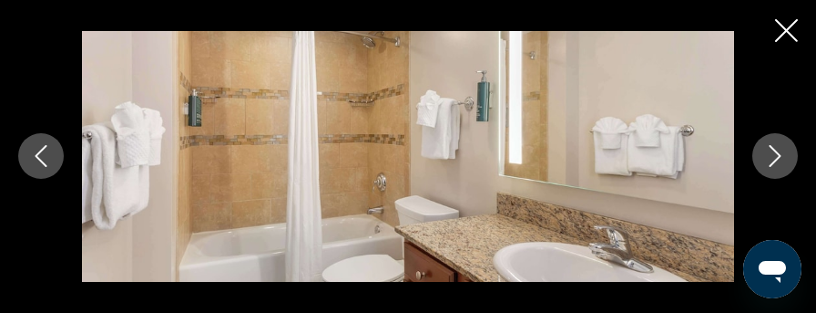
click at [41, 149] on icon "Previous image" at bounding box center [41, 156] width 22 height 22
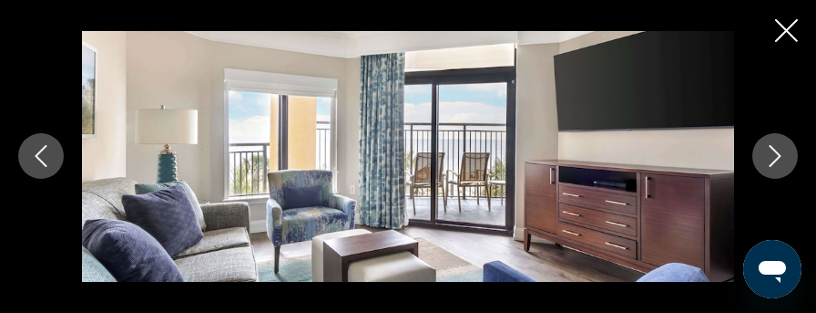
click at [41, 149] on icon "Previous image" at bounding box center [41, 156] width 22 height 22
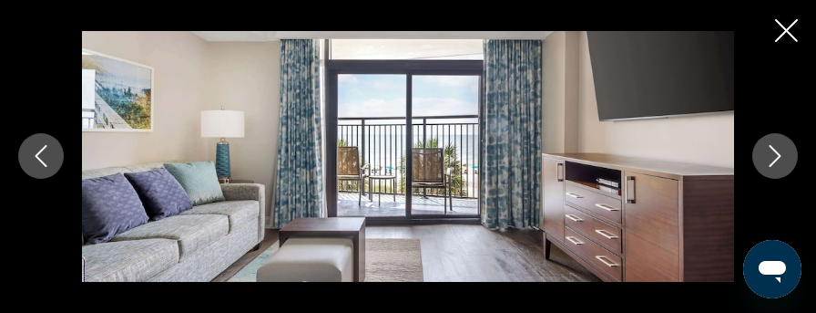
click at [41, 149] on icon "Previous image" at bounding box center [41, 156] width 22 height 22
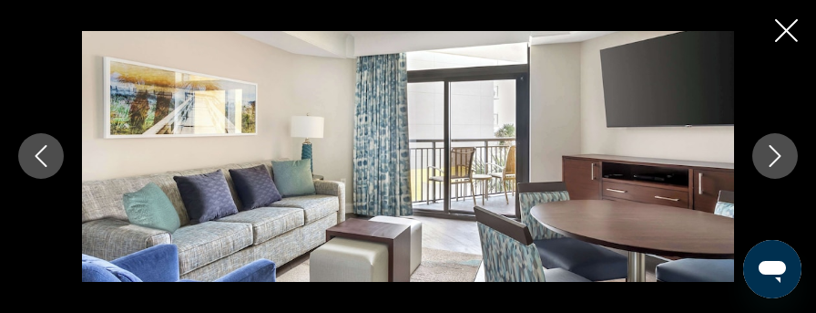
click at [41, 149] on icon "Previous image" at bounding box center [41, 156] width 22 height 22
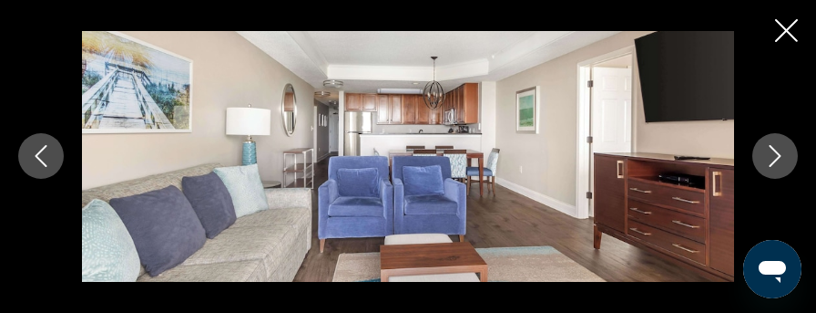
click at [41, 149] on icon "Previous image" at bounding box center [41, 156] width 22 height 22
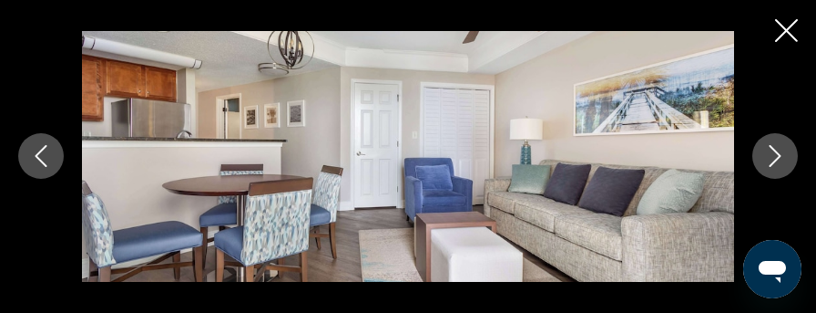
click at [41, 149] on icon "Previous image" at bounding box center [41, 156] width 22 height 22
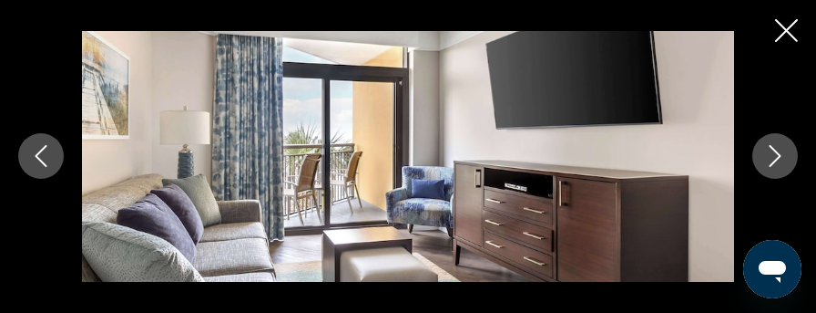
click at [41, 149] on icon "Previous image" at bounding box center [41, 156] width 22 height 22
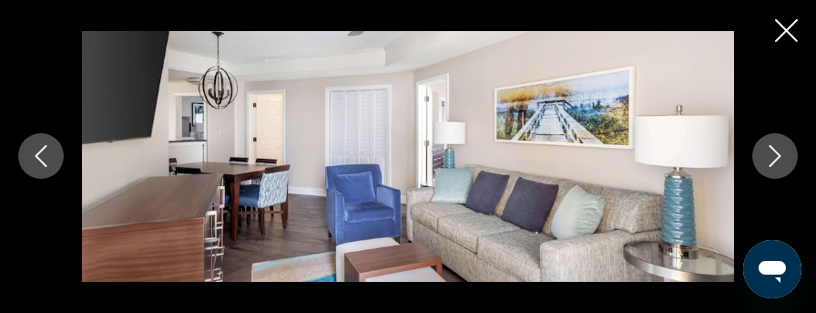
click at [41, 149] on icon "Previous image" at bounding box center [41, 156] width 22 height 22
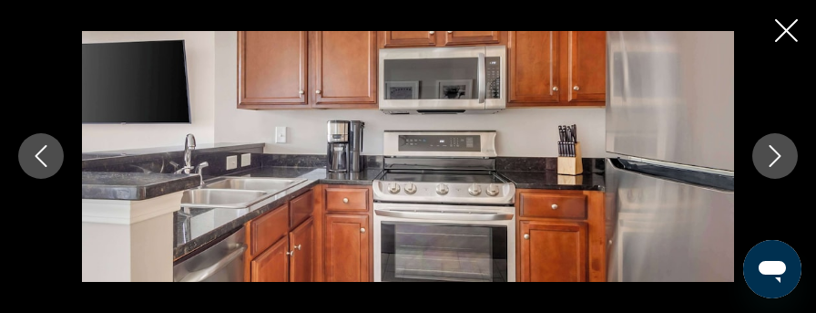
click at [41, 149] on icon "Previous image" at bounding box center [41, 156] width 22 height 22
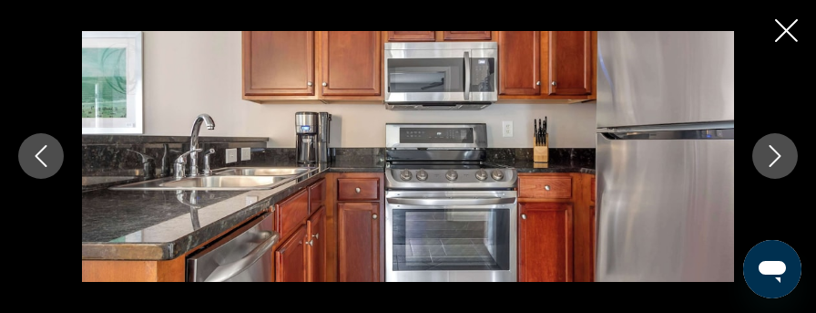
click at [41, 149] on icon "Previous image" at bounding box center [41, 156] width 22 height 22
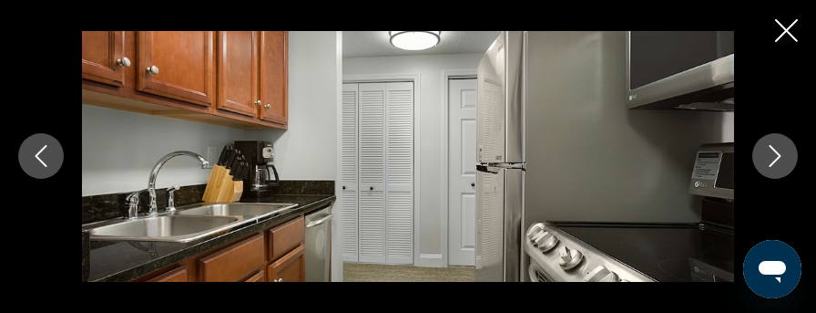
click at [41, 149] on icon "Previous image" at bounding box center [41, 156] width 22 height 22
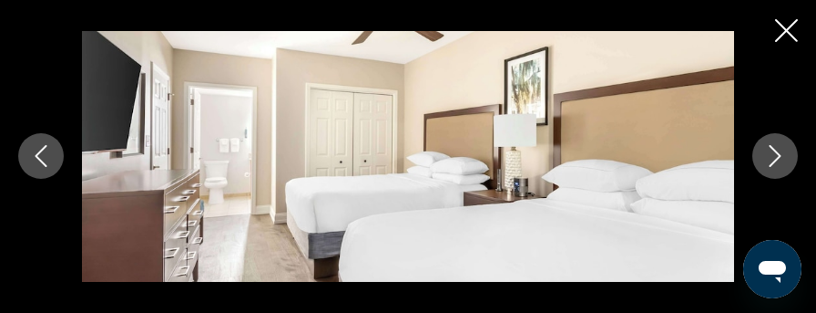
click at [41, 149] on icon "Previous image" at bounding box center [41, 156] width 22 height 22
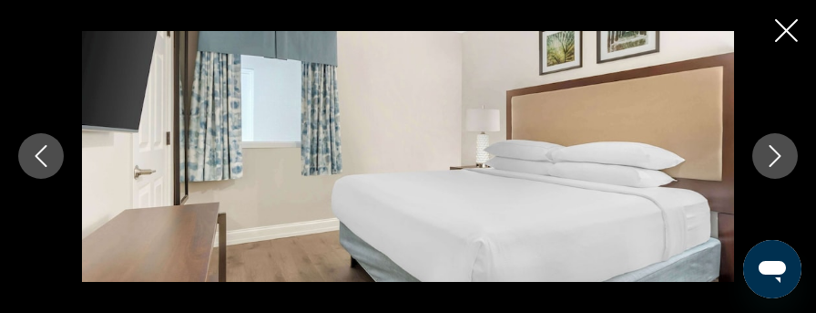
click at [41, 149] on icon "Previous image" at bounding box center [41, 156] width 22 height 22
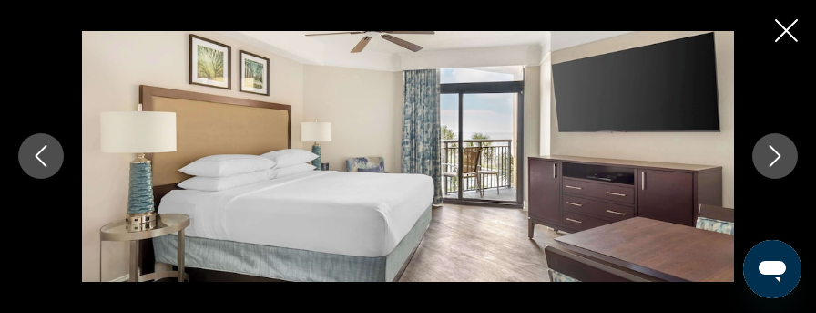
click at [41, 149] on icon "Previous image" at bounding box center [41, 156] width 22 height 22
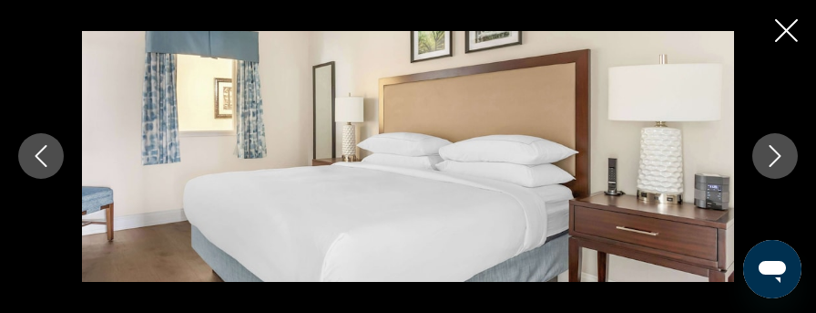
click at [41, 149] on icon "Previous image" at bounding box center [41, 156] width 22 height 22
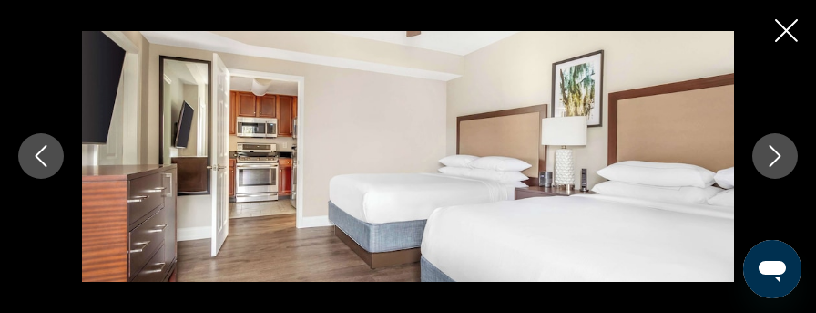
click at [41, 149] on icon "Previous image" at bounding box center [41, 156] width 22 height 22
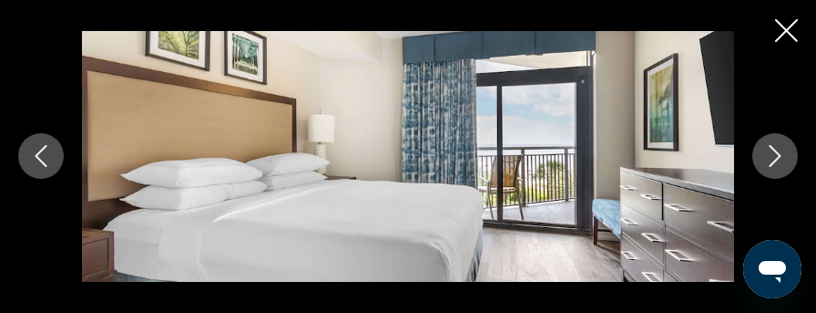
click at [41, 149] on icon "Previous image" at bounding box center [41, 156] width 22 height 22
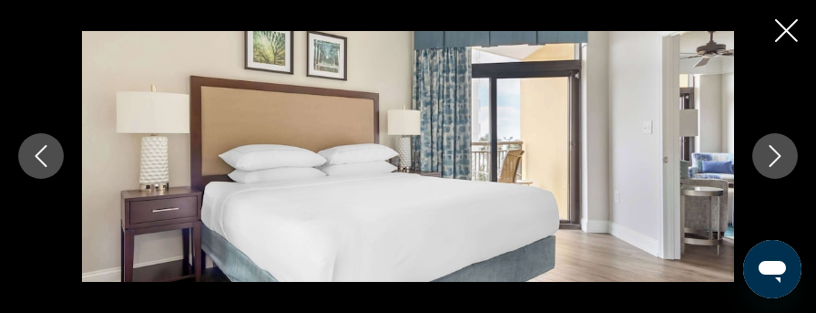
click at [41, 149] on icon "Previous image" at bounding box center [41, 156] width 22 height 22
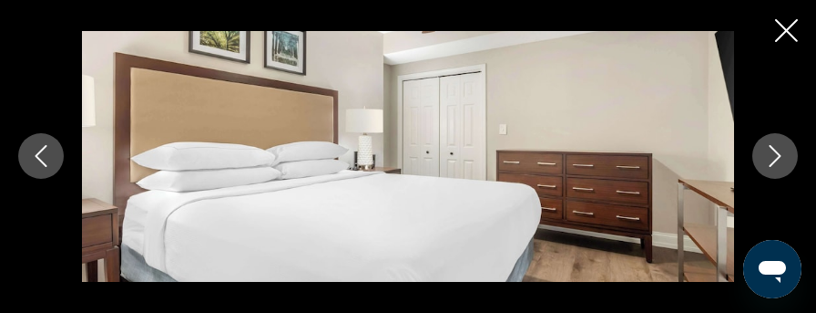
click at [41, 149] on icon "Previous image" at bounding box center [41, 156] width 22 height 22
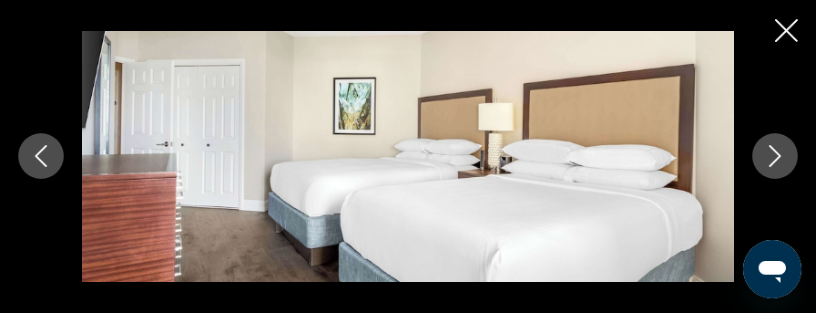
click at [41, 149] on icon "Previous image" at bounding box center [41, 156] width 22 height 22
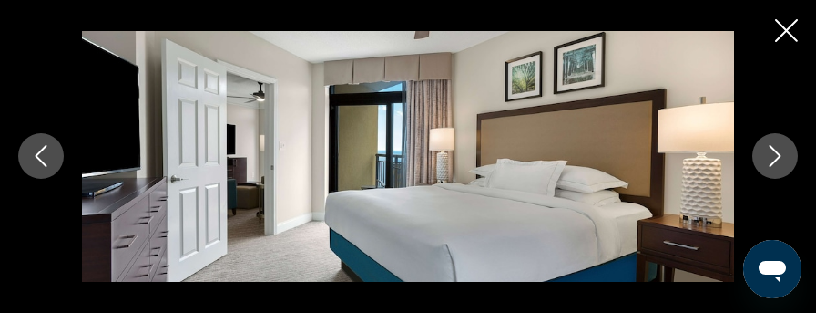
click at [41, 149] on icon "Previous image" at bounding box center [41, 156] width 22 height 22
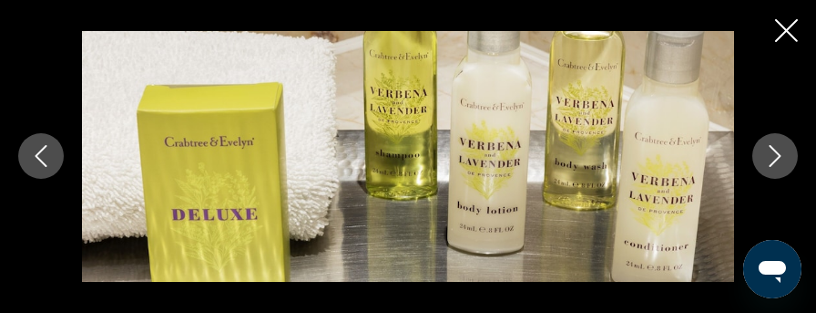
click at [41, 149] on icon "Previous image" at bounding box center [41, 156] width 22 height 22
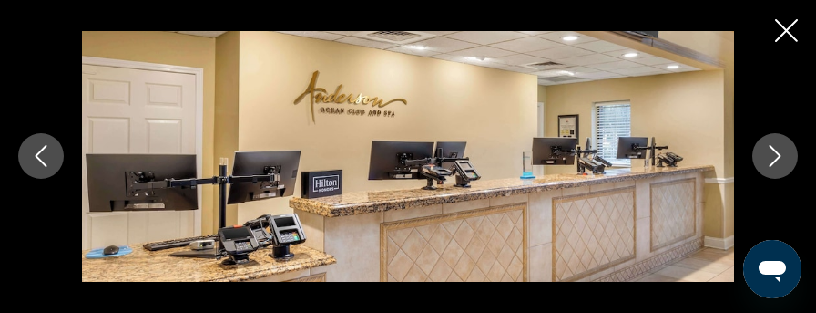
click at [41, 149] on icon "Previous image" at bounding box center [41, 156] width 22 height 22
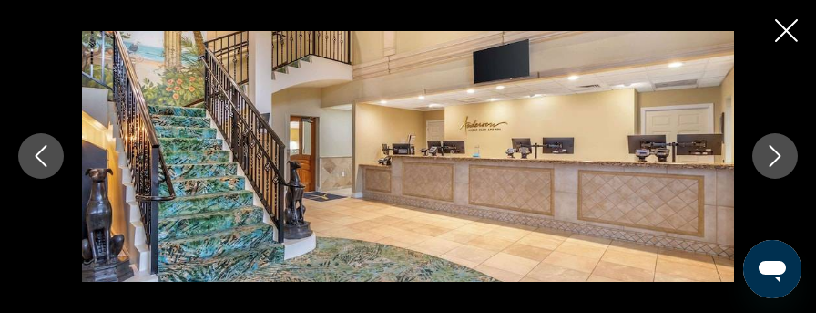
click at [41, 149] on icon "Previous image" at bounding box center [41, 156] width 22 height 22
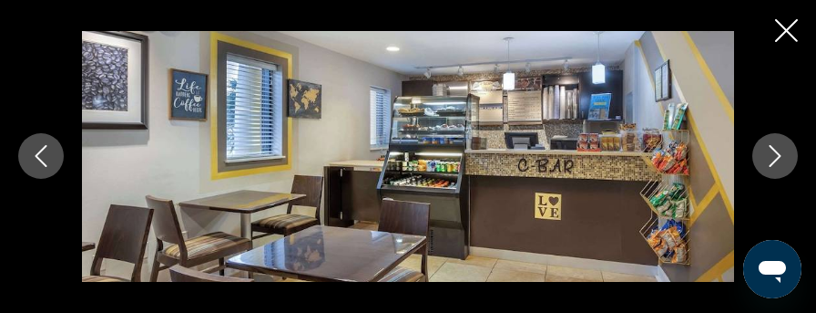
click at [41, 149] on icon "Previous image" at bounding box center [41, 156] width 22 height 22
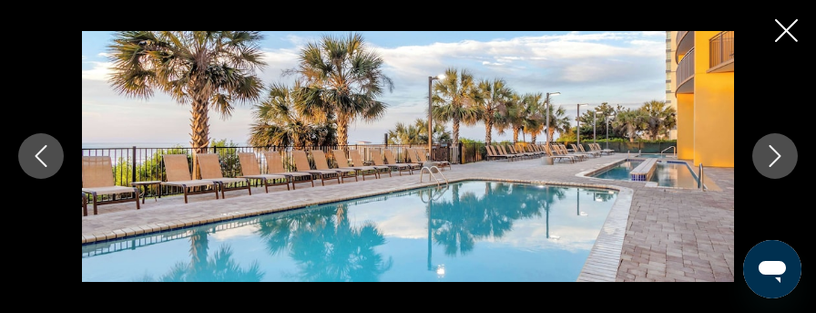
click at [41, 149] on icon "Previous image" at bounding box center [41, 156] width 22 height 22
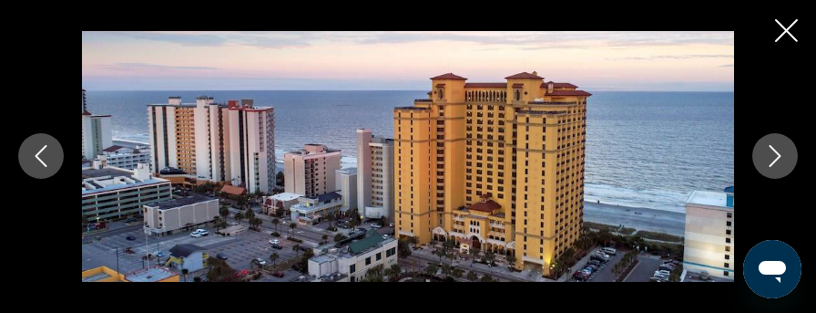
click at [41, 149] on icon "Previous image" at bounding box center [41, 156] width 22 height 22
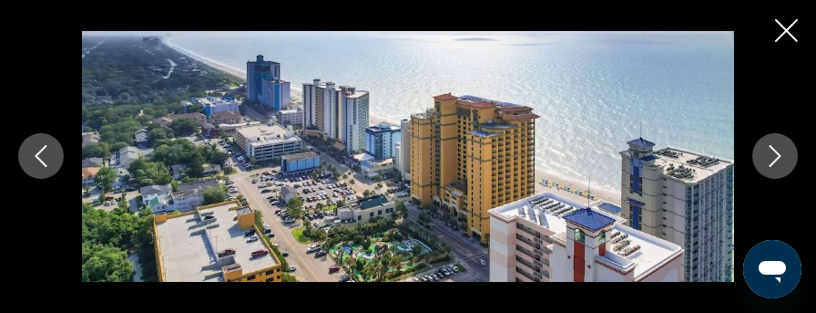
click at [41, 149] on icon "Previous image" at bounding box center [41, 156] width 22 height 22
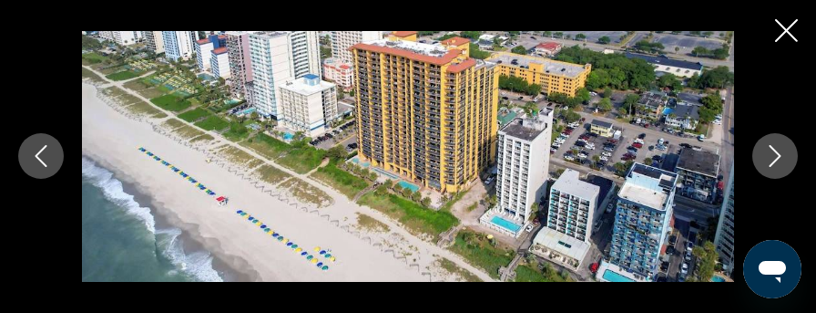
click at [41, 149] on icon "Previous image" at bounding box center [41, 156] width 22 height 22
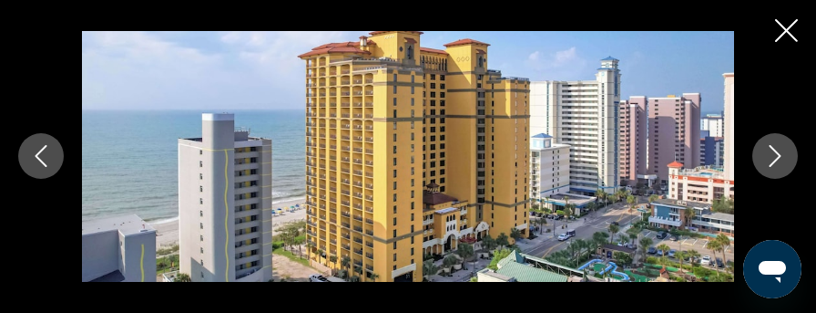
click at [41, 149] on icon "Previous image" at bounding box center [41, 156] width 22 height 22
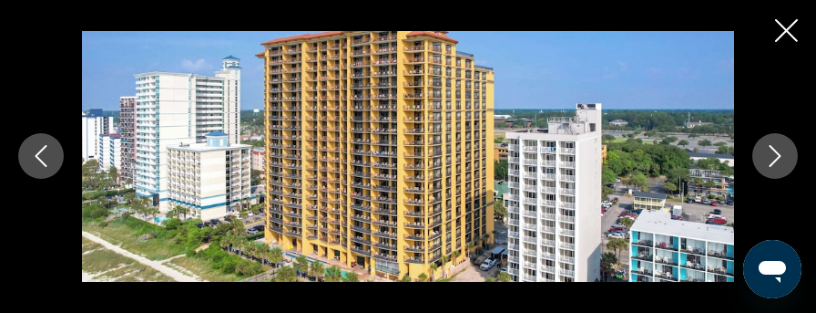
click at [41, 149] on icon "Previous image" at bounding box center [41, 156] width 22 height 22
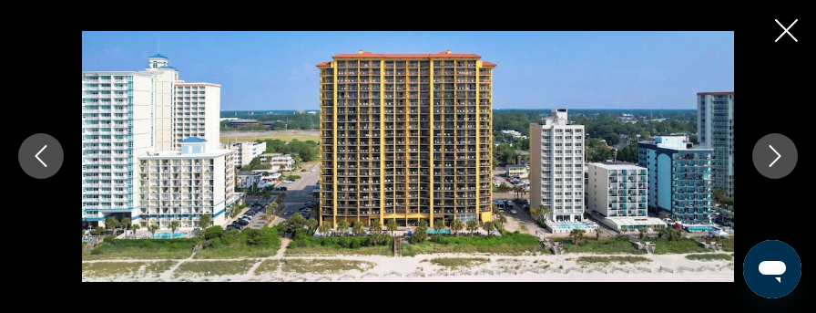
click at [41, 149] on icon "Previous image" at bounding box center [41, 156] width 22 height 22
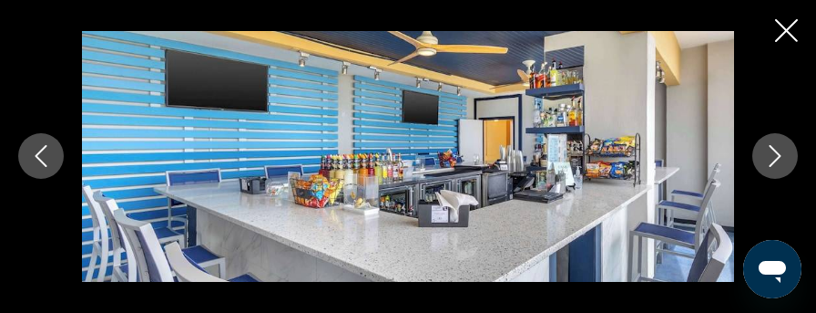
click at [41, 149] on icon "Previous image" at bounding box center [41, 156] width 22 height 22
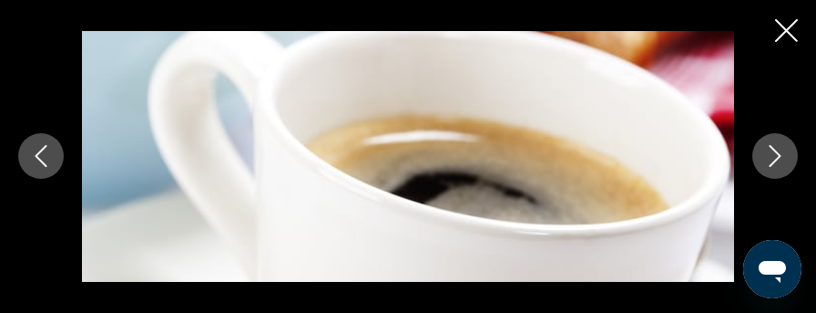
click at [41, 149] on icon "Previous image" at bounding box center [41, 156] width 22 height 22
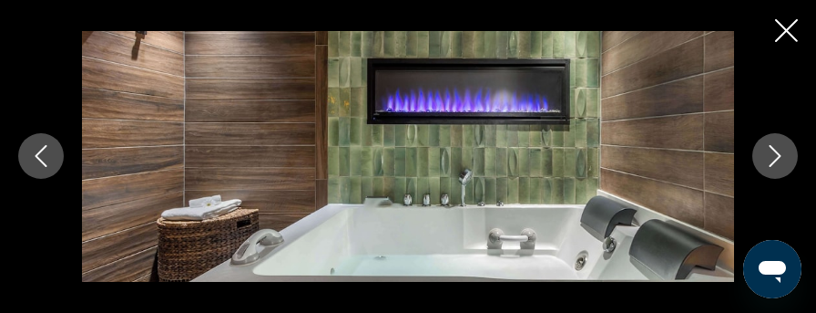
click at [41, 149] on icon "Previous image" at bounding box center [41, 156] width 22 height 22
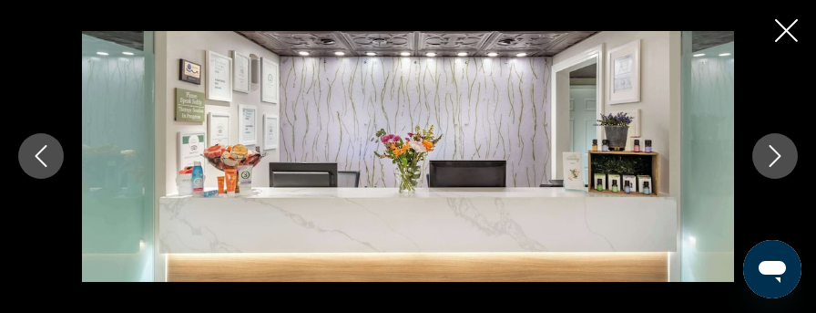
click at [41, 149] on icon "Previous image" at bounding box center [41, 156] width 22 height 22
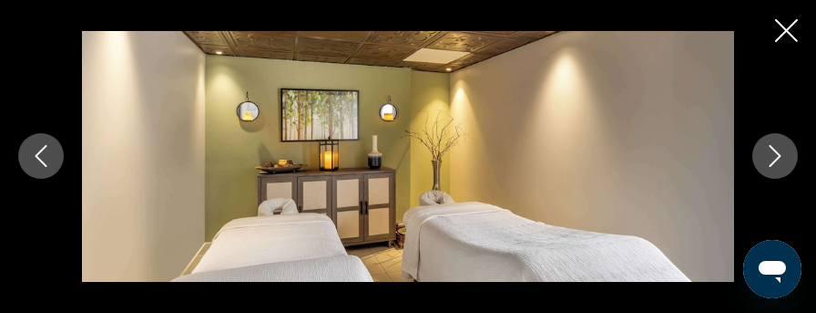
click at [41, 149] on icon "Previous image" at bounding box center [41, 156] width 22 height 22
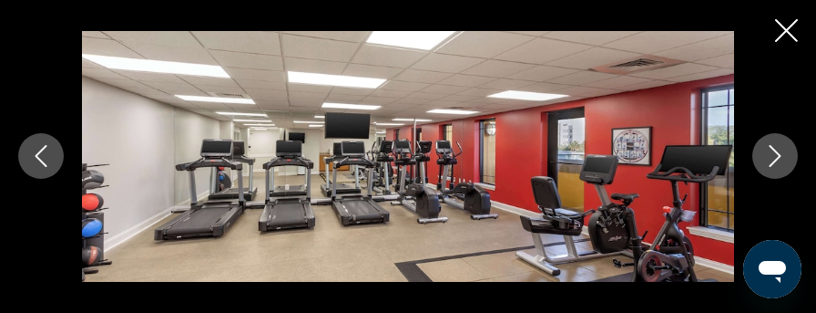
click at [41, 149] on icon "Previous image" at bounding box center [41, 156] width 22 height 22
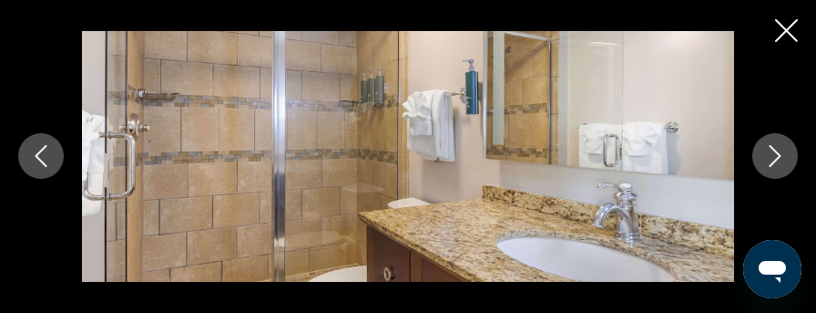
click at [41, 149] on icon "Previous image" at bounding box center [41, 156] width 22 height 22
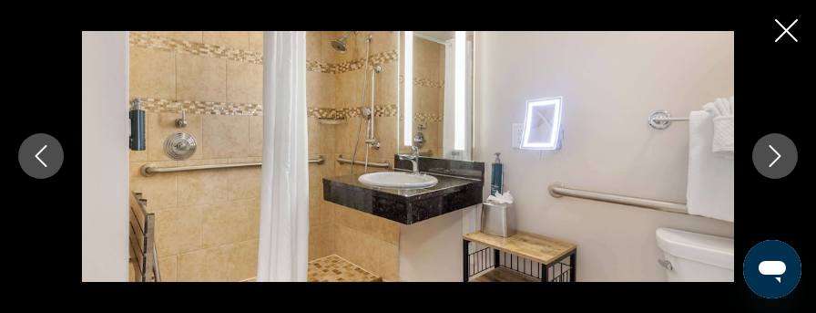
click at [41, 149] on icon "Previous image" at bounding box center [41, 156] width 22 height 22
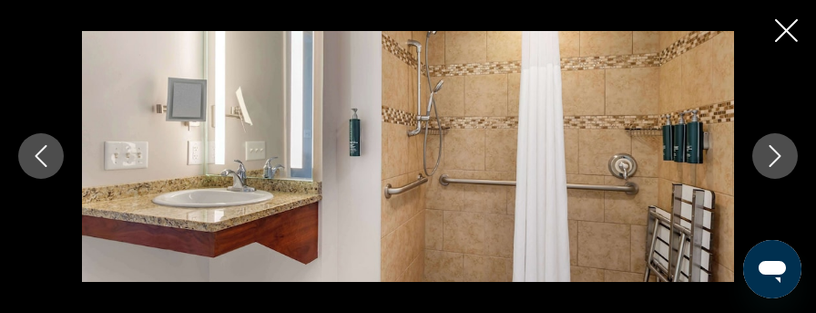
click at [41, 149] on icon "Previous image" at bounding box center [41, 156] width 22 height 22
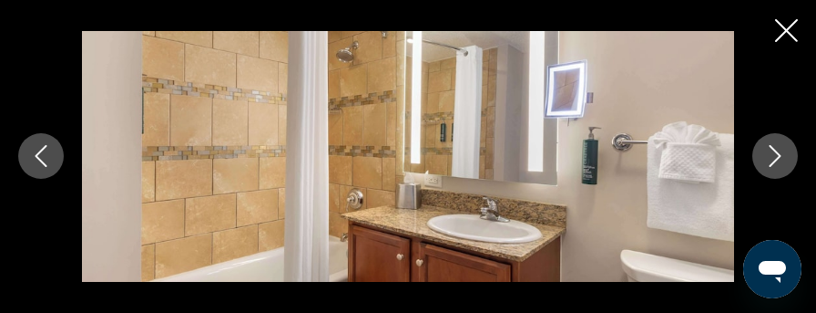
click at [41, 149] on icon "Previous image" at bounding box center [41, 156] width 22 height 22
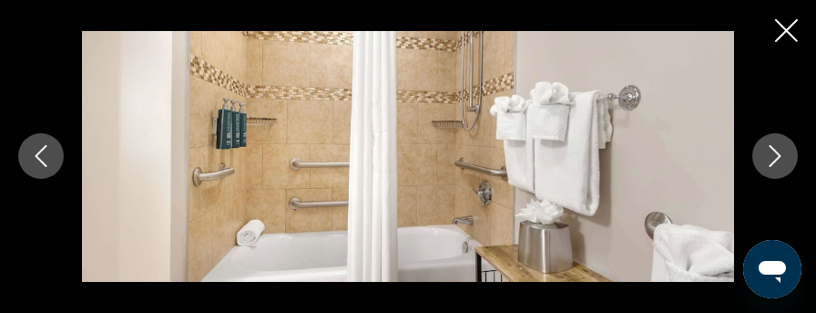
click at [41, 149] on icon "Previous image" at bounding box center [41, 156] width 22 height 22
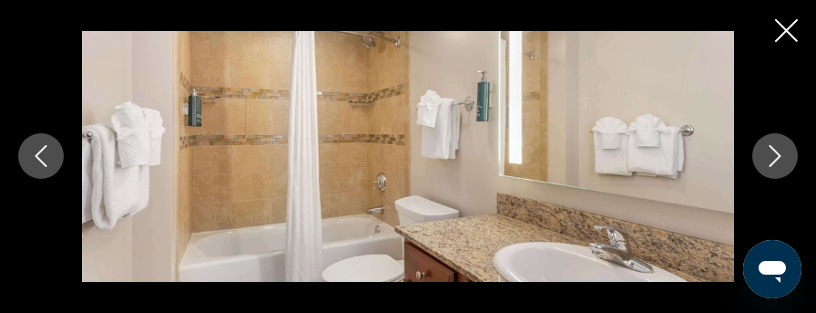
click at [41, 149] on icon "Previous image" at bounding box center [41, 156] width 22 height 22
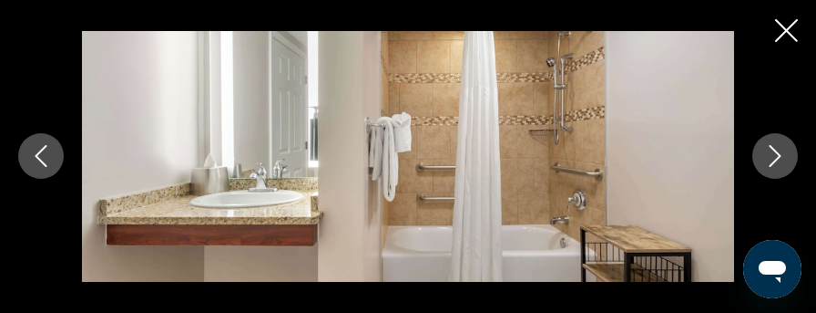
click at [41, 149] on icon "Previous image" at bounding box center [41, 156] width 22 height 22
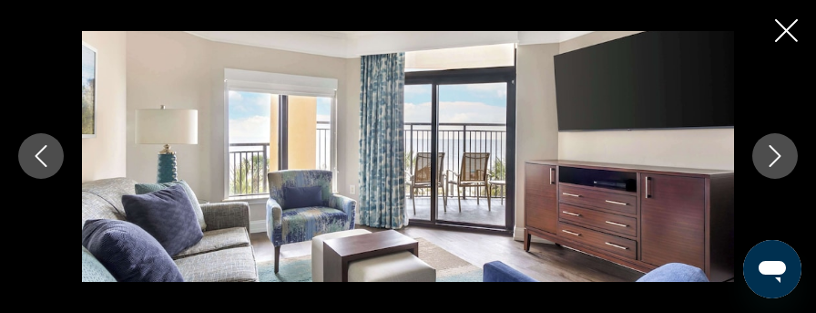
click at [41, 149] on icon "Previous image" at bounding box center [41, 156] width 22 height 22
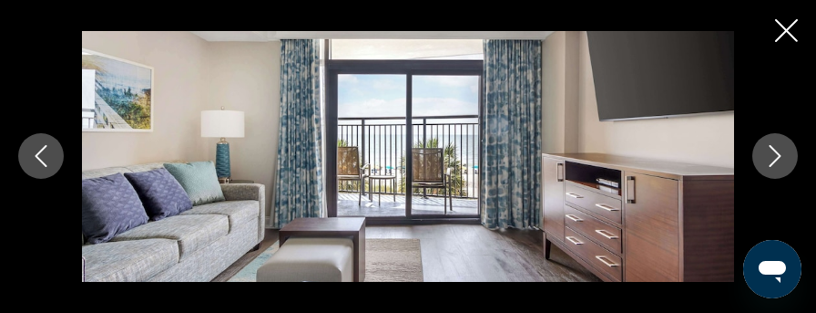
click at [41, 149] on icon "Previous image" at bounding box center [41, 156] width 22 height 22
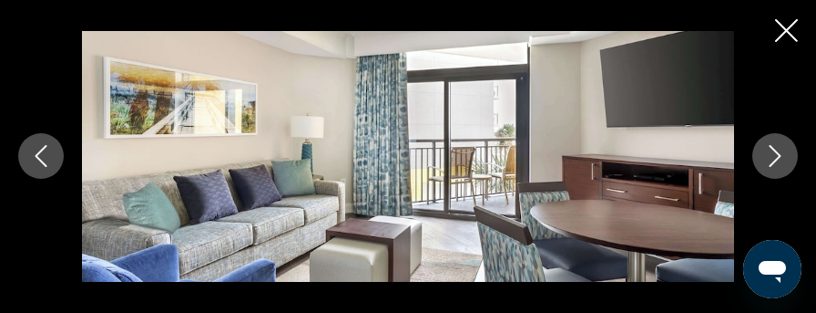
click at [41, 149] on icon "Previous image" at bounding box center [41, 156] width 22 height 22
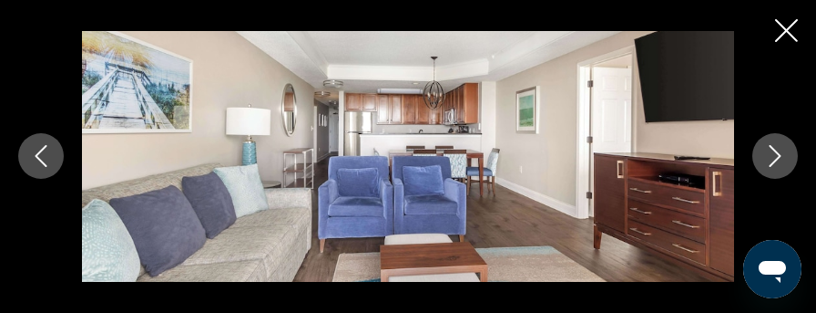
click at [409, 123] on img "Main content" at bounding box center [408, 156] width 652 height 250
click at [401, 123] on img "Main content" at bounding box center [408, 156] width 652 height 250
click at [401, 120] on img "Main content" at bounding box center [408, 156] width 652 height 250
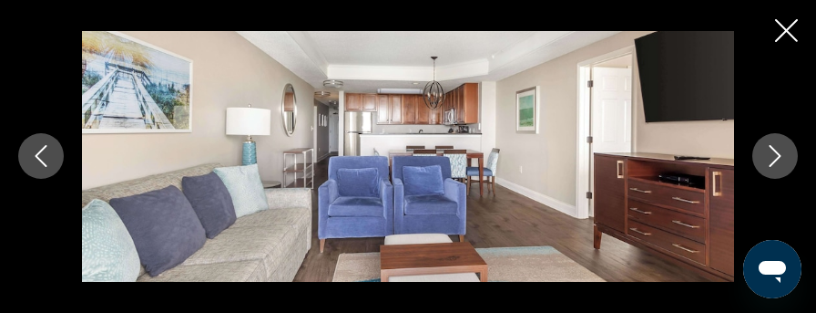
click at [401, 120] on img "Main content" at bounding box center [408, 156] width 652 height 250
click at [785, 27] on icon "Close slideshow" at bounding box center [786, 30] width 23 height 23
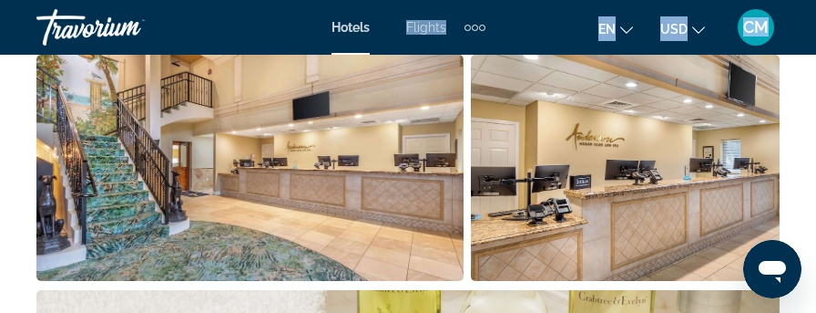
drag, startPoint x: 785, startPoint y: 27, endPoint x: 728, endPoint y: 65, distance: 68.5
click at [784, 30] on div "Hotels Flights Cars Cruises Activities Hotels Flights Cars Cruises Activities e…" at bounding box center [408, 27] width 816 height 47
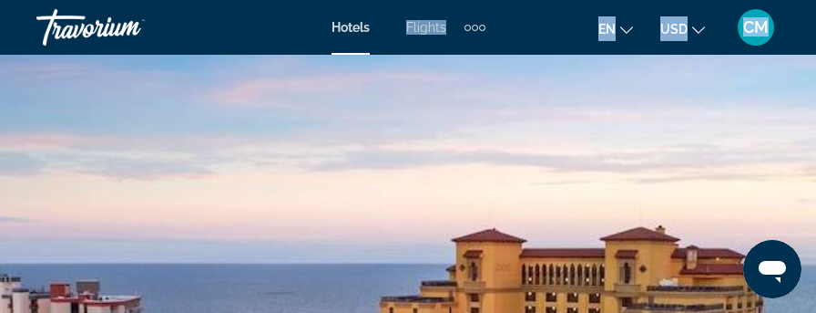
scroll to position [91, 0]
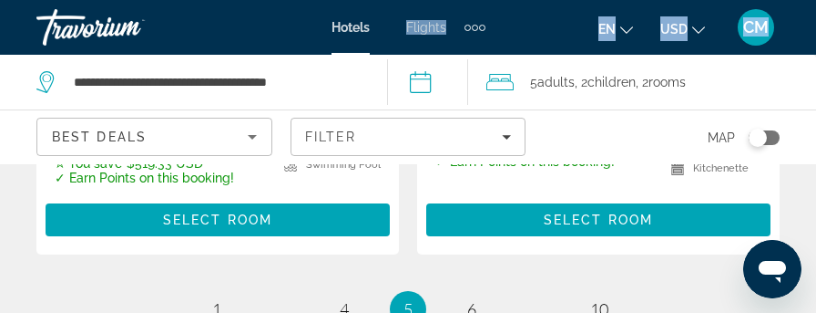
scroll to position [4191, 0]
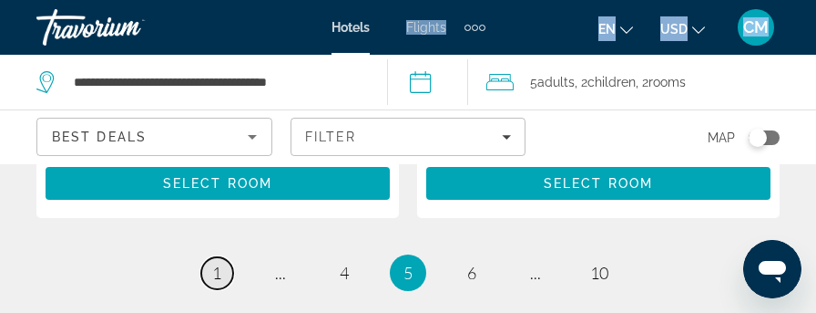
click at [218, 262] on span "1" at bounding box center [216, 272] width 9 height 20
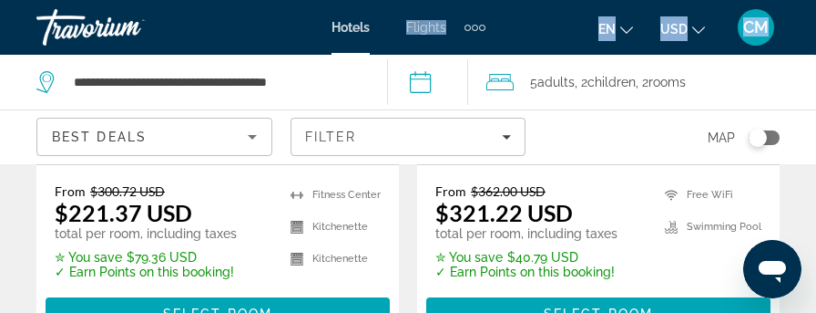
scroll to position [2005, 0]
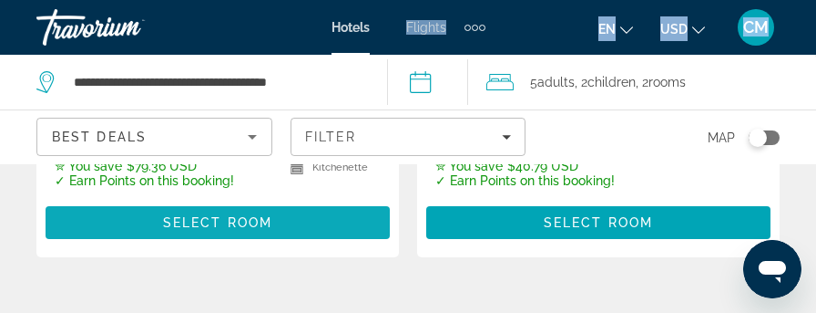
click at [193, 215] on span "Select Room" at bounding box center [217, 222] width 109 height 15
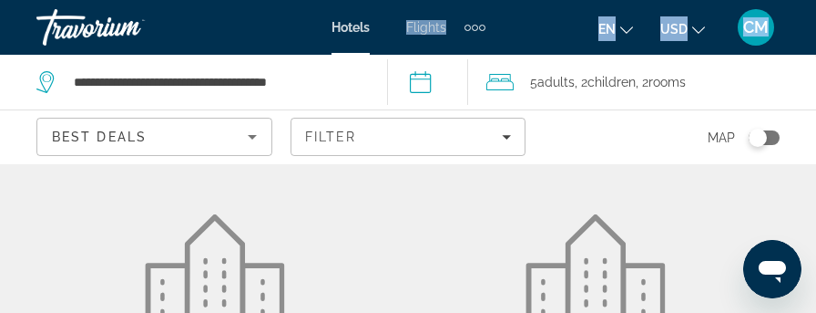
scroll to position [182, 0]
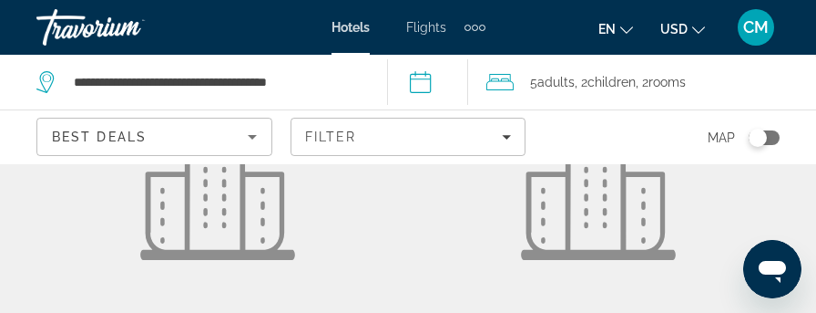
click at [252, 132] on icon "Sort by" at bounding box center [252, 137] width 22 height 22
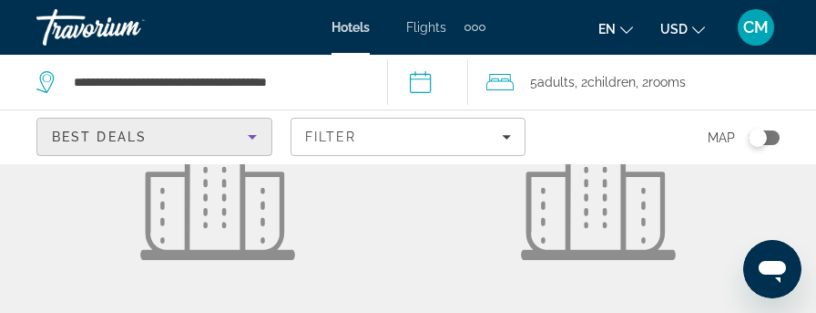
click at [252, 132] on icon "Sort by" at bounding box center [252, 137] width 22 height 22
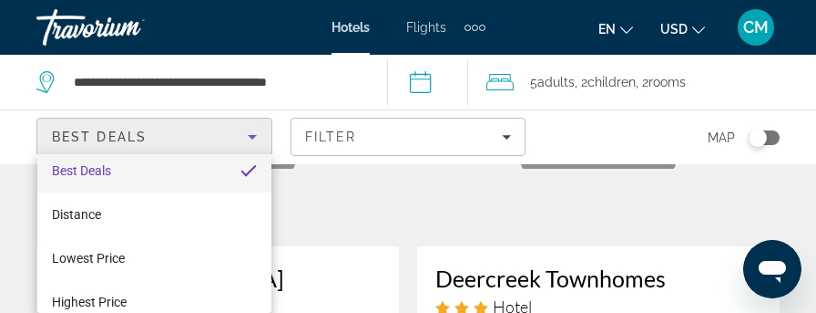
scroll to position [0, 0]
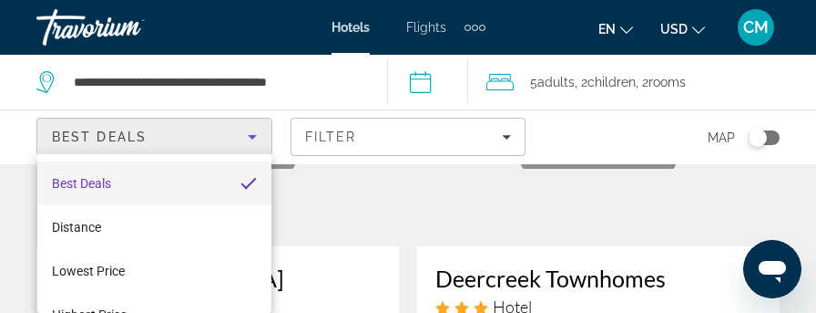
click at [241, 176] on mat-pseudo-checkbox "Sort by" at bounding box center [249, 183] width 16 height 16
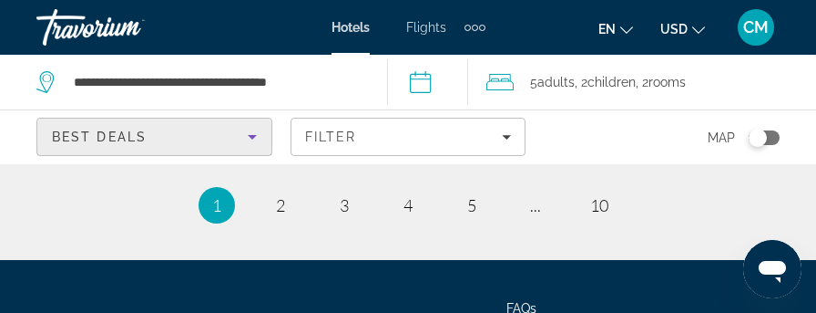
scroll to position [4100, 0]
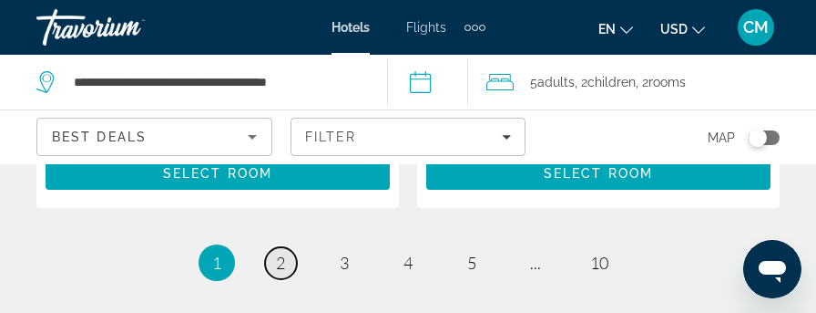
click at [282, 252] on span "2" at bounding box center [280, 262] width 9 height 20
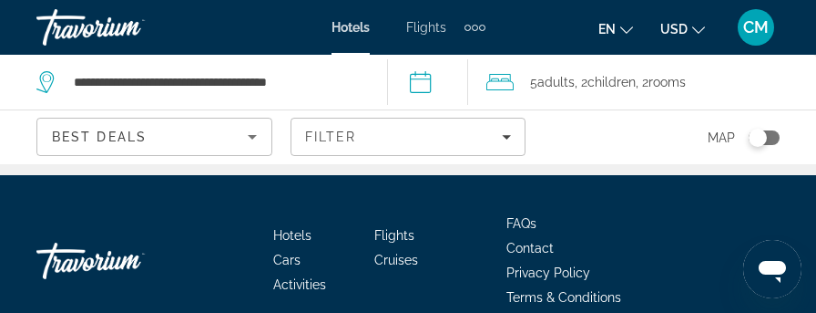
scroll to position [4076, 0]
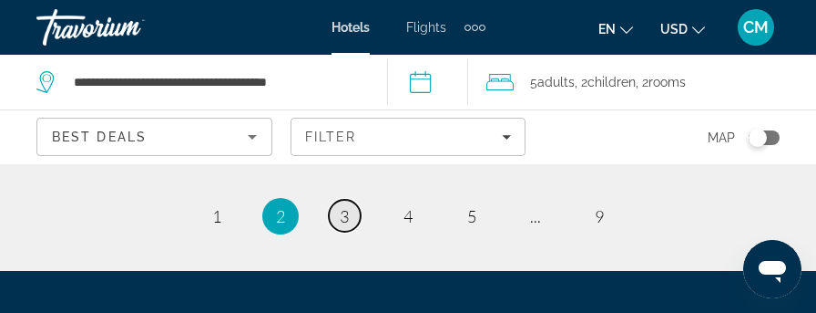
click at [341, 216] on span "3" at bounding box center [344, 216] width 9 height 20
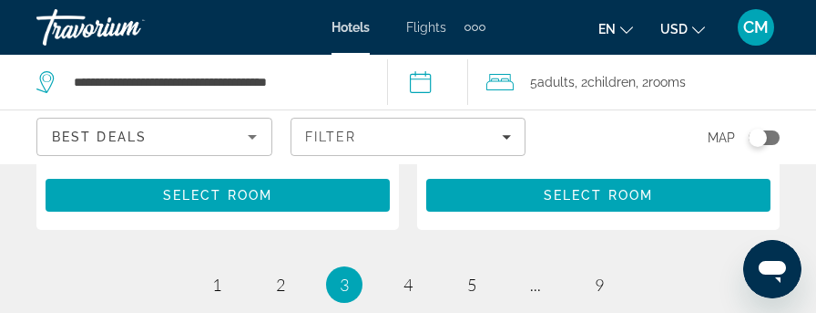
scroll to position [4100, 0]
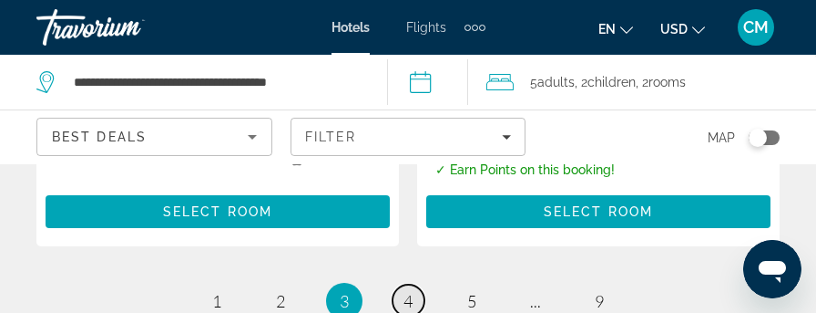
click at [409, 291] on span "4" at bounding box center [408, 301] width 9 height 20
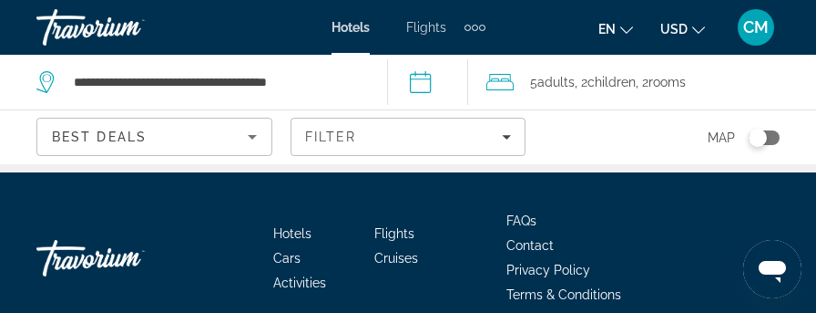
scroll to position [4191, 0]
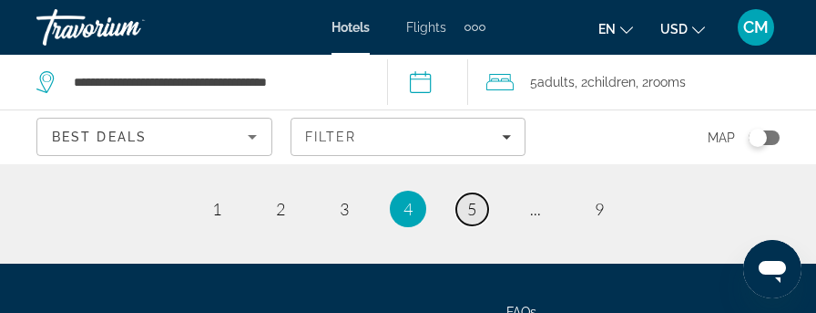
click at [476, 199] on span "5" at bounding box center [471, 209] width 9 height 20
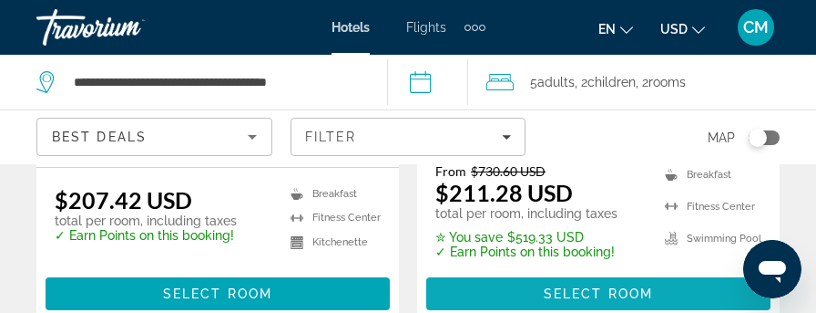
scroll to position [3371, 0]
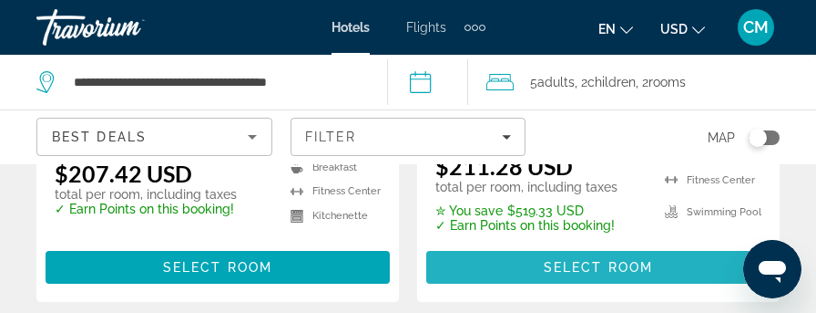
click at [589, 260] on span "Select Room" at bounding box center [598, 267] width 109 height 15
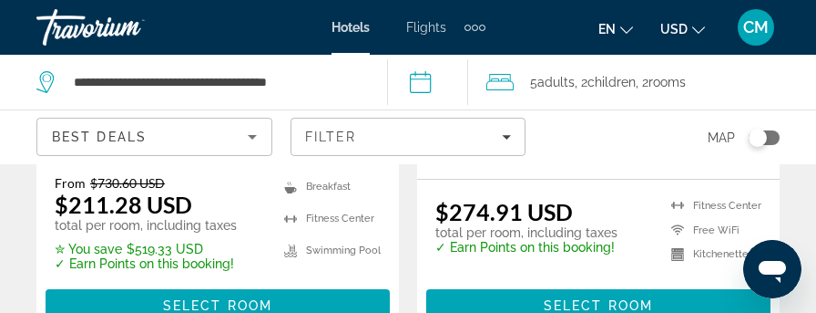
scroll to position [4100, 0]
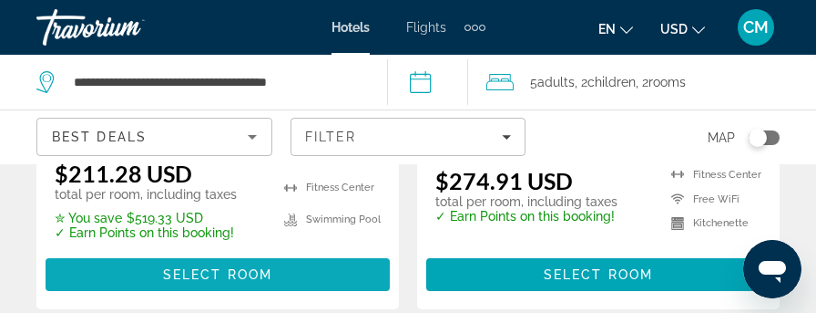
click at [213, 267] on span "Select Room" at bounding box center [217, 274] width 109 height 15
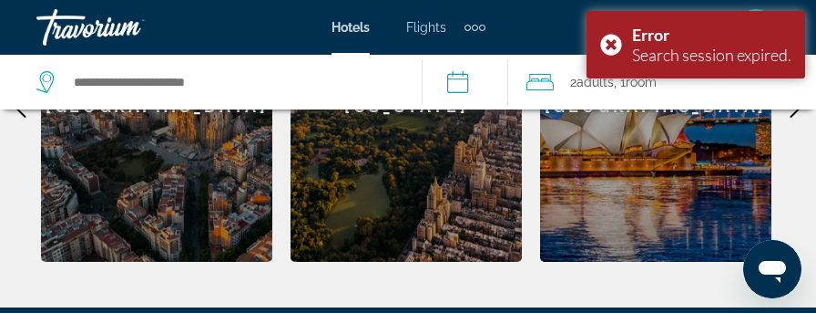
scroll to position [1165, 0]
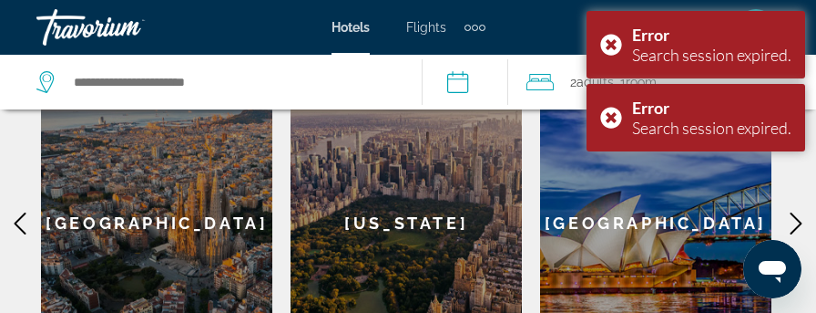
scroll to position [1093, 0]
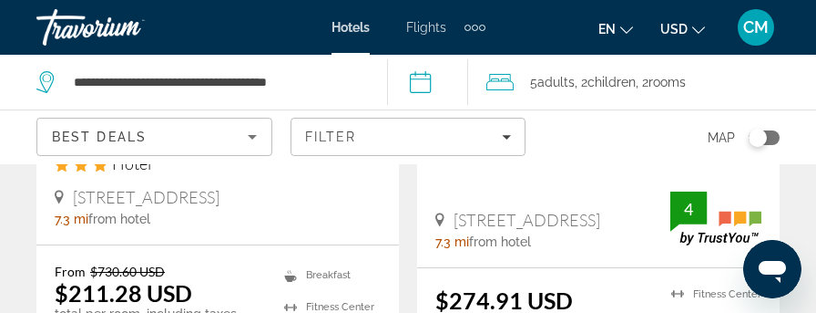
scroll to position [4009, 0]
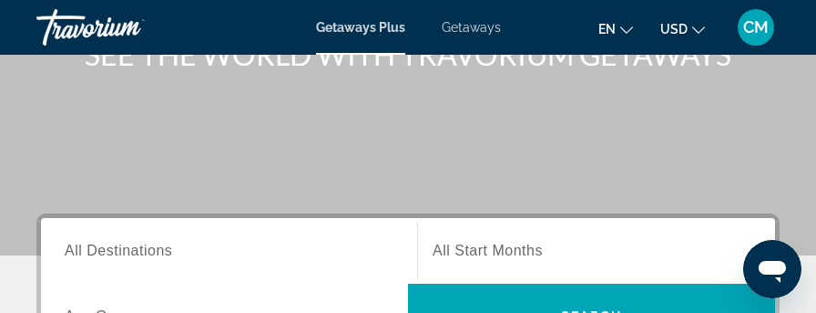
scroll to position [273, 0]
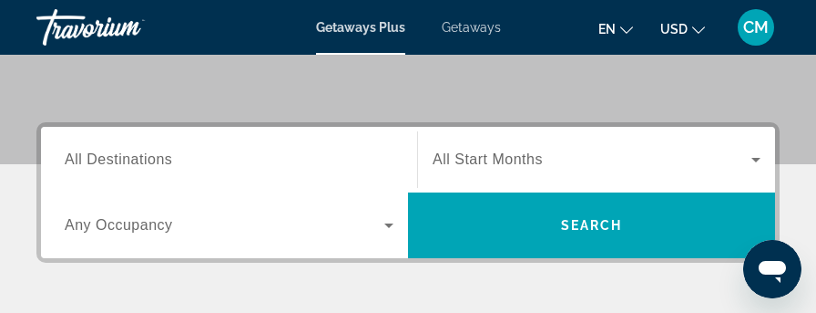
click at [151, 160] on span "All Destinations" at bounding box center [119, 158] width 108 height 15
click at [151, 160] on input "Destination All Destinations" at bounding box center [229, 160] width 329 height 22
click at [151, 160] on span "All Destinations" at bounding box center [119, 158] width 108 height 15
click at [151, 160] on input "Destination All Destinations" at bounding box center [229, 160] width 329 height 22
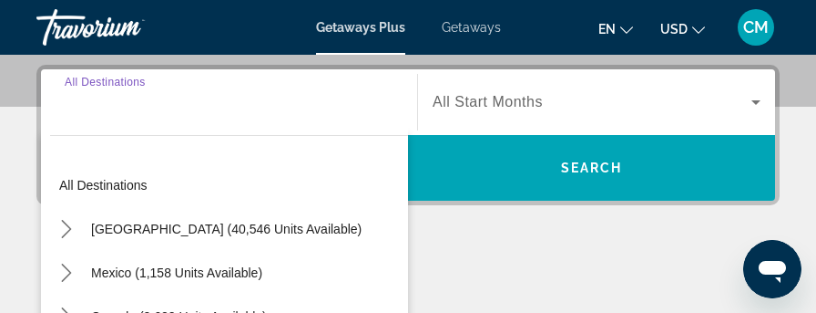
scroll to position [335, 0]
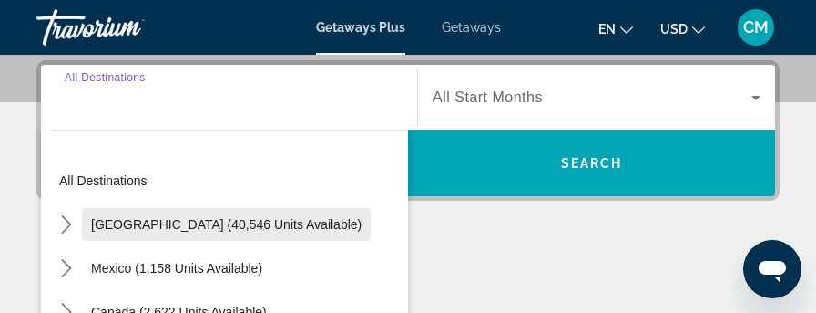
click at [182, 223] on span "[GEOGRAPHIC_DATA] (40,546 units available)" at bounding box center [226, 224] width 271 height 15
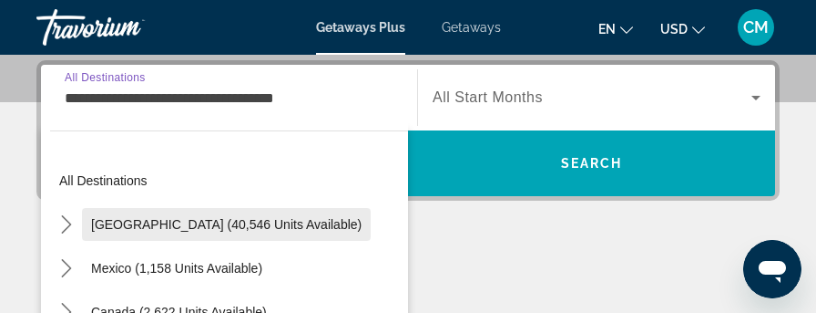
click at [182, 223] on div "**********" at bounding box center [408, 221] width 816 height 323
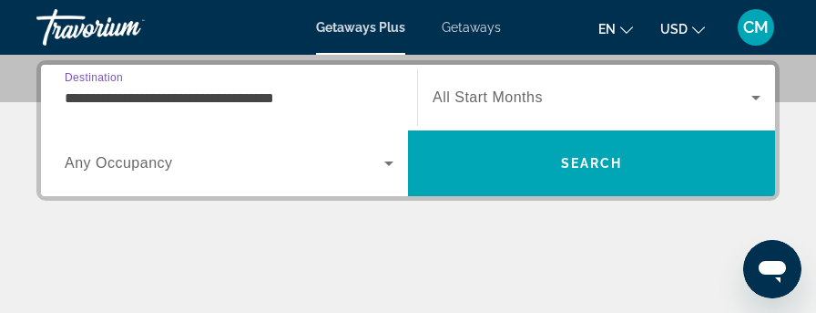
click at [205, 97] on input "**********" at bounding box center [229, 98] width 329 height 22
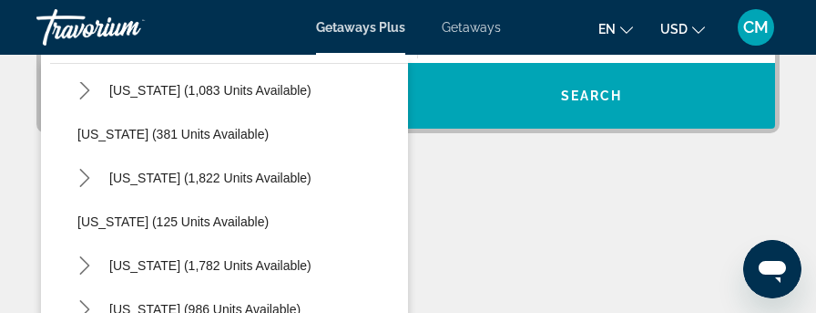
scroll to position [1276, 0]
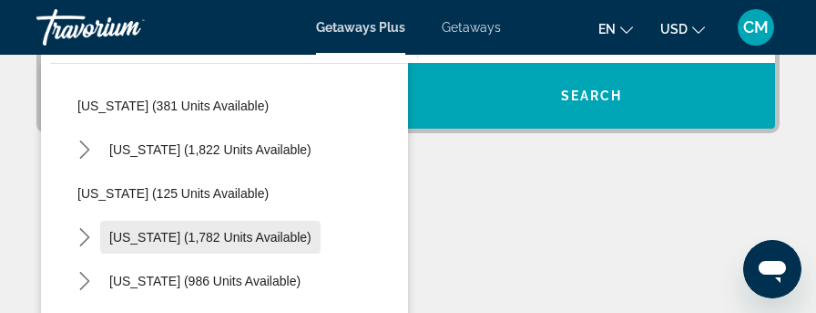
click at [192, 239] on span "[US_STATE] (1,782 units available)" at bounding box center [210, 237] width 202 height 15
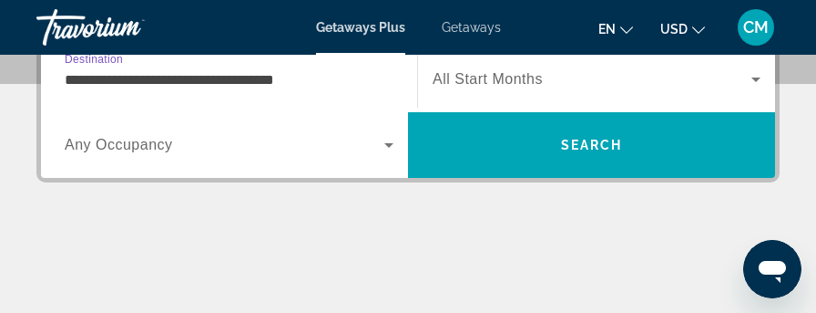
click at [192, 239] on div "Main content" at bounding box center [408, 296] width 744 height 137
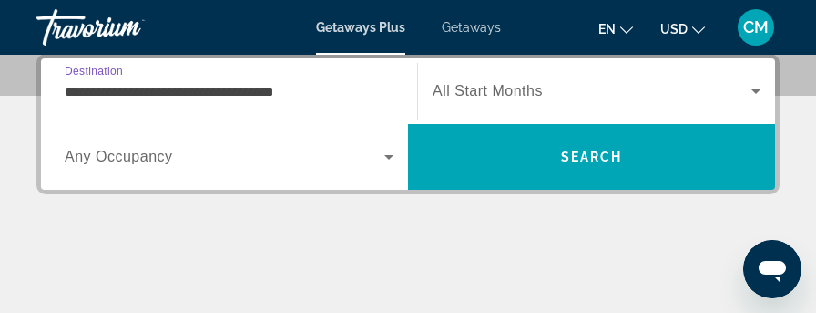
scroll to position [335, 0]
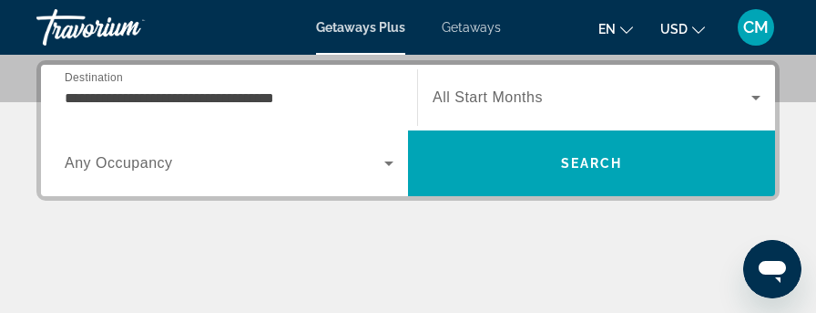
click at [198, 93] on input "**********" at bounding box center [229, 98] width 329 height 22
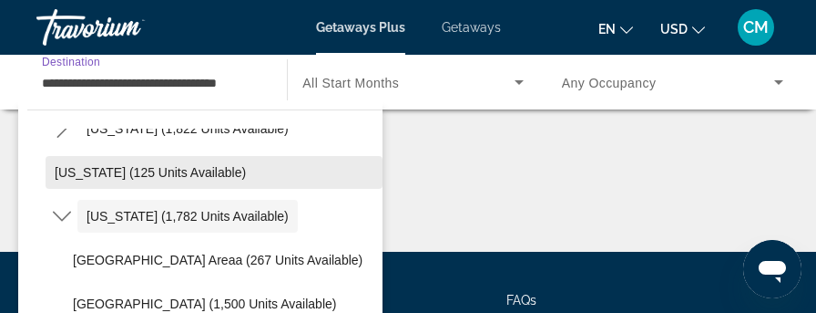
scroll to position [1380, 0]
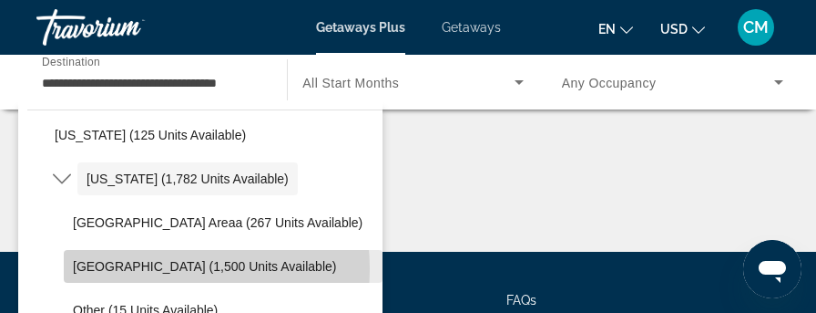
click at [142, 268] on span "[GEOGRAPHIC_DATA] (1,500 units available)" at bounding box center [204, 266] width 263 height 15
type input "**********"
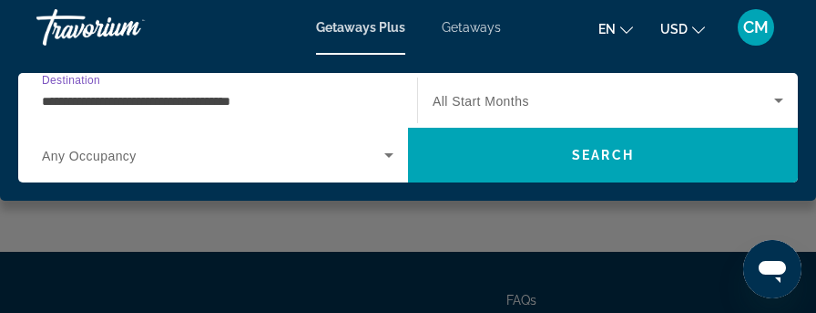
click at [115, 156] on span "Any Occupancy" at bounding box center [89, 156] width 95 height 15
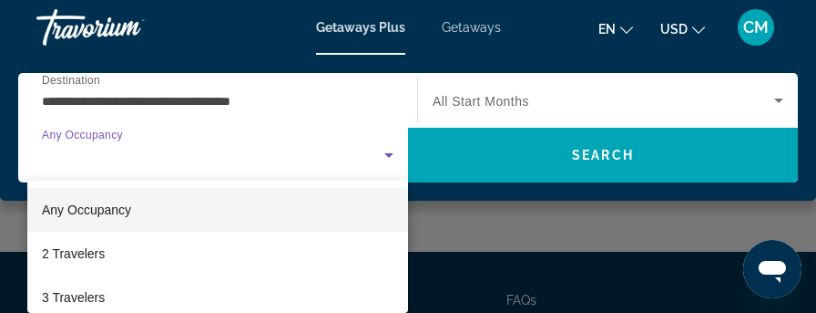
click at [115, 156] on div at bounding box center [408, 156] width 816 height 313
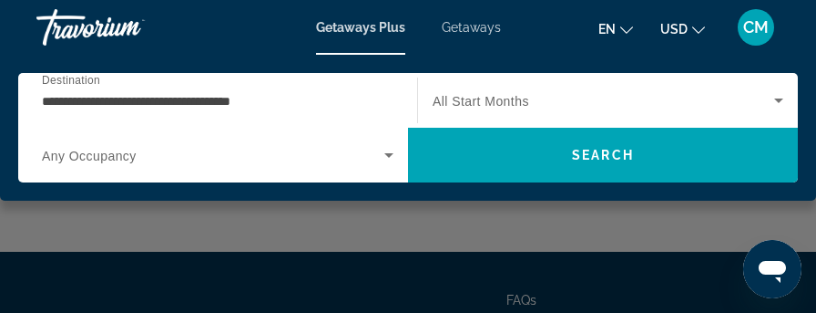
click at [120, 156] on span "Any Occupancy" at bounding box center [89, 156] width 95 height 15
click at [384, 155] on icon "Search widget" at bounding box center [389, 155] width 22 height 22
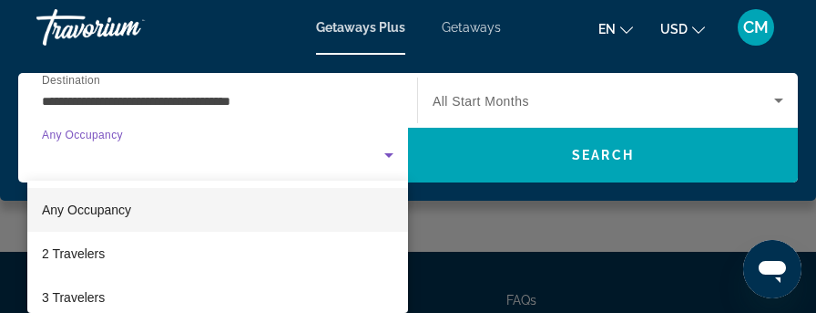
click at [384, 155] on div at bounding box center [408, 156] width 816 height 313
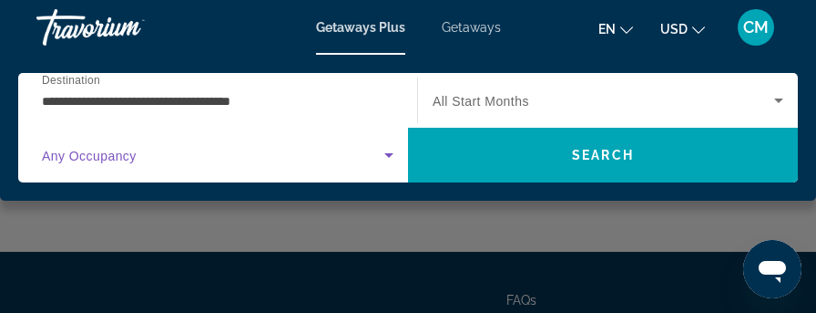
click at [384, 155] on icon "Search widget" at bounding box center [389, 155] width 22 height 22
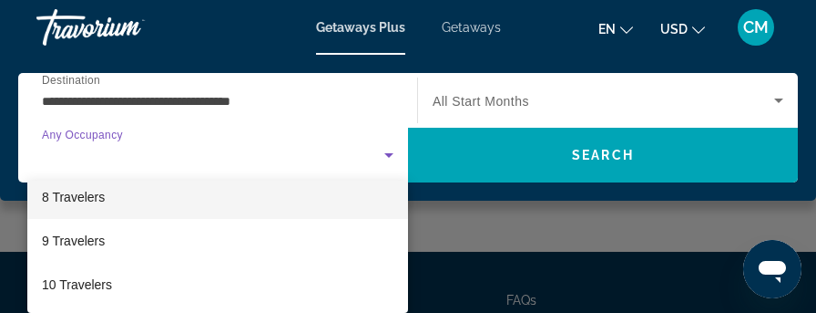
scroll to position [228, 0]
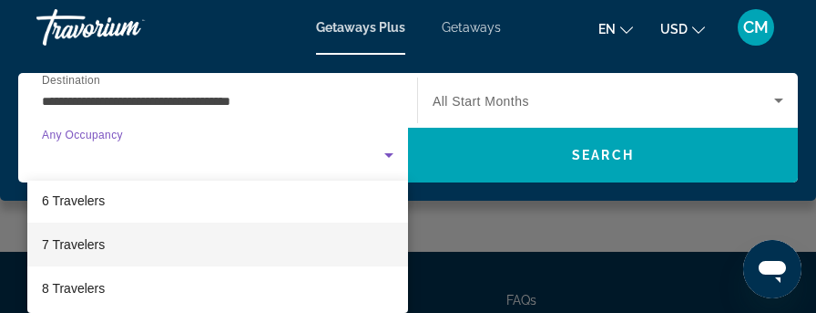
click at [60, 244] on span "7 Travelers" at bounding box center [73, 244] width 63 height 22
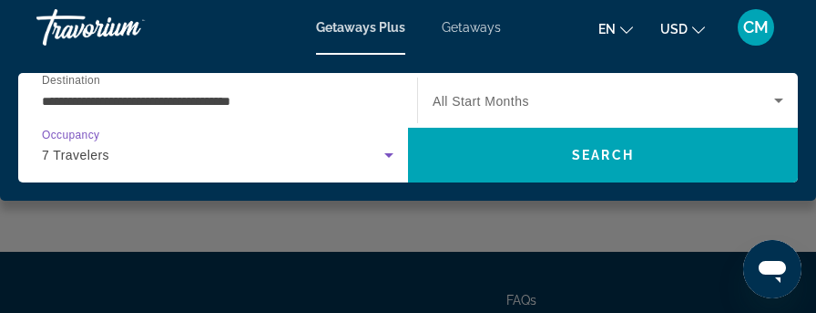
click at [494, 98] on span "All Start Months" at bounding box center [481, 101] width 97 height 15
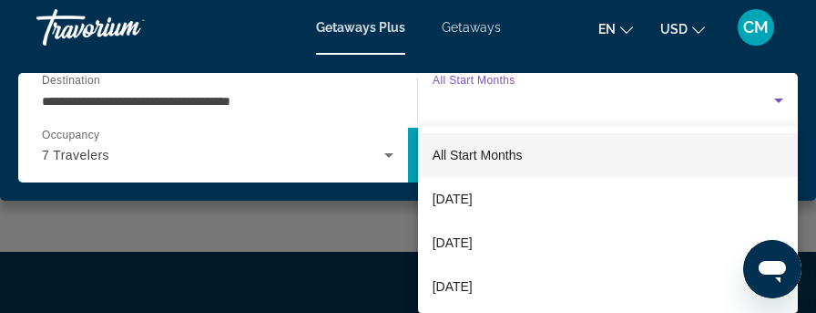
click at [494, 98] on div at bounding box center [408, 156] width 816 height 313
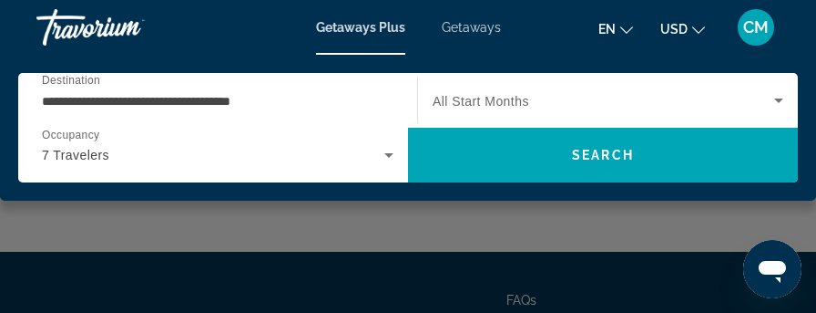
click at [496, 102] on span "All Start Months" at bounding box center [481, 101] width 97 height 15
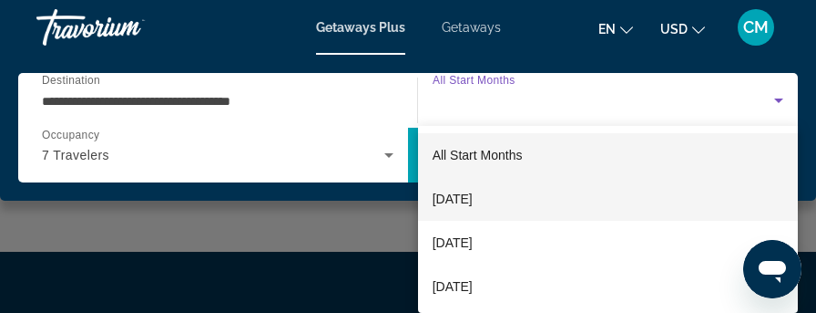
click at [473, 199] on span "[DATE]" at bounding box center [453, 199] width 40 height 22
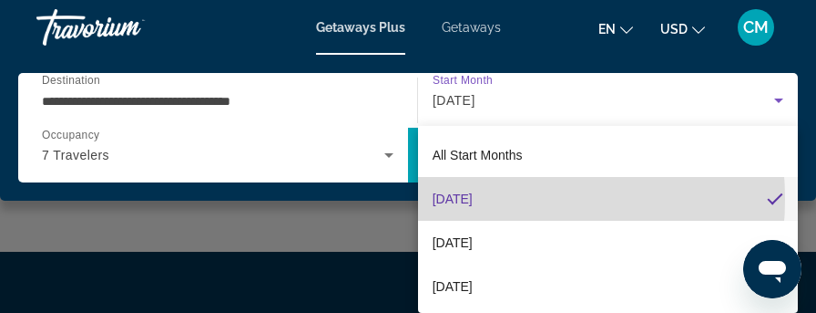
click at [473, 199] on span "[DATE]" at bounding box center [453, 199] width 40 height 22
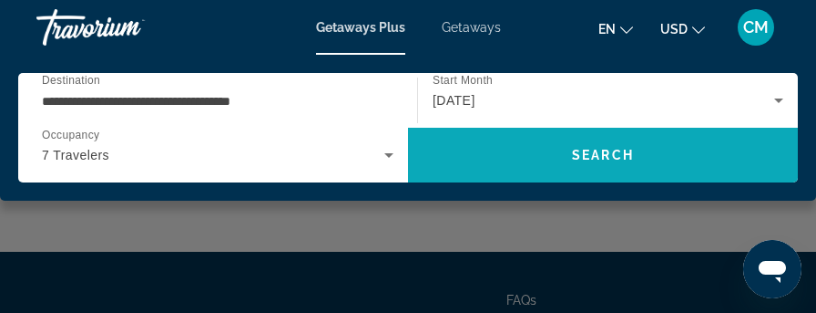
click at [570, 158] on span "Search" at bounding box center [603, 155] width 390 height 44
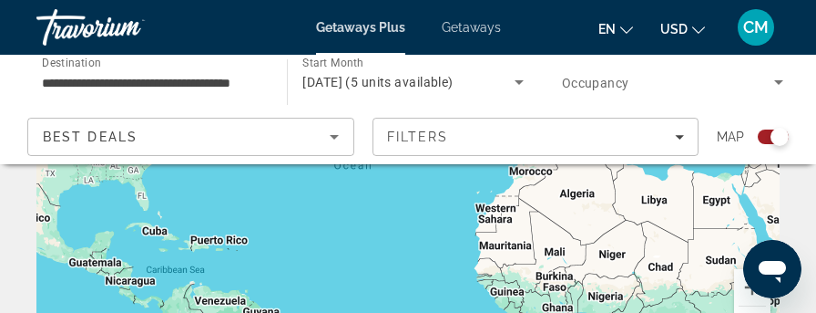
scroll to position [273, 0]
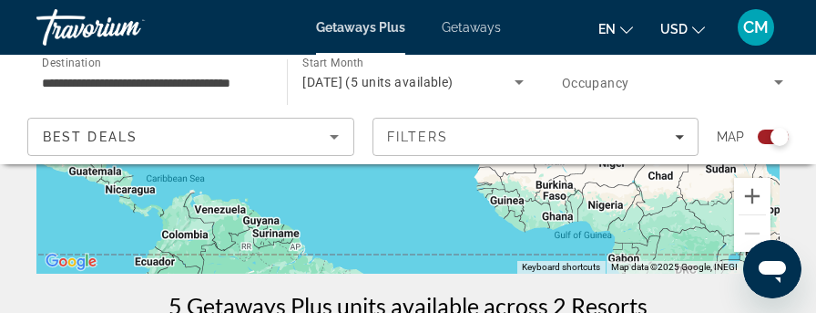
click at [764, 136] on div "Search widget" at bounding box center [773, 136] width 31 height 15
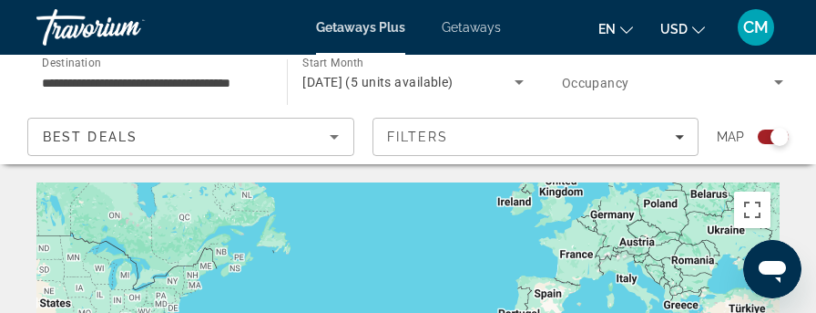
click at [771, 136] on div "Search widget" at bounding box center [780, 137] width 18 height 18
click at [749, 135] on div "Search widget" at bounding box center [766, 136] width 45 height 15
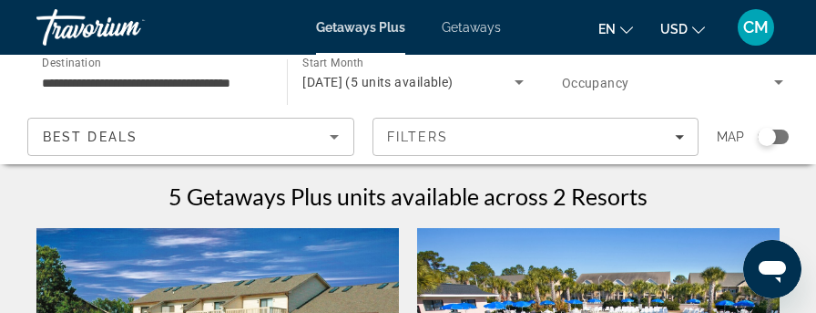
click at [749, 135] on div "Search widget" at bounding box center [766, 136] width 45 height 15
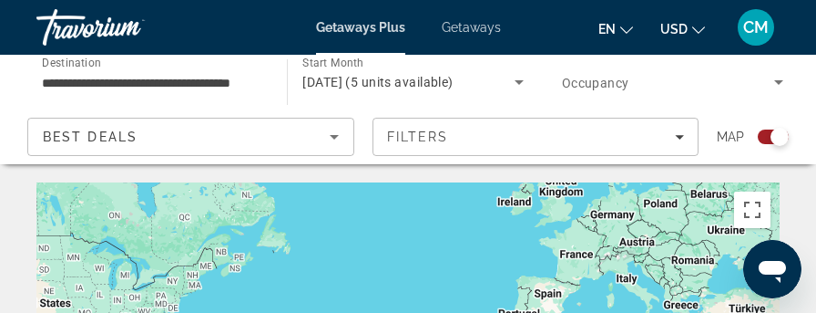
click at [762, 138] on div "Search widget" at bounding box center [773, 136] width 31 height 15
click at [771, 138] on div "Search widget" at bounding box center [780, 137] width 18 height 18
click at [764, 134] on div "Search widget" at bounding box center [773, 136] width 31 height 15
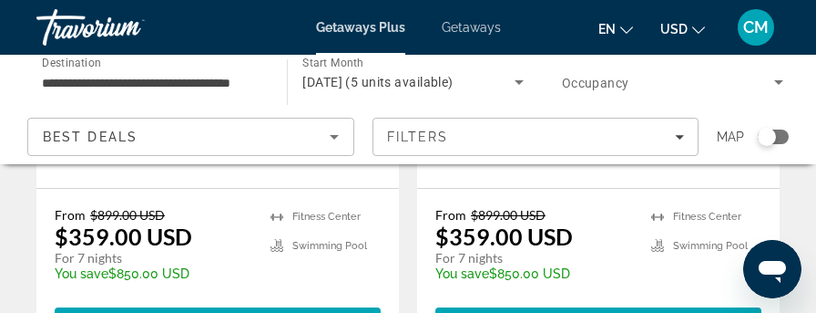
scroll to position [547, 0]
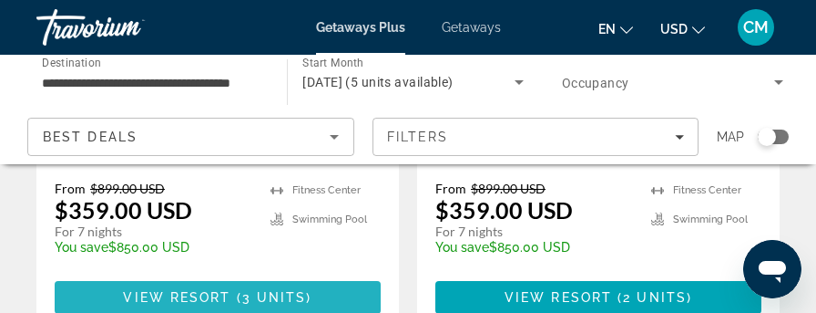
click at [200, 290] on span "View Resort" at bounding box center [177, 297] width 108 height 15
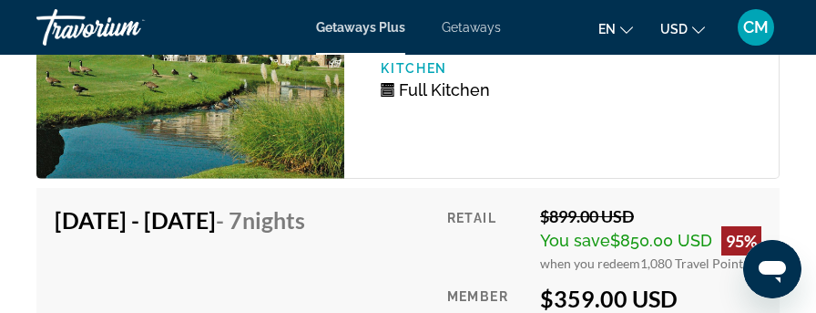
scroll to position [4374, 0]
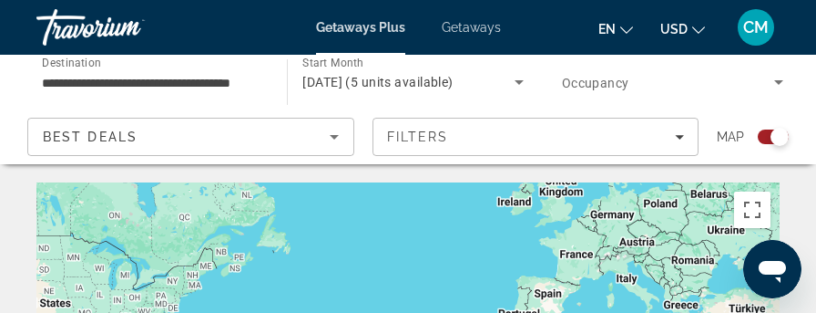
click at [769, 138] on div "Search widget" at bounding box center [773, 136] width 31 height 15
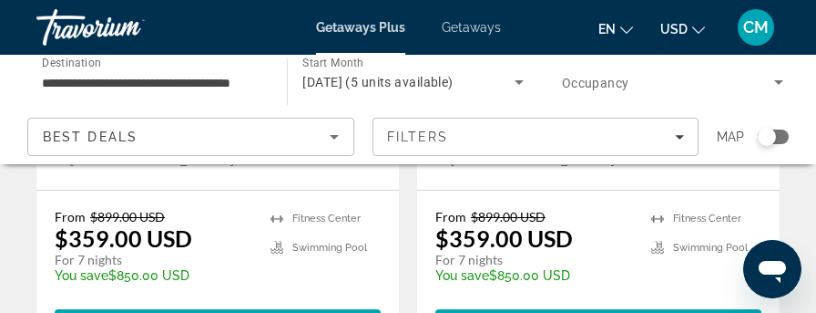
scroll to position [547, 0]
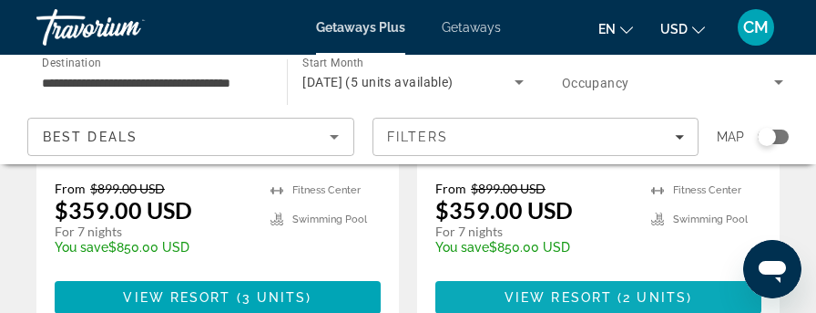
click at [574, 290] on span "View Resort" at bounding box center [559, 297] width 108 height 15
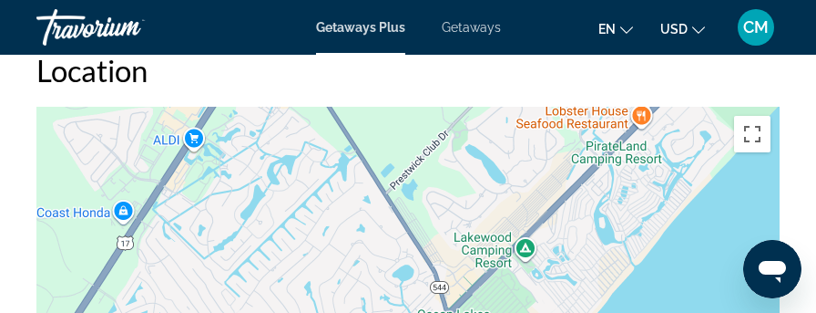
scroll to position [3523, 0]
